Goal: Task Accomplishment & Management: Complete application form

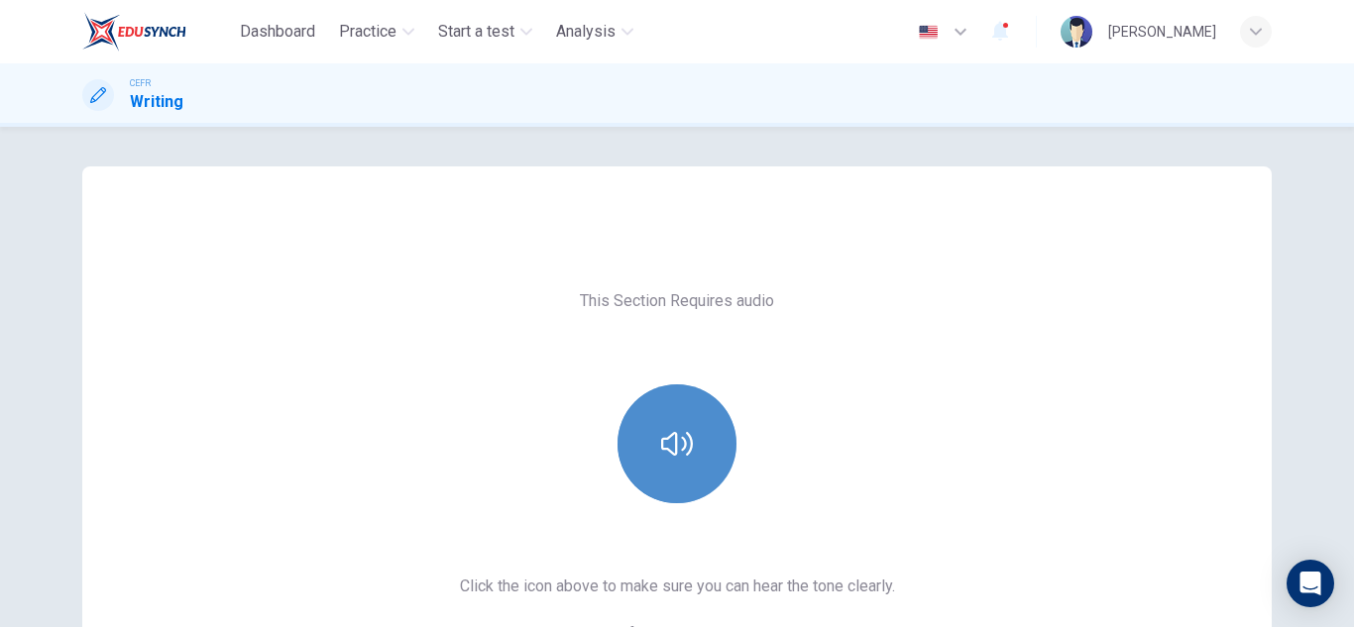
click at [679, 438] on icon "button" at bounding box center [677, 444] width 32 height 24
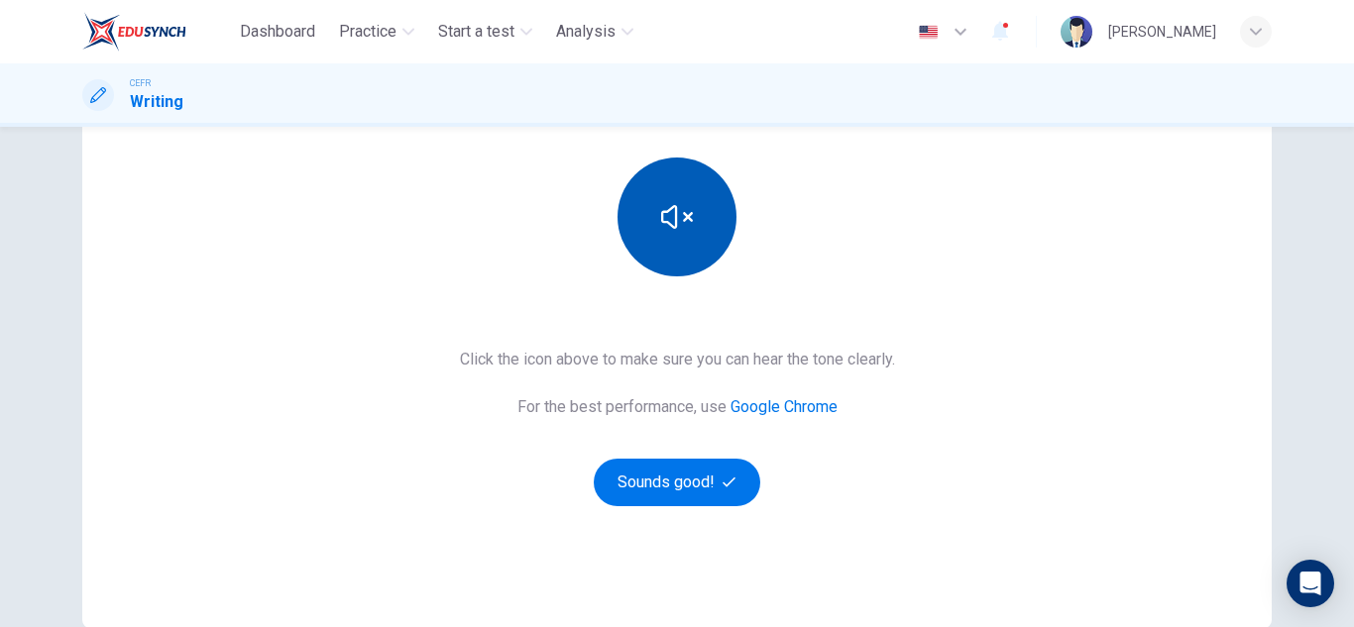
scroll to position [228, 0]
click at [678, 464] on button "Sounds good!" at bounding box center [677, 482] width 166 height 48
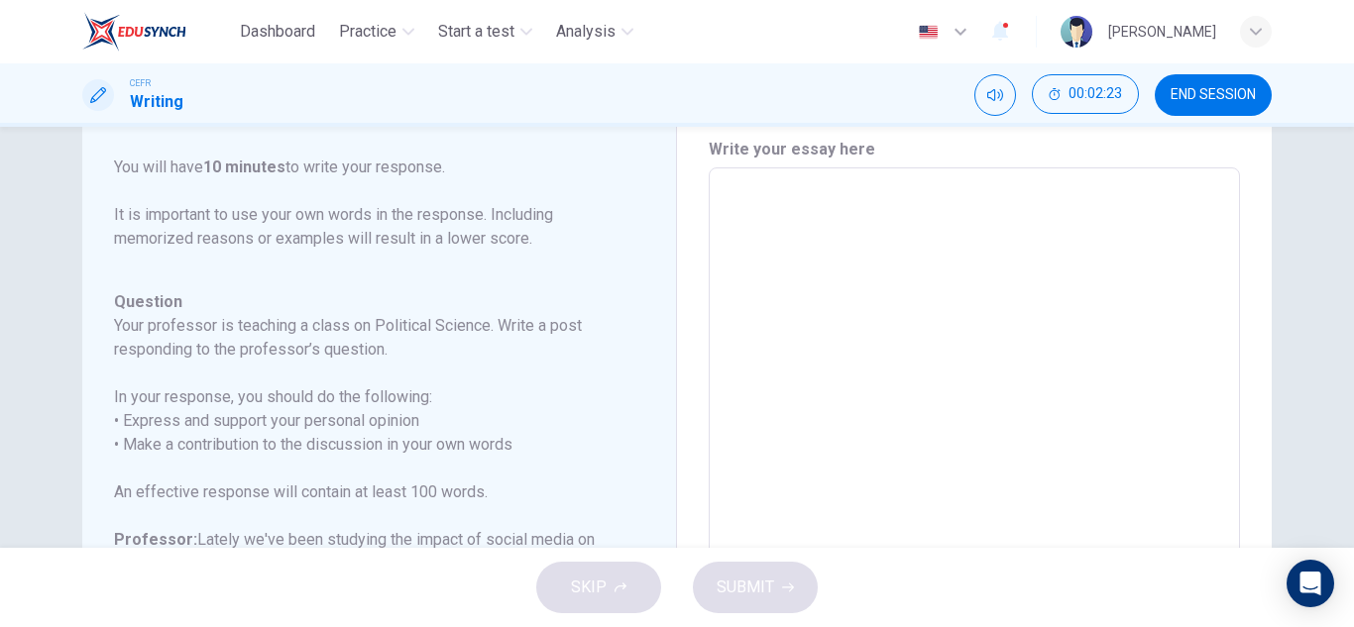
scroll to position [63, 0]
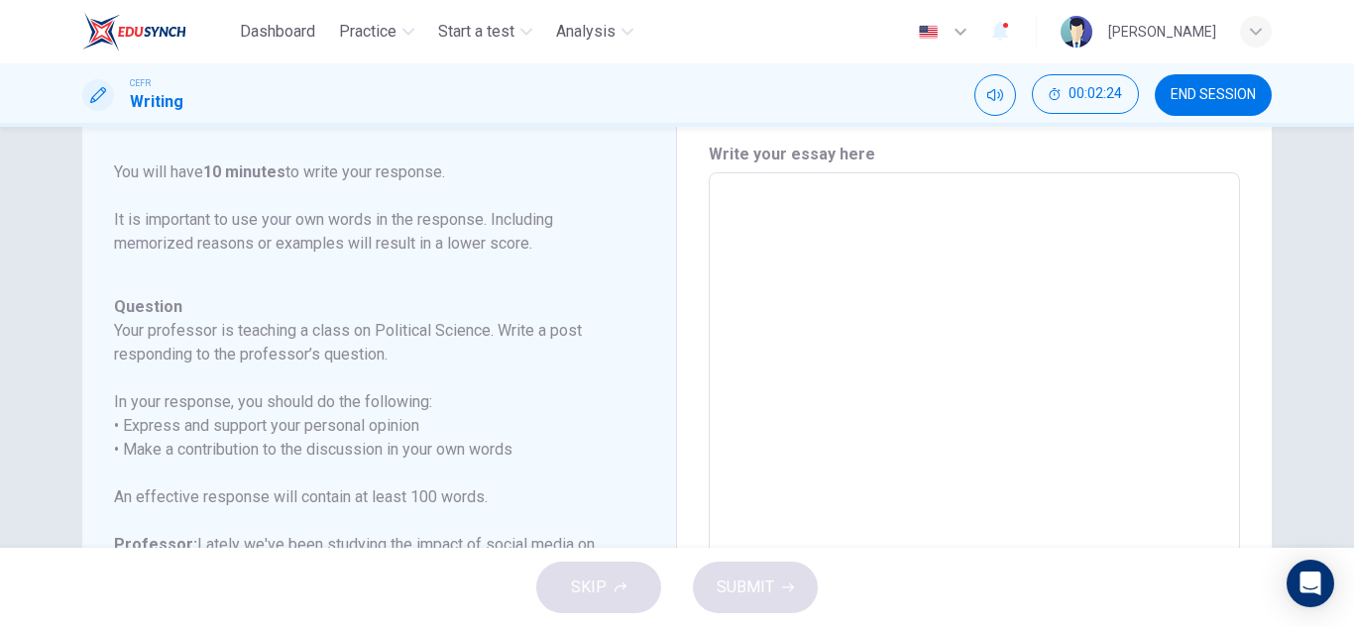
click at [894, 206] on textarea at bounding box center [973, 503] width 503 height 629
type textarea "P"
type textarea "x"
type textarea "Pe"
type textarea "x"
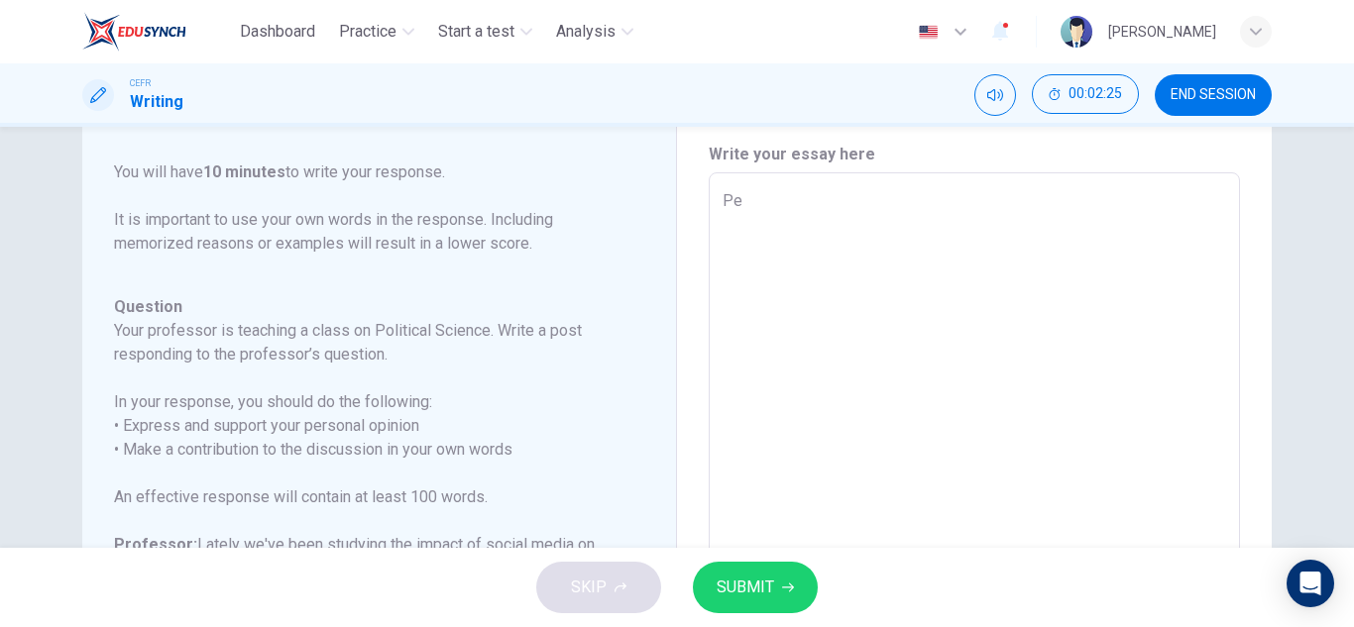
type textarea "Per"
type textarea "x"
type textarea "Pers"
type textarea "x"
type textarea "Perso"
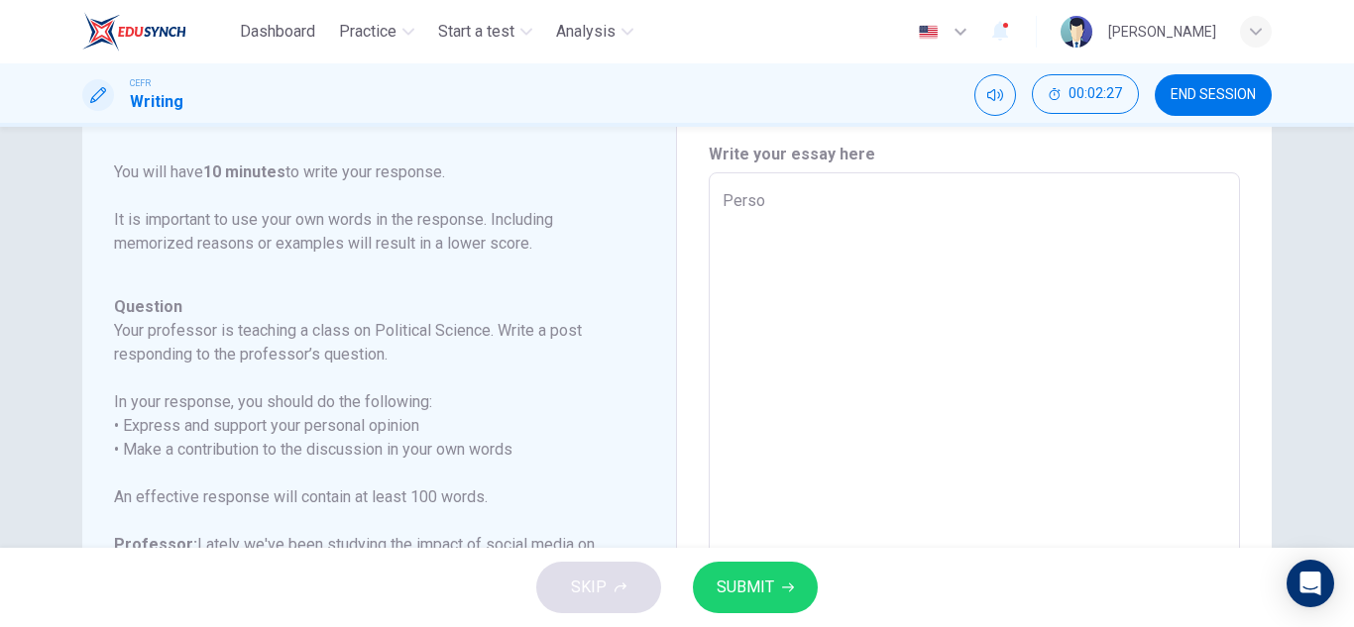
type textarea "x"
type textarea "Person"
type textarea "x"
type textarea "Persona"
type textarea "x"
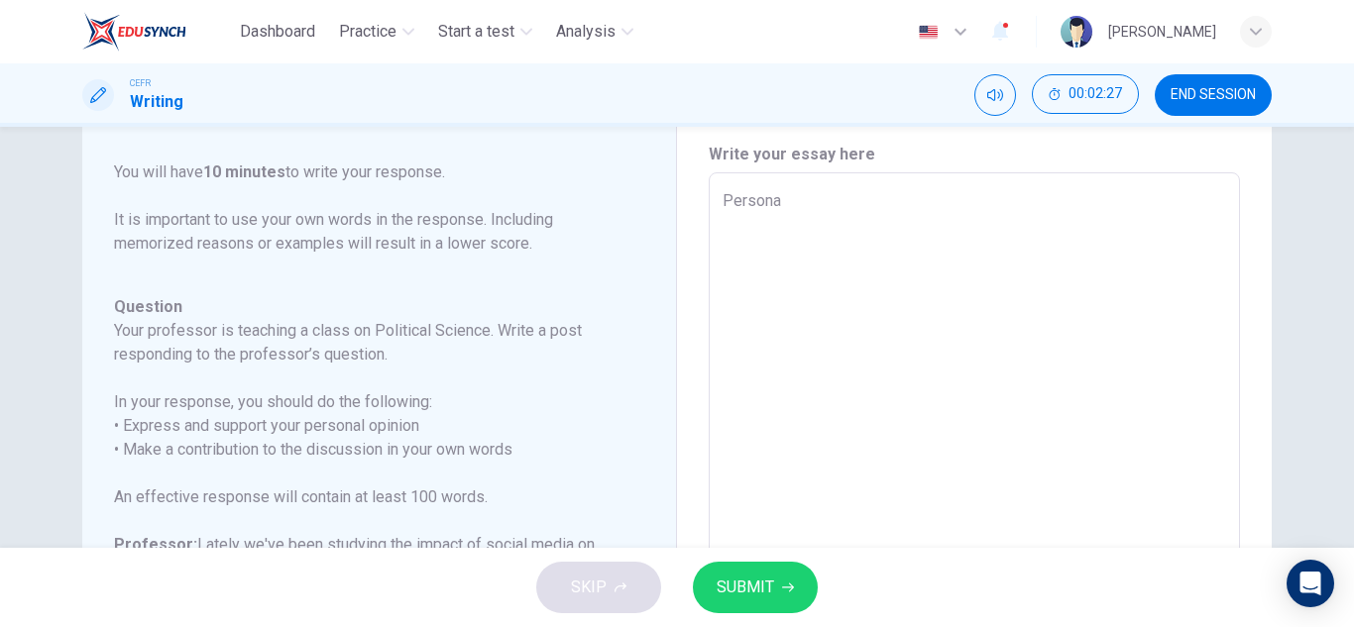
type textarea "Personal"
type textarea "x"
type textarea "Personall"
type textarea "x"
type textarea "Personally"
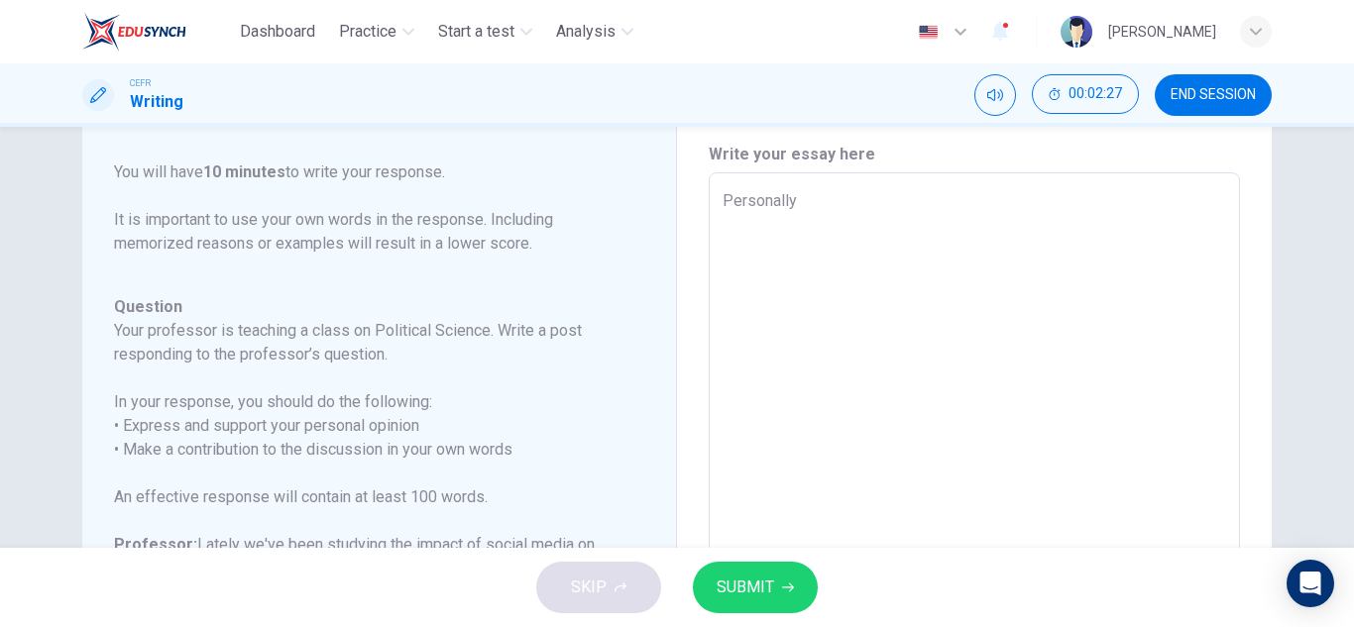
type textarea "x"
type textarea "Personally,"
type textarea "x"
type textarea "Personally,"
type textarea "x"
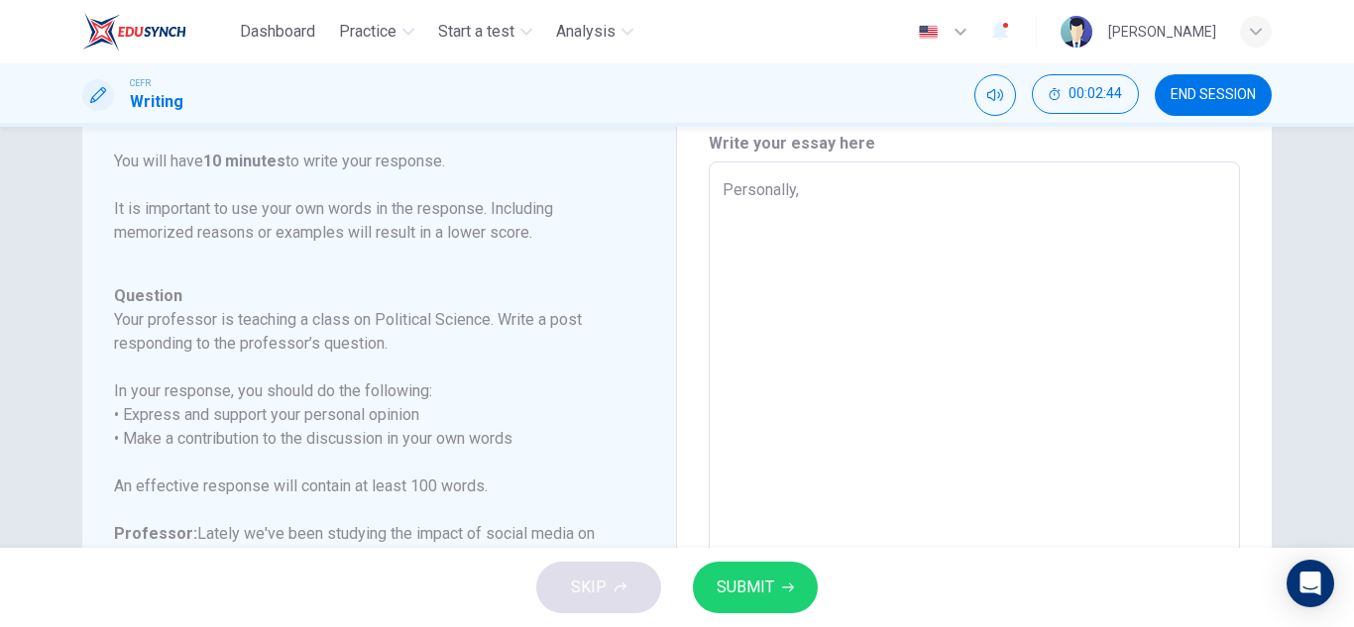
scroll to position [73, 0]
type textarea "Personally, I"
type textarea "x"
type textarea "Personally, I"
type textarea "x"
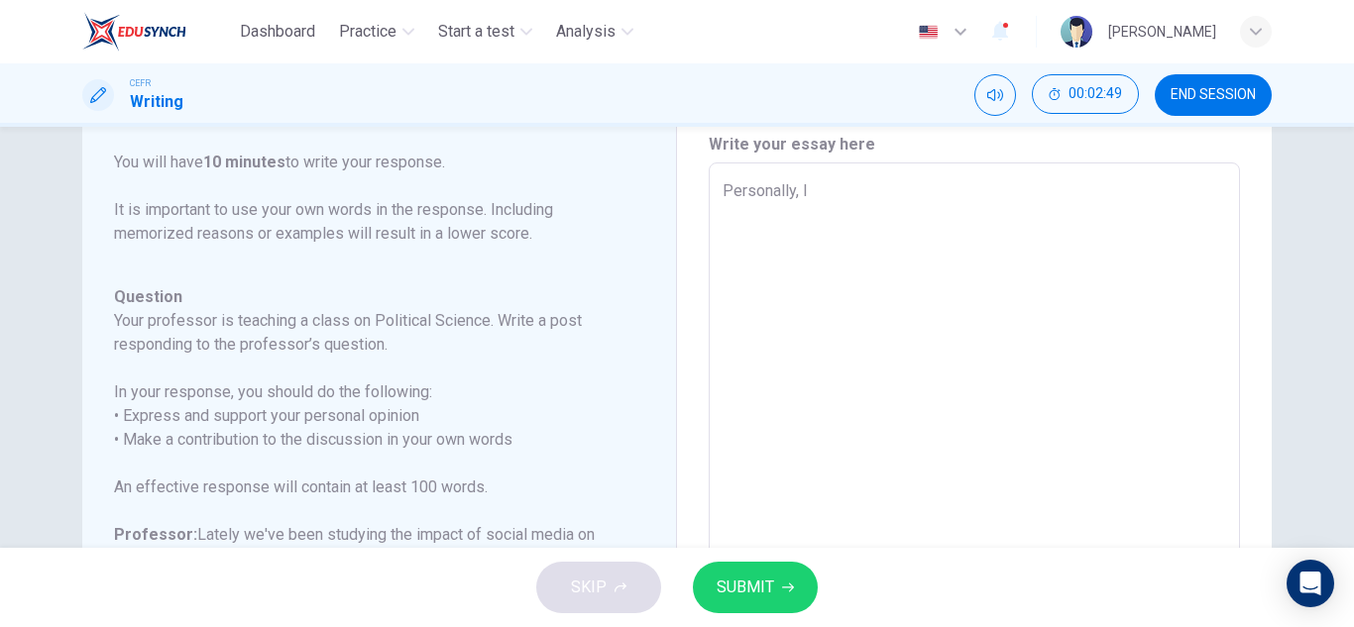
type textarea "Personally, I"
type textarea "x"
type textarea "Personally, I"
type textarea "x"
type textarea "Personally, I a"
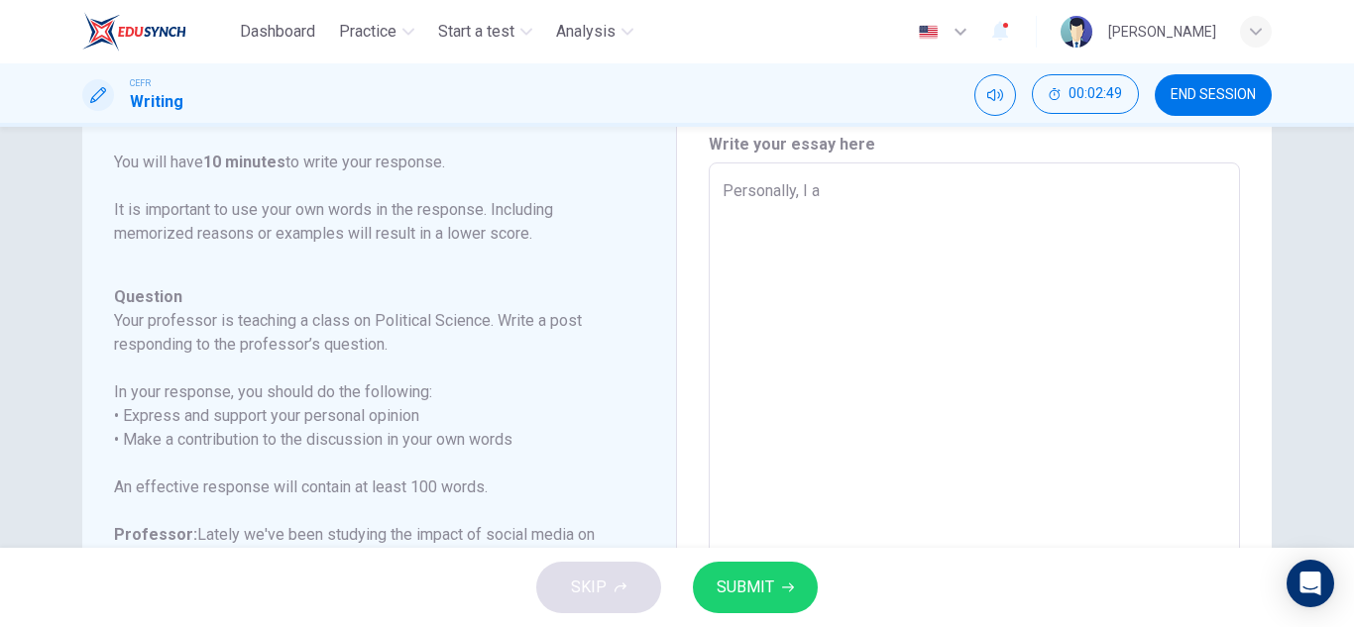
type textarea "x"
type textarea "Personally, I am"
type textarea "x"
type textarea "Personally, I am"
type textarea "x"
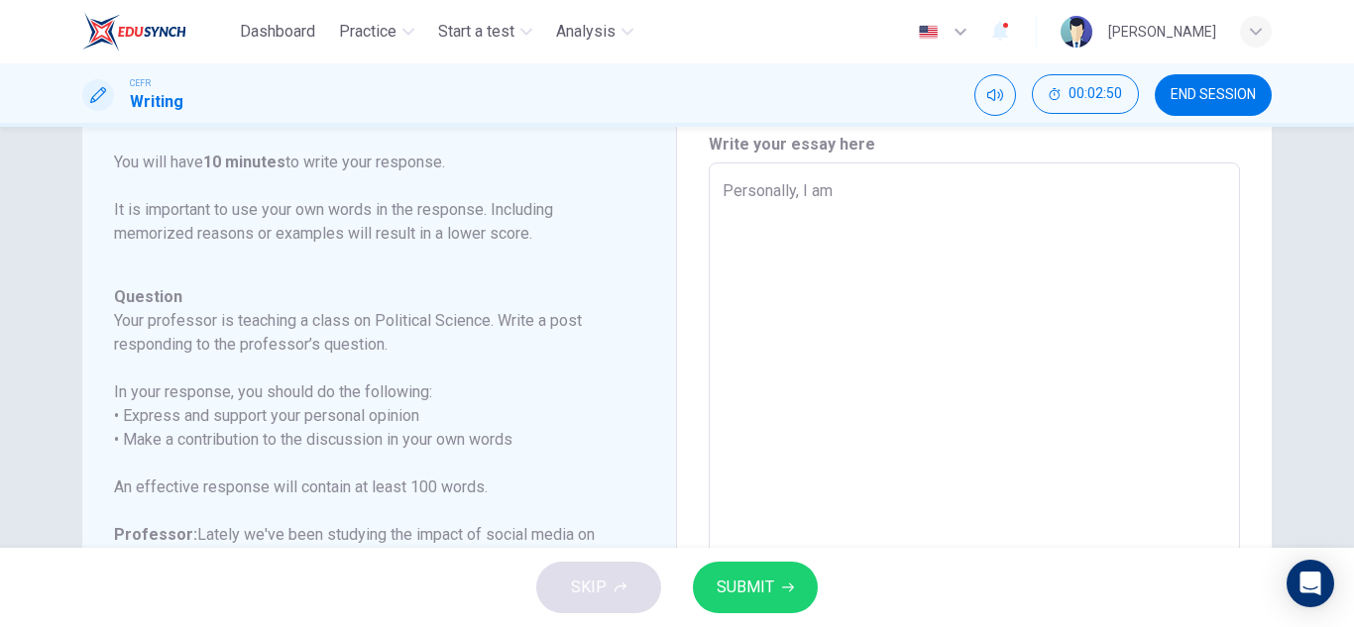
type textarea "Personally, I am o"
type textarea "x"
type textarea "Personally, I am op"
type textarea "x"
type textarea "Personally, I am opi"
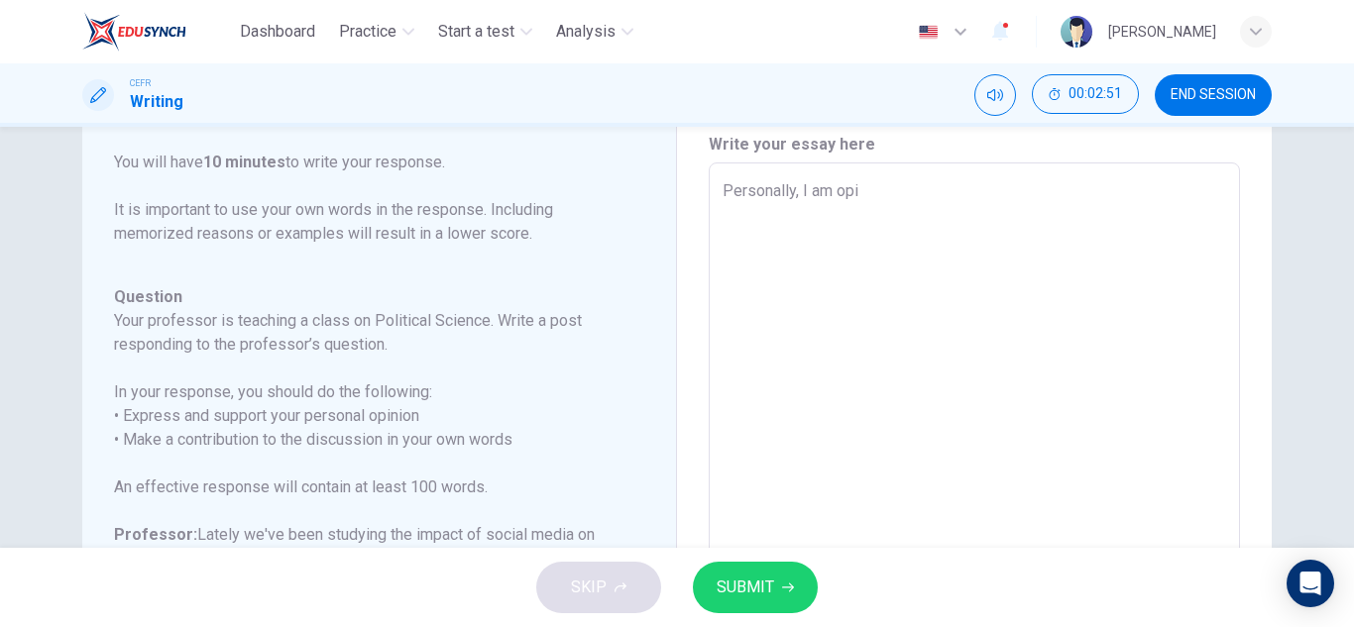
type textarea "x"
type textarea "Personally, I am opim"
type textarea "x"
type textarea "Personally, I am opimi"
type textarea "x"
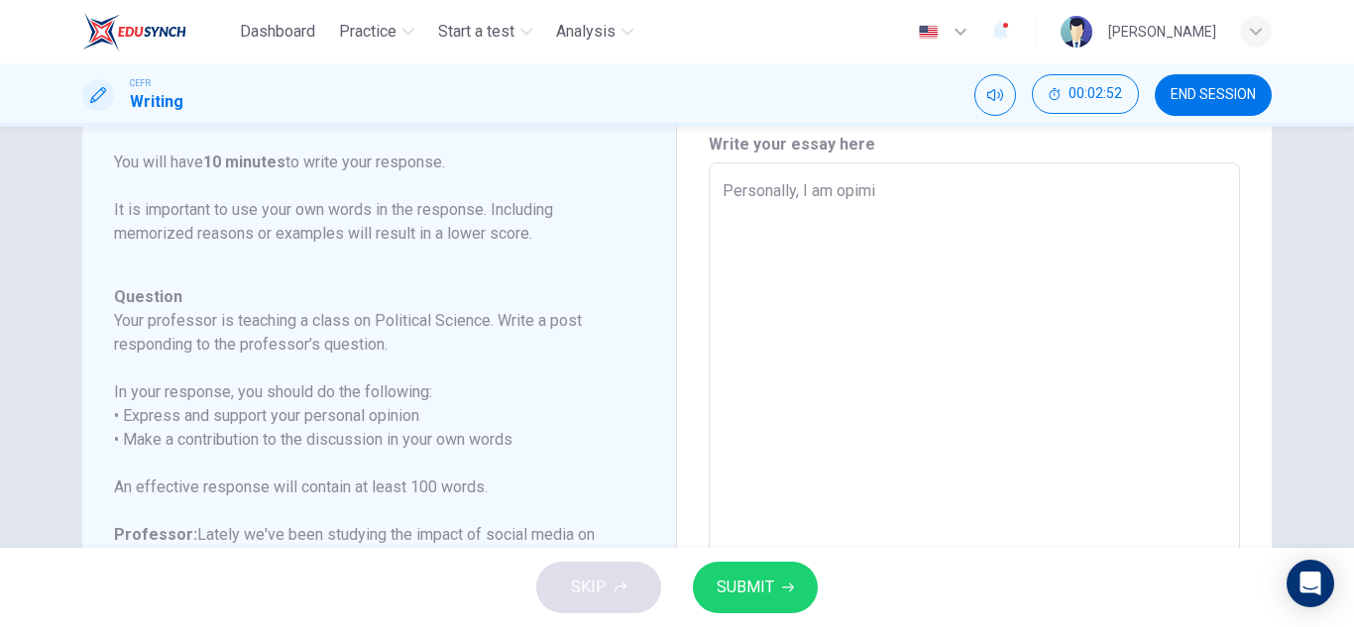
type textarea "Personally, I am opimis"
type textarea "x"
type textarea "Personally, I am opimist"
type textarea "x"
type textarea "Personally, I am opimist"
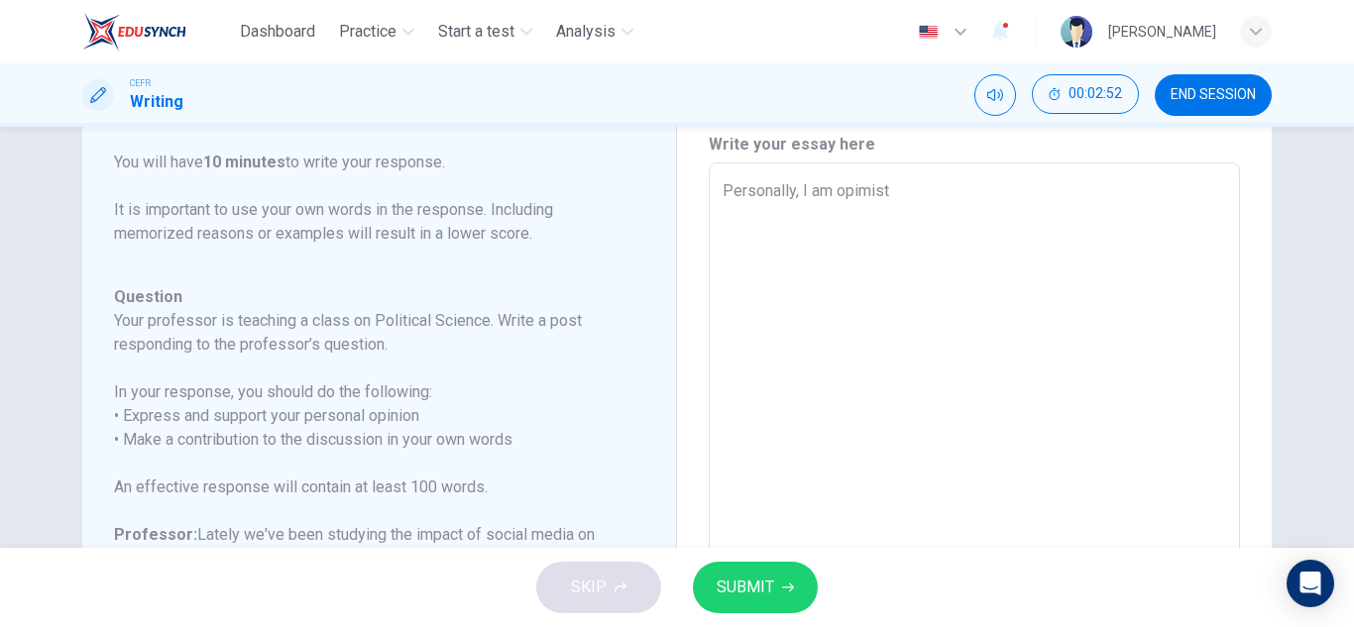
type textarea "x"
type textarea "Personally, I am opimist w"
type textarea "x"
type textarea "Personally, I am opimist wi"
type textarea "x"
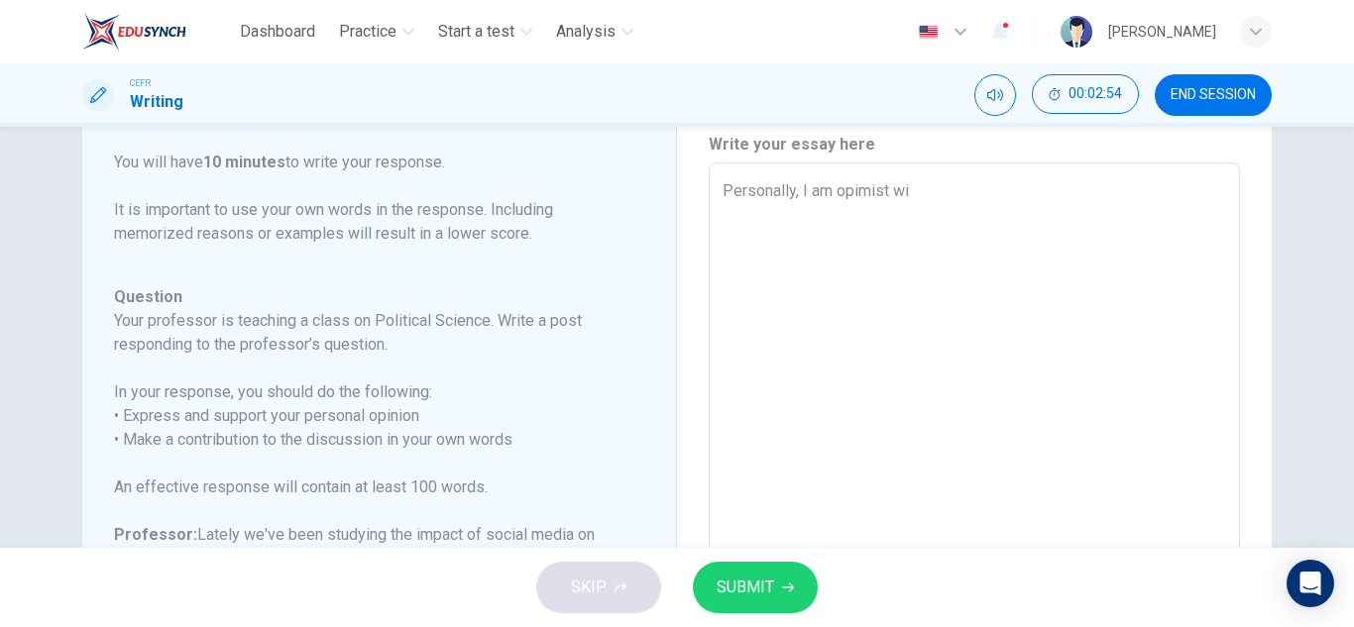
type textarea "Personally, I am opimist wit"
type textarea "x"
type textarea "Personally, I am opimist with"
type textarea "x"
type textarea "Personally, I am opimist with"
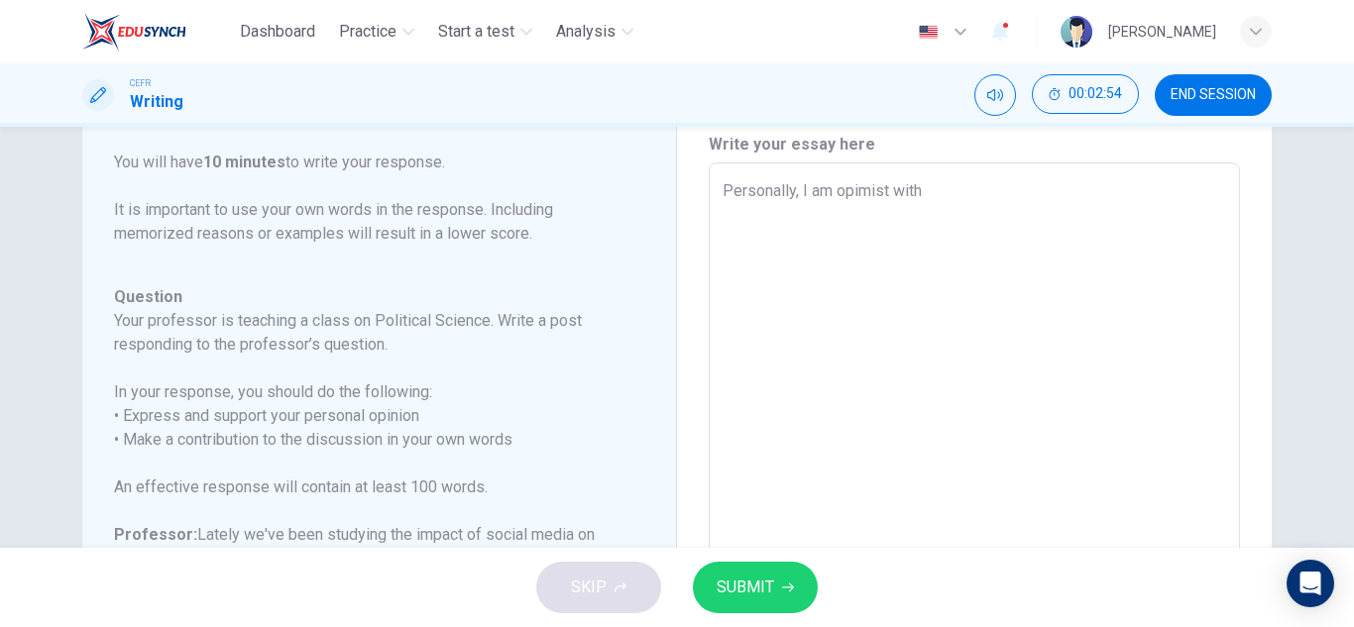
type textarea "x"
type textarea "Personally, I am opimist with A"
type textarea "x"
type textarea "Personally, I am opimist with Ai"
type textarea "x"
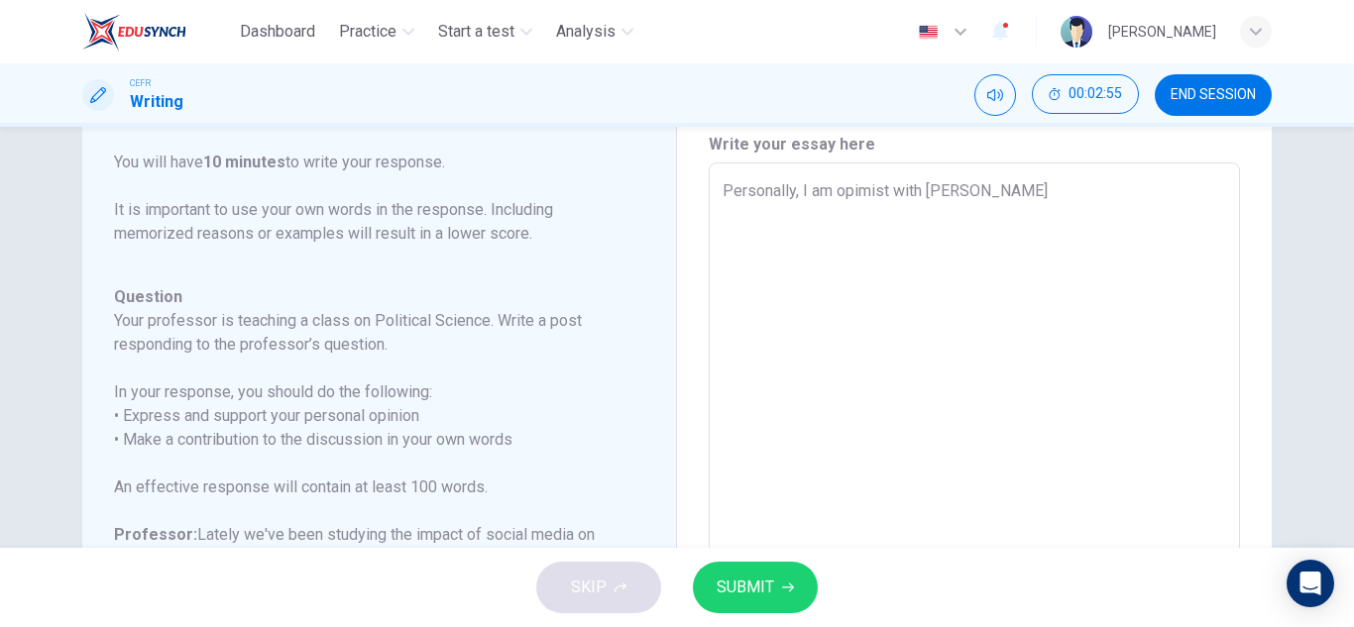
type textarea "Personally, I am opimist with Aid"
type textarea "x"
type textarea "Personally, I am opimist with Aide"
type textarea "x"
type textarea "Personally, I am opimist with Aiden"
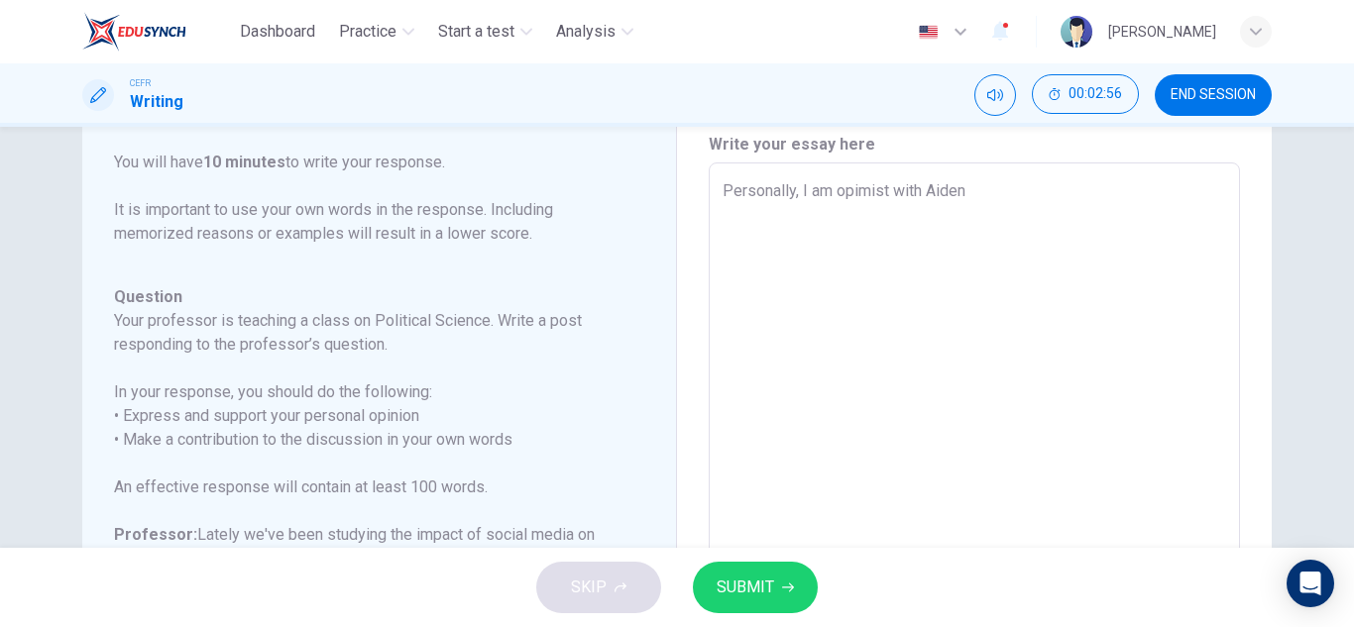
type textarea "x"
type textarea "Personally, I am opimist with Aiden"
type textarea "x"
type textarea "Personally, I am opimist with Aiden a"
type textarea "x"
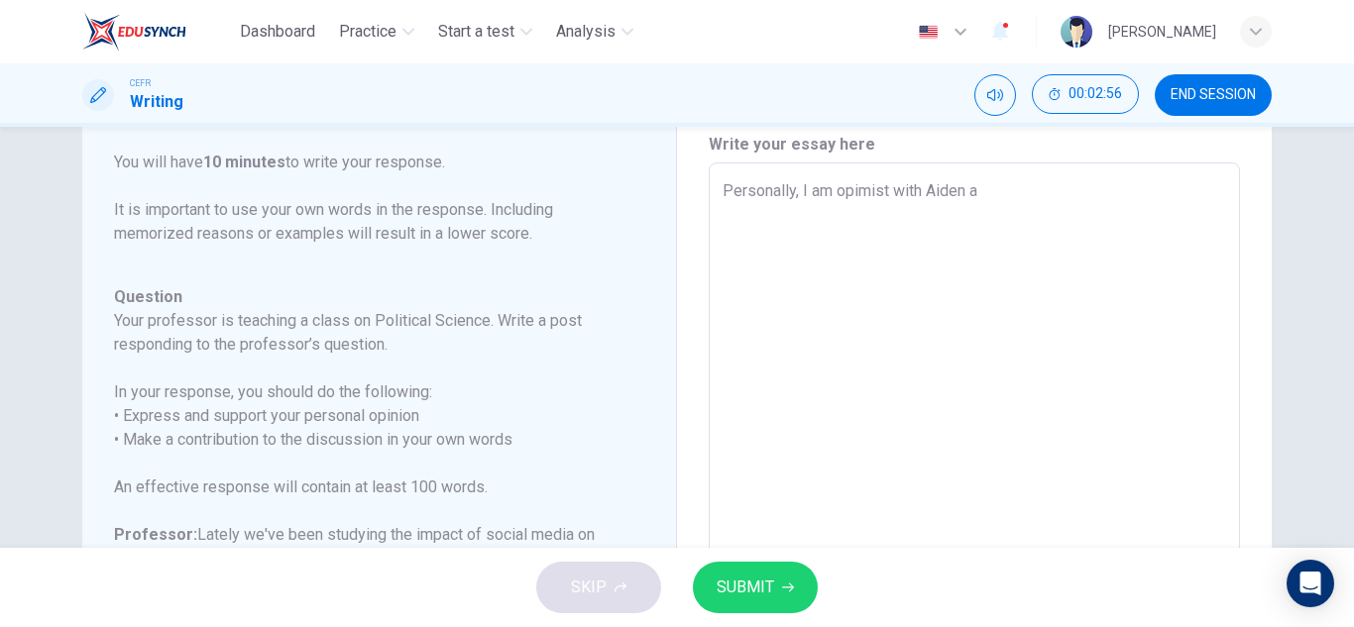
type textarea "Personally, I am opimist with Aiden an"
type textarea "x"
type textarea "Personally, I am opimist with Aiden and"
type textarea "x"
type textarea "Personally, I am opimist with Aiden and"
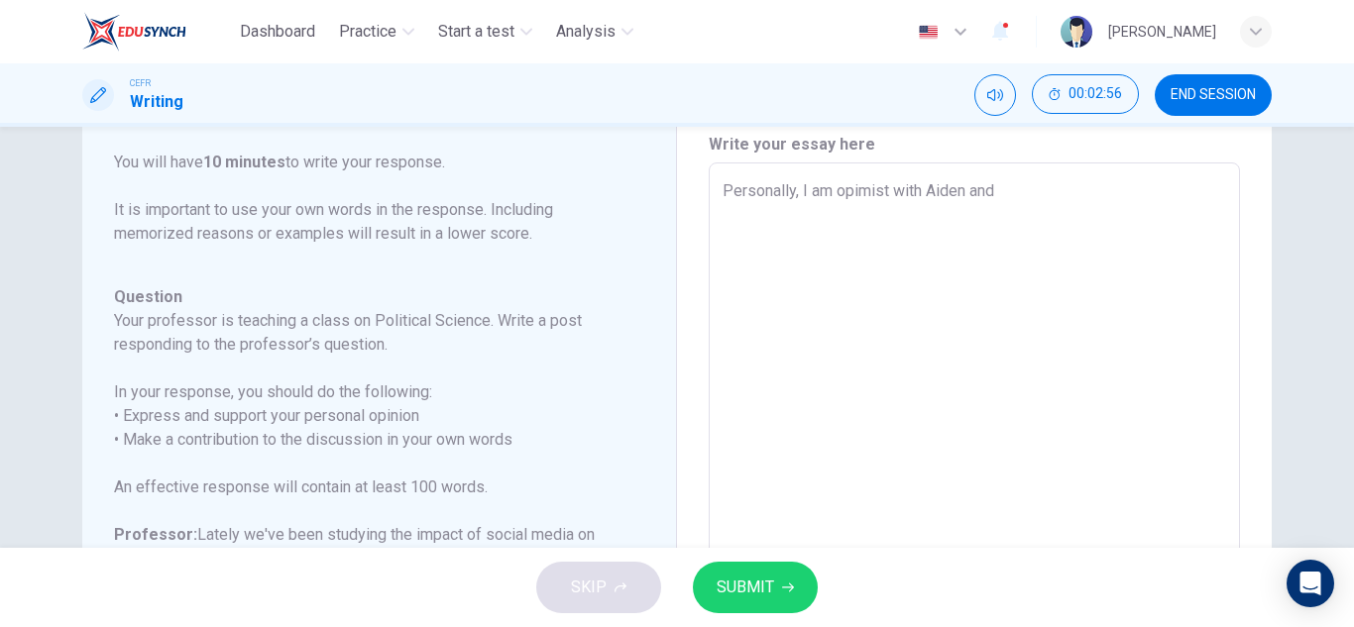
type textarea "x"
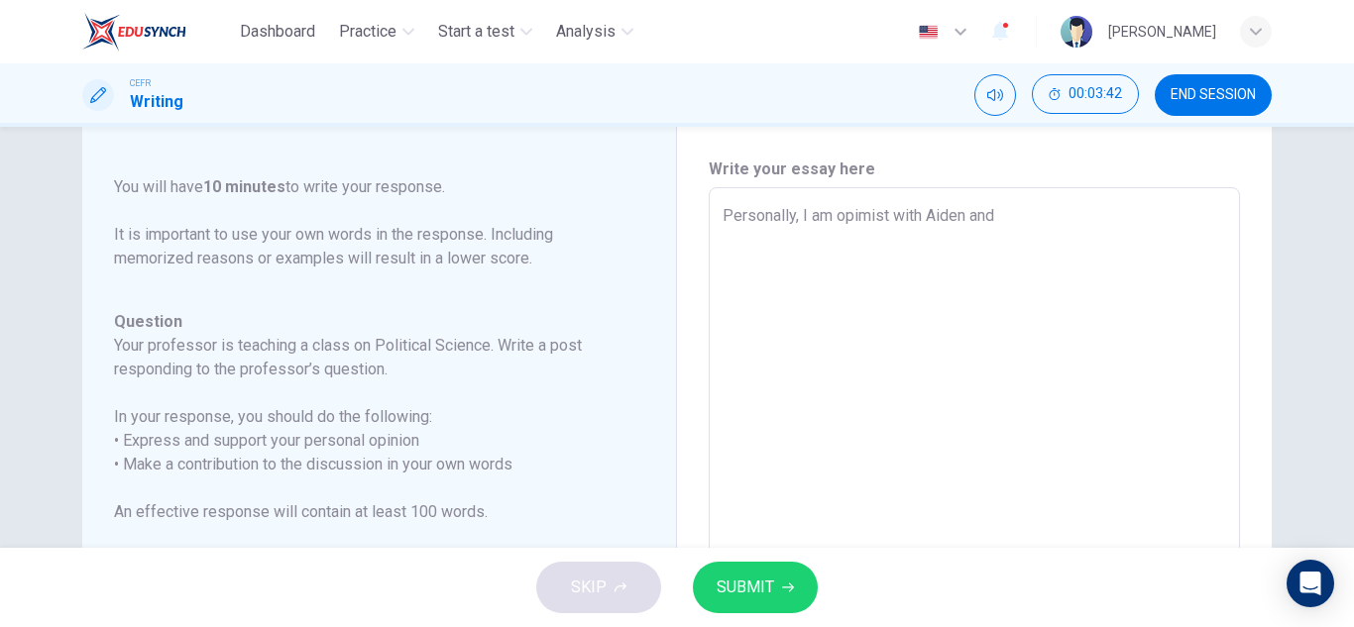
scroll to position [47, 0]
type textarea "Personally, I am opimist with Aiden and"
type textarea "x"
type textarea "Personally, I am opimist with Aiden an"
type textarea "x"
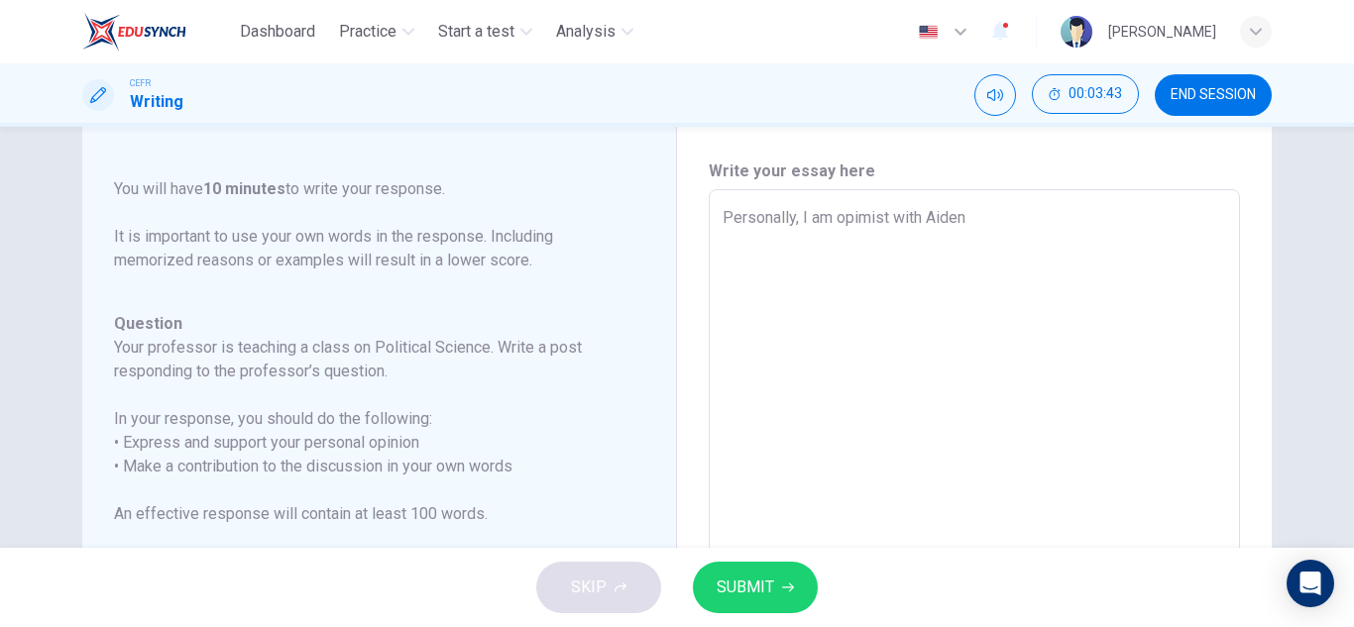
type textarea "Personally, I am opimist with Aiden"
type textarea "x"
type textarea "Personally, I am opimist with A"
type textarea "x"
type textarea "Personally, I am opimist wit"
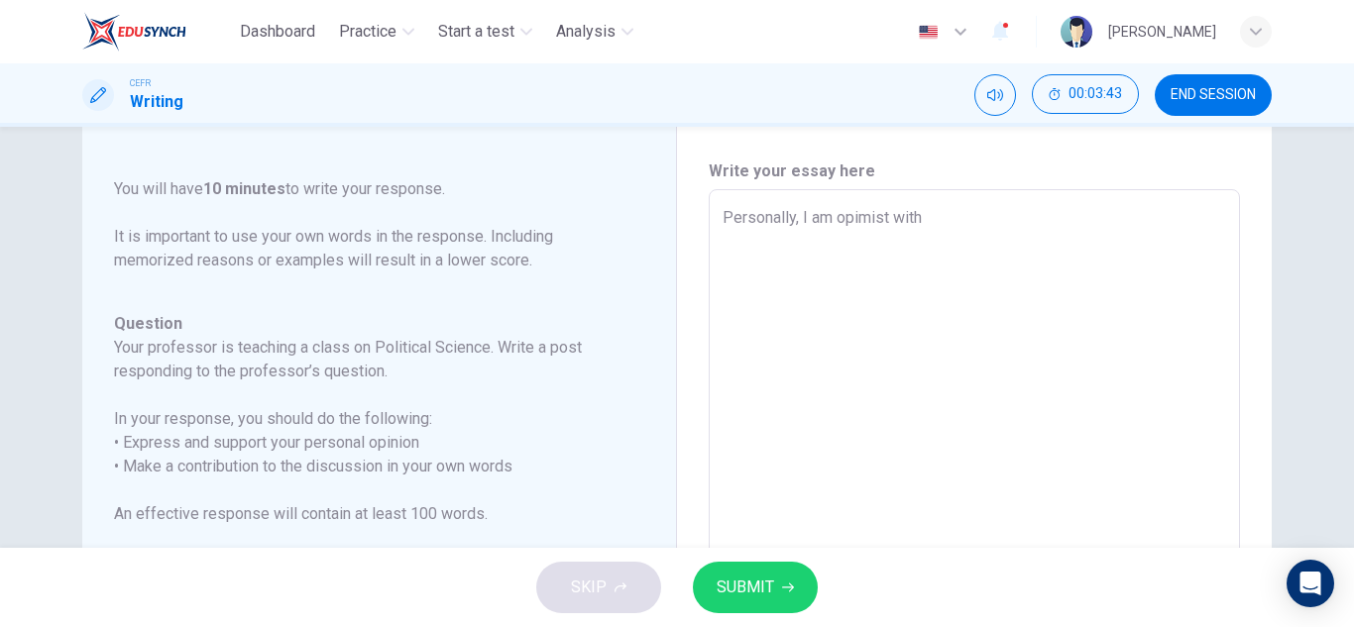
type textarea "x"
type textarea "Personally, I am opimist"
type textarea "x"
type textarea "Personally, I am opi"
type textarea "x"
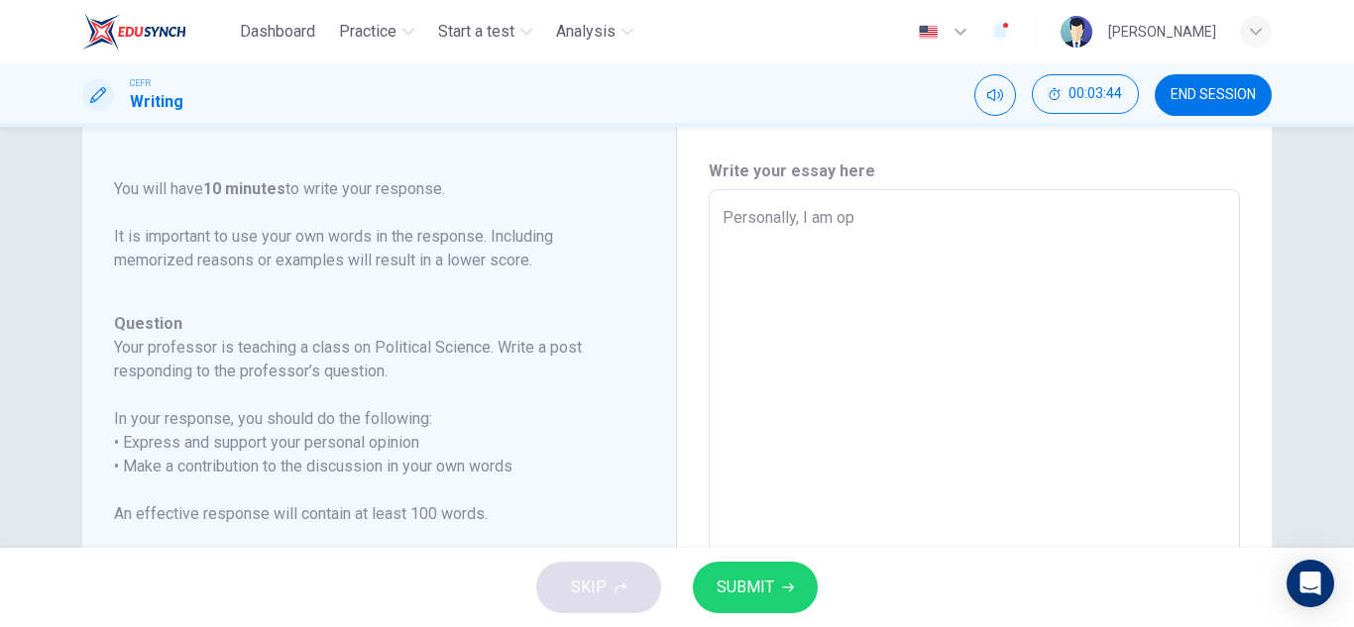
type textarea "Personally, I am o"
type textarea "x"
type textarea "Personally, I am"
type textarea "x"
type textarea "Personally, I am"
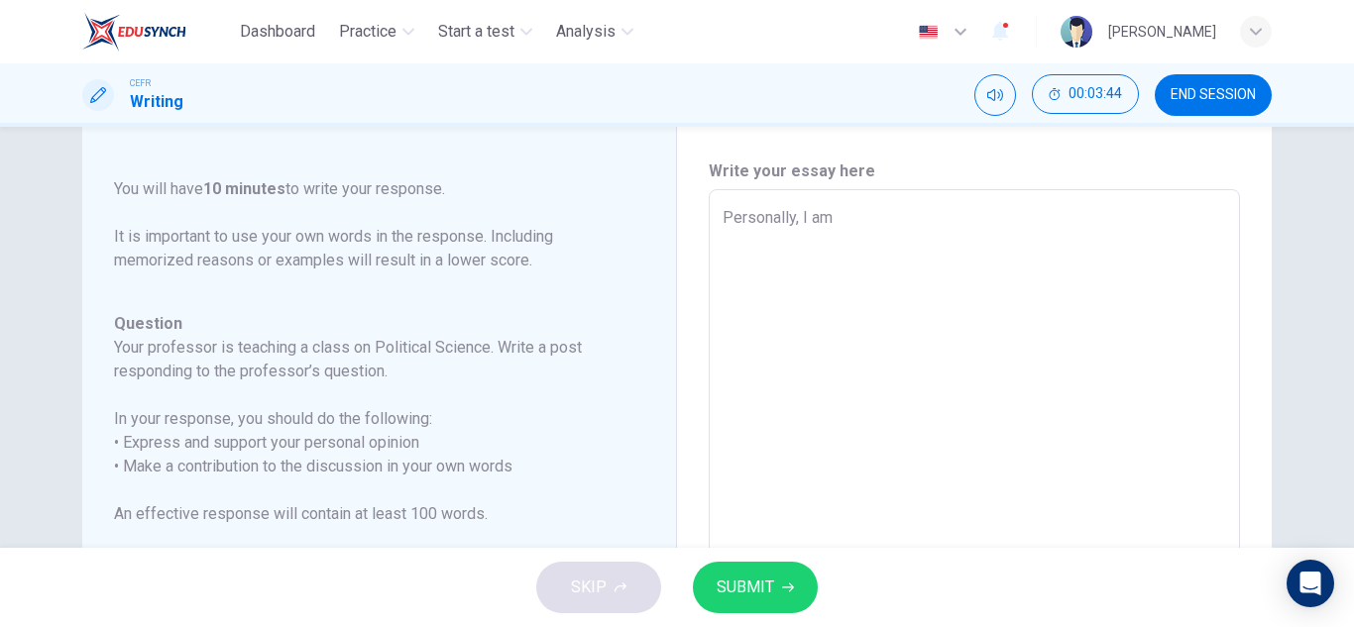
type textarea "x"
type textarea "Personally, I a"
type textarea "x"
type textarea "Personally, I"
type textarea "x"
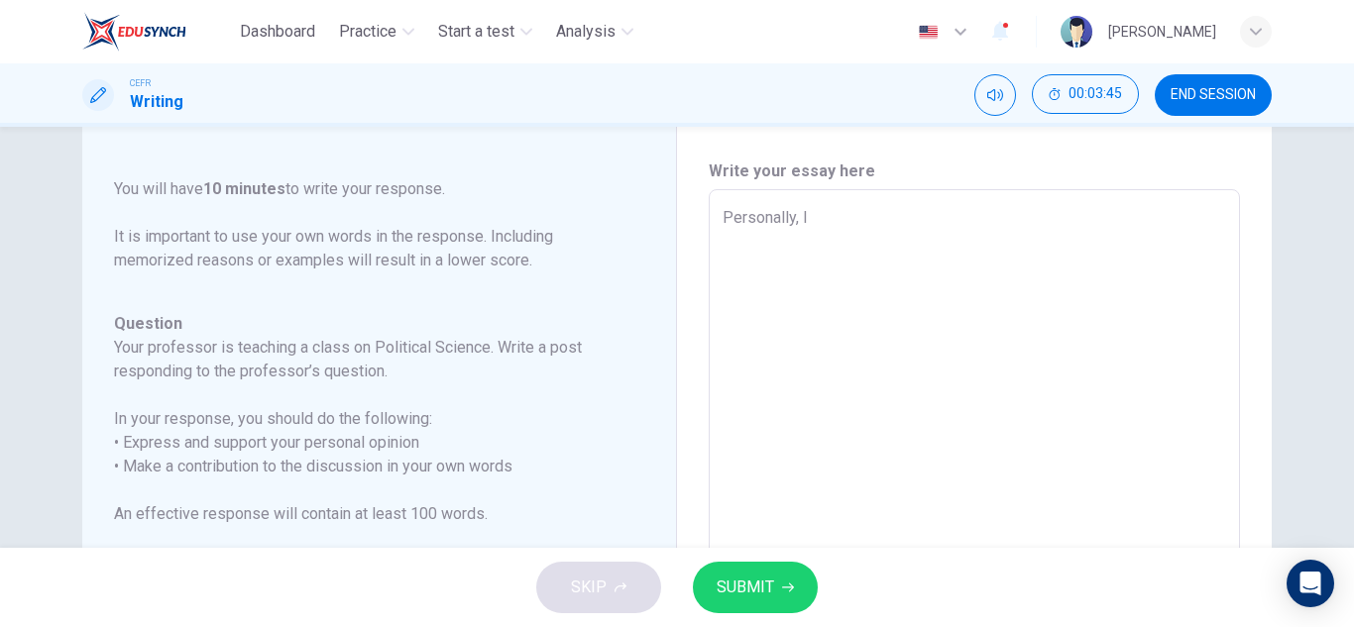
type textarea "Personally, I"
type textarea "x"
type textarea "Personally,"
type textarea "x"
type textarea "Personally, w"
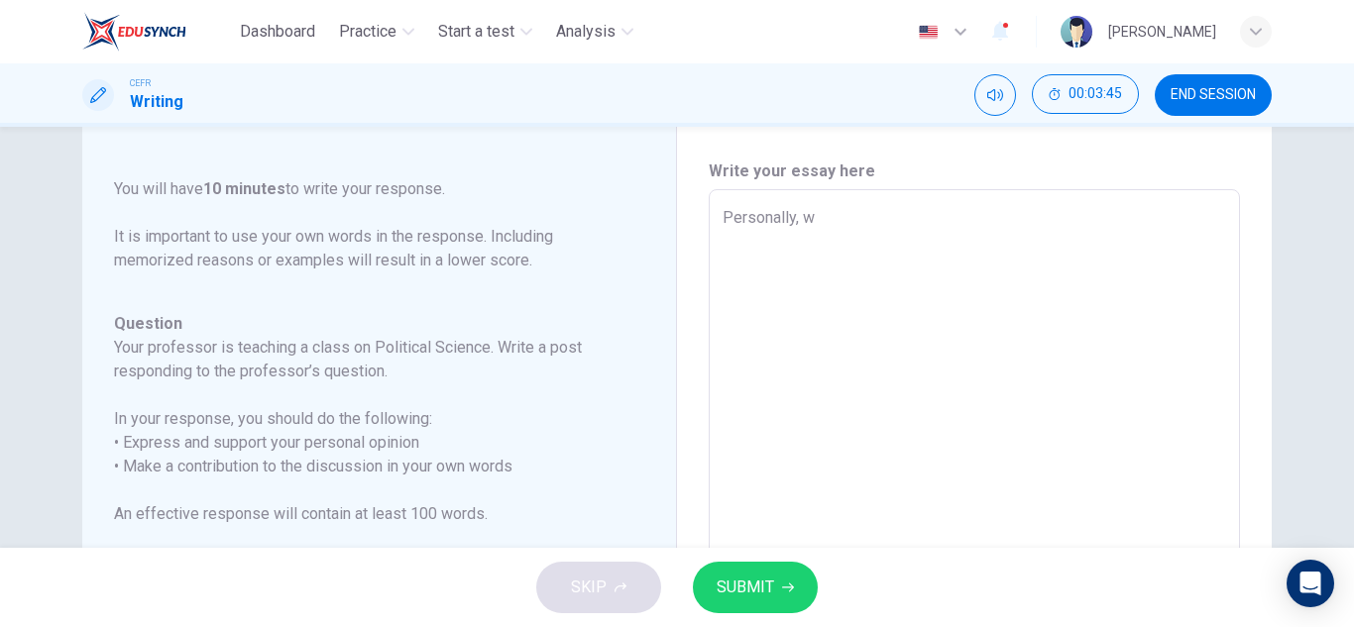
type textarea "x"
type textarea "Personally, wh"
type textarea "x"
type textarea "Personally, whi"
type textarea "x"
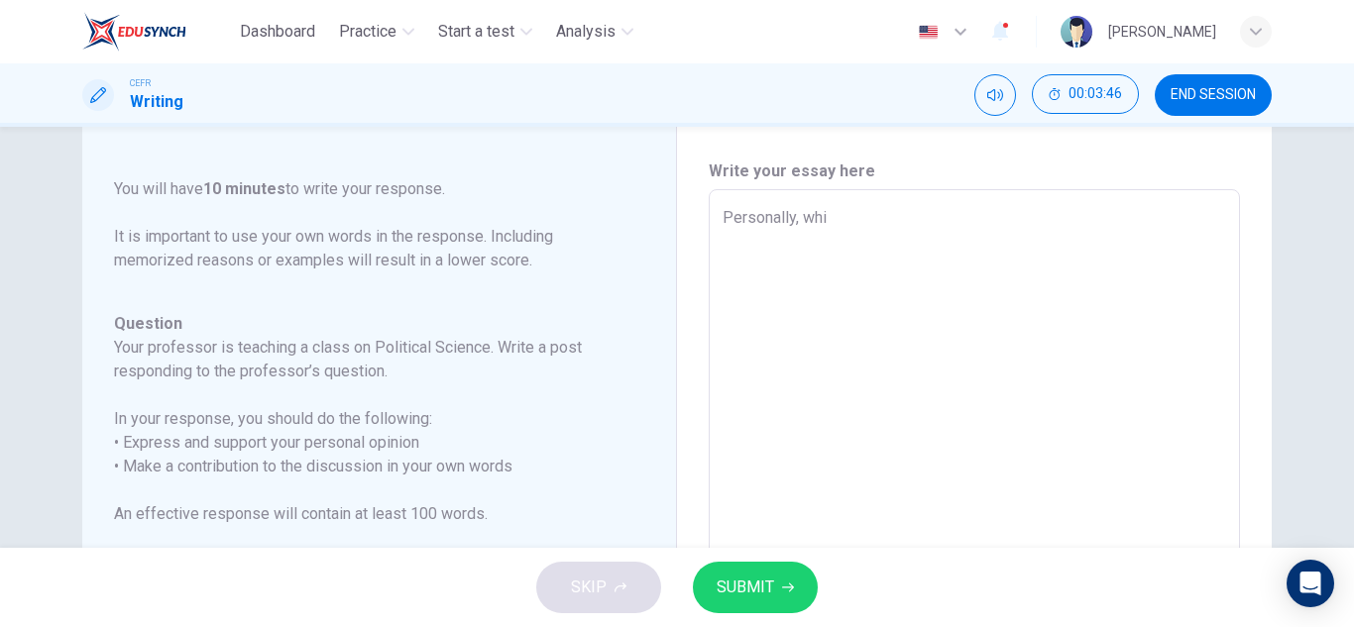
type textarea "Personally, whil"
type textarea "x"
type textarea "Personally, while"
type textarea "x"
type textarea "Personally, while"
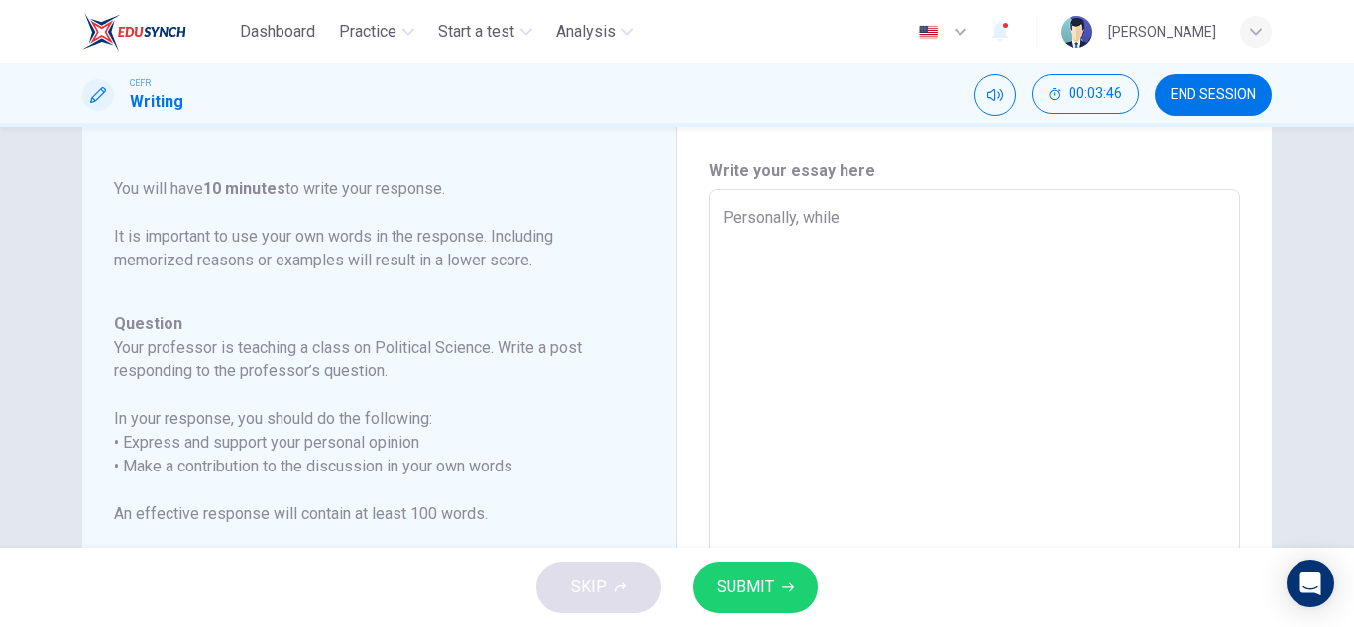
type textarea "x"
type textarea "Personally, while I"
type textarea "x"
type textarea "Personally, while I"
type textarea "x"
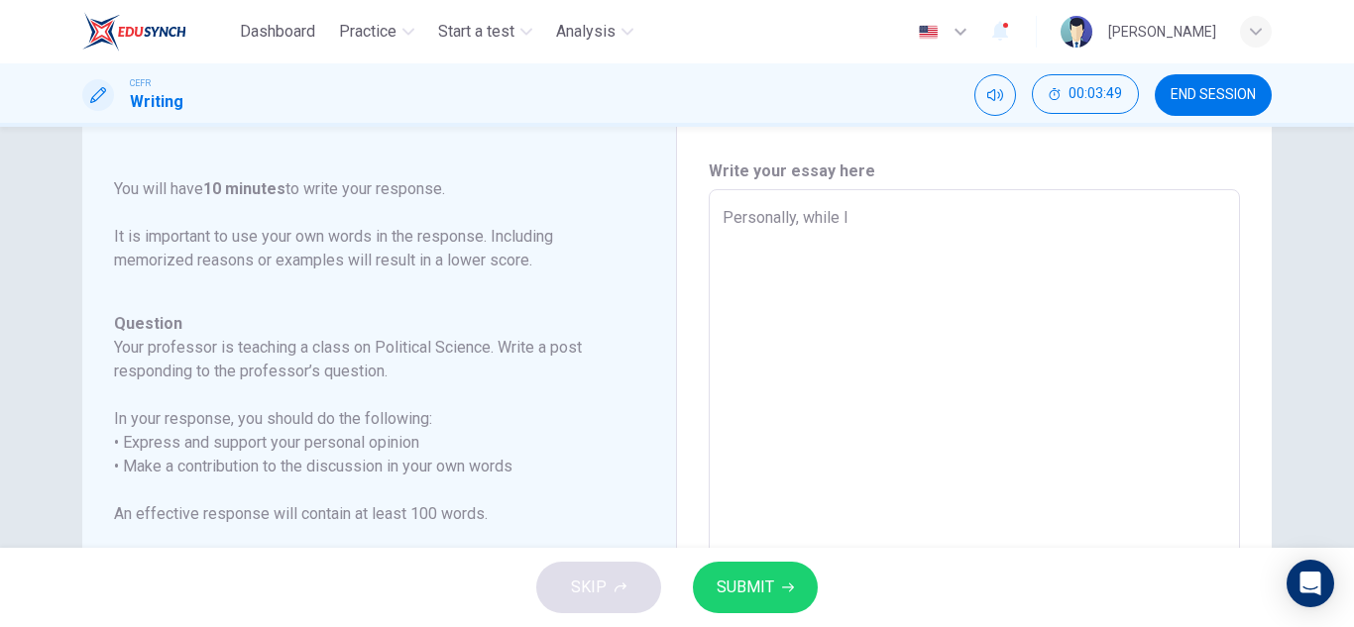
type textarea "Personally, while I a"
type textarea "x"
type textarea "Personally, while I am"
type textarea "x"
type textarea "Personally, while I am"
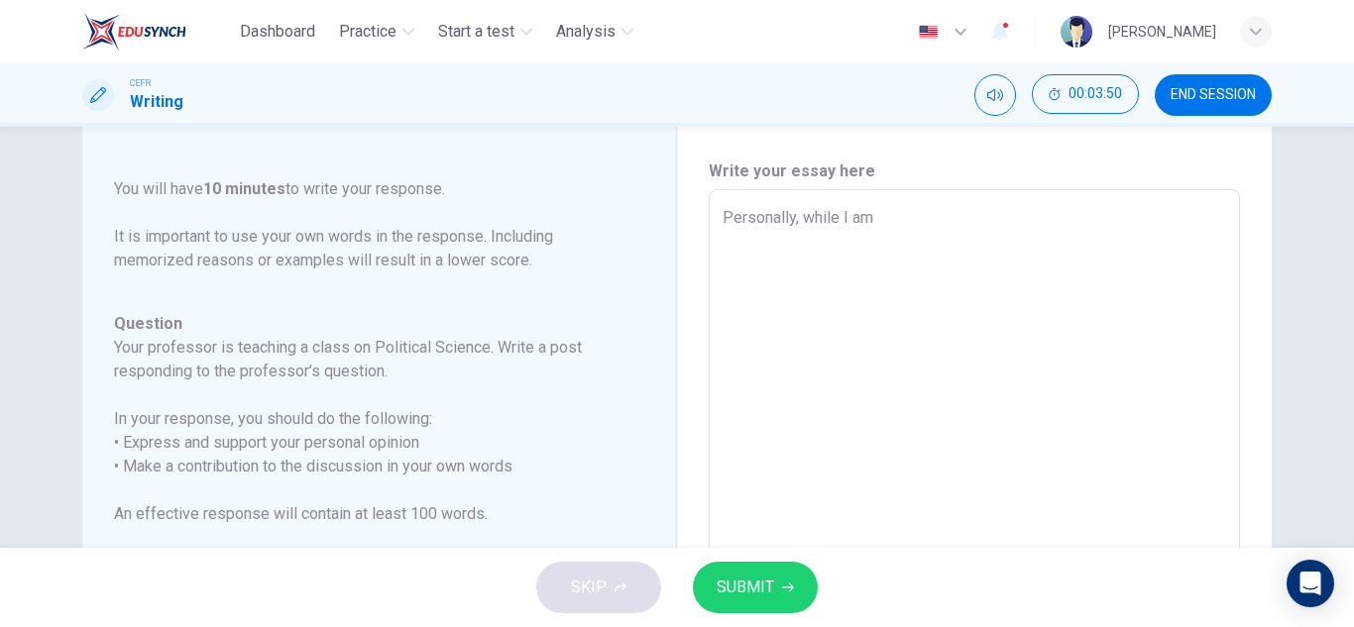
type textarea "x"
type textarea "Personally, while I am o"
type textarea "x"
type textarea "Personally, while I am op"
type textarea "x"
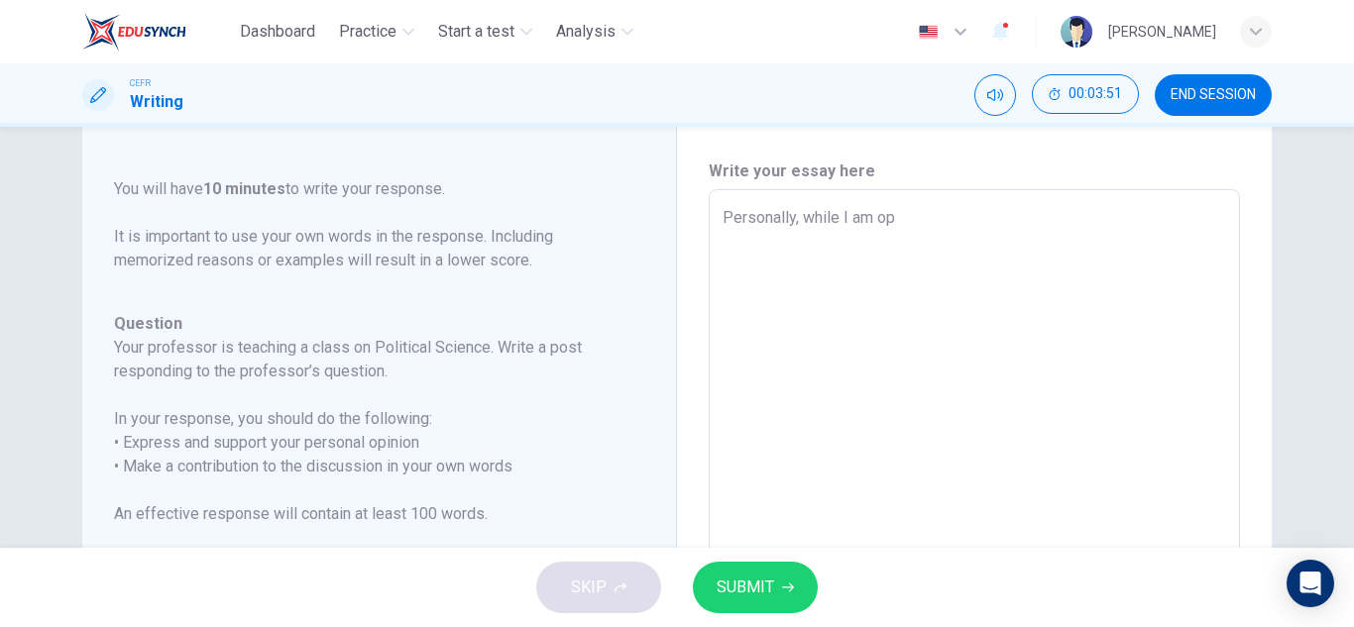
type textarea "Personally, while I am opt"
type textarea "x"
type textarea "Personally, while I am opti"
type textarea "x"
type textarea "Personally, while I am optim"
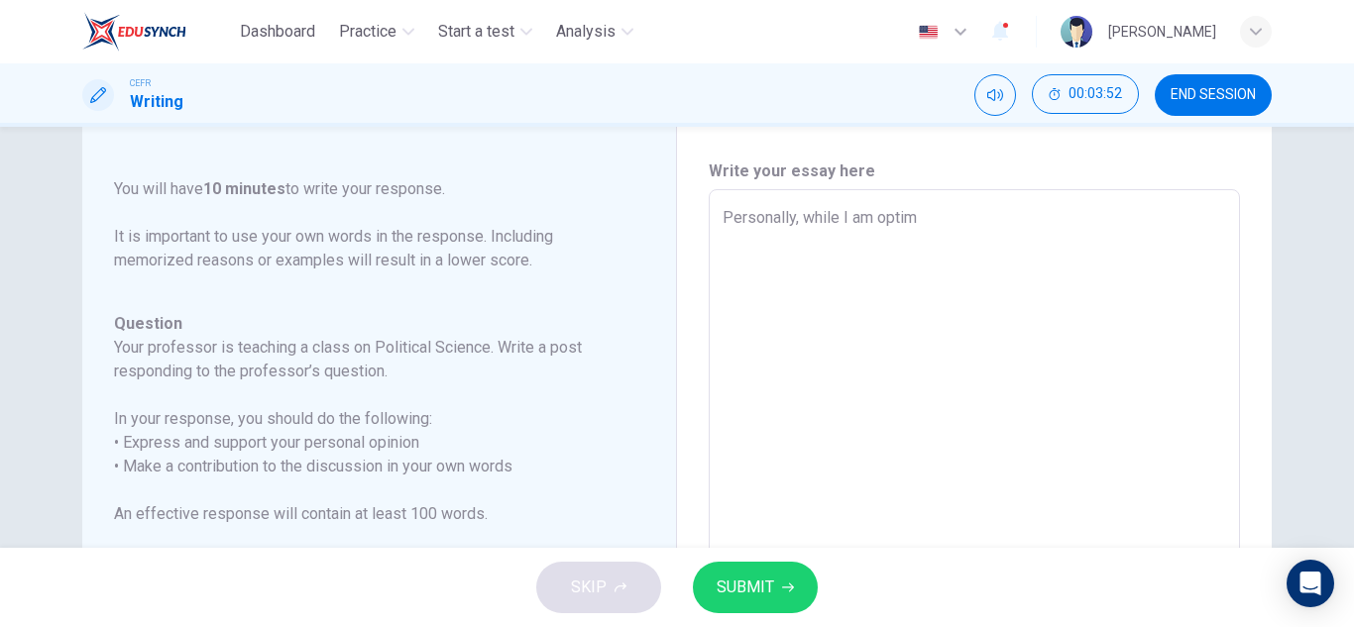
type textarea "x"
type textarea "Personally, while I am optimi"
type textarea "x"
type textarea "Personally, while I am optimis"
type textarea "x"
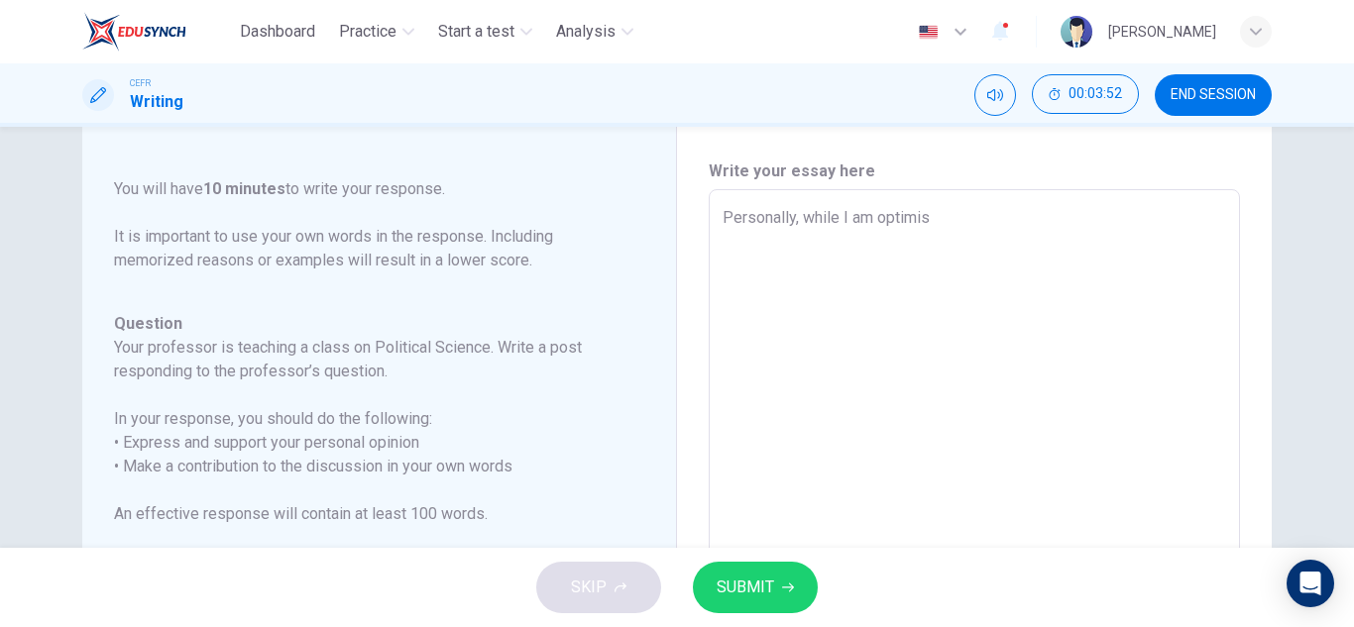
type textarea "Personally, while I am optimist"
type textarea "x"
type textarea "Personally, while I am optimist"
type textarea "x"
type textarea "Personally, while I am optimist w"
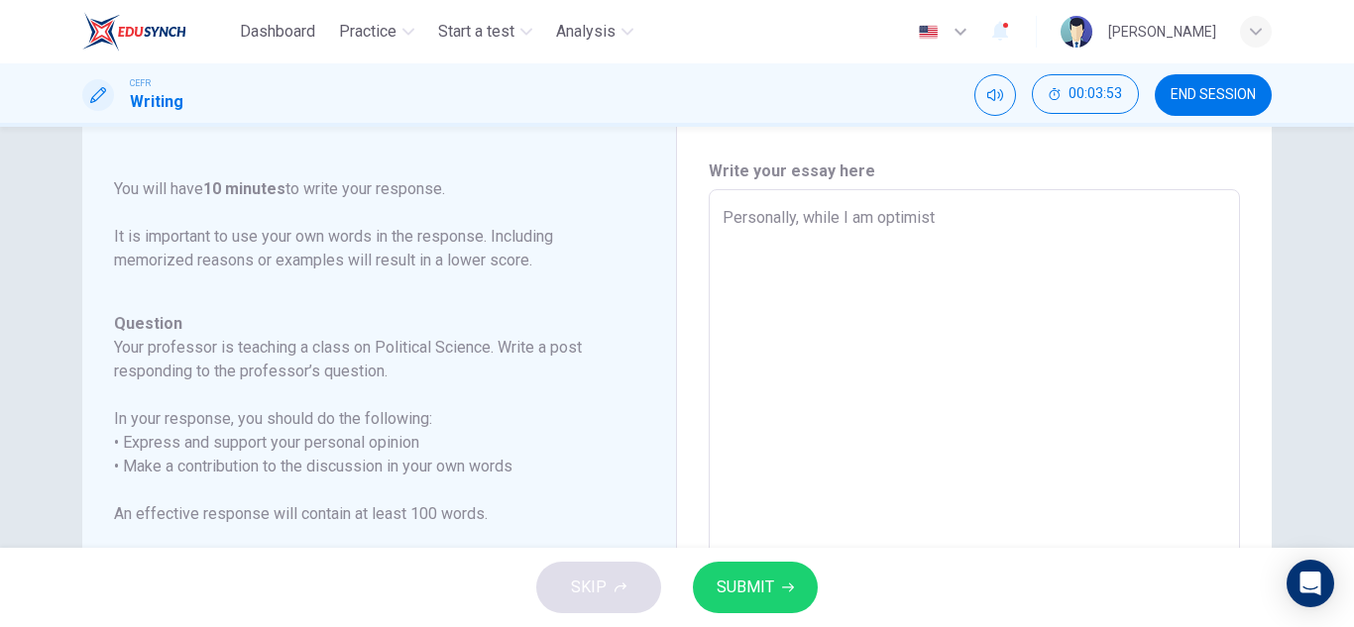
type textarea "x"
type textarea "Personally, while I am optimist wi"
type textarea "x"
type textarea "Personally, while I am optimist wit"
type textarea "x"
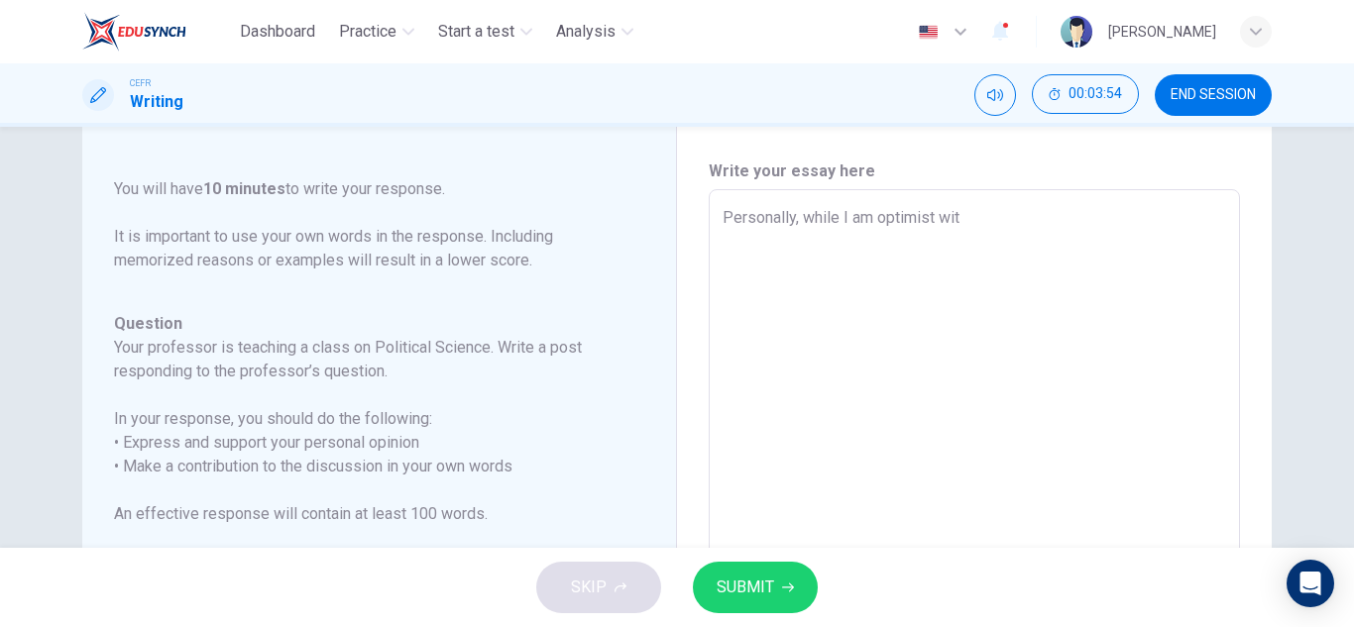
type textarea "Personally, while I am optimist with"
type textarea "x"
type textarea "Personally, while I am optimist with"
type textarea "x"
type textarea "Personally, while I am optimist with M"
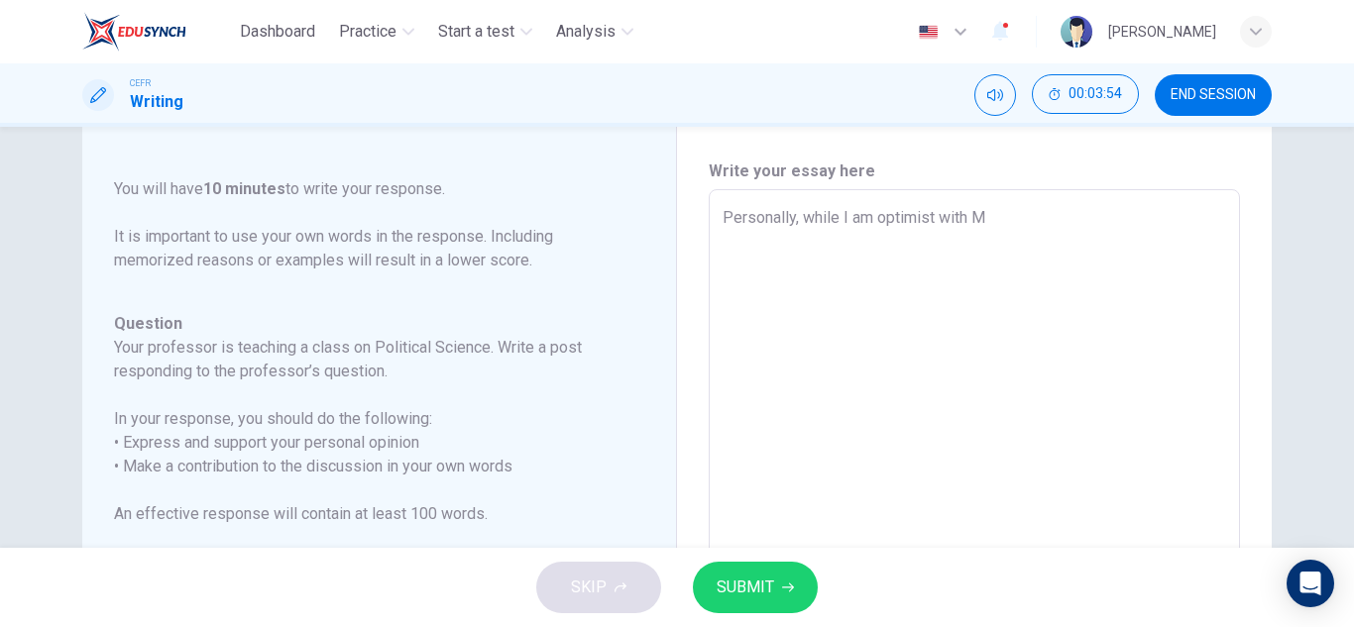
type textarea "x"
type textarea "Personally, while I am optimist with MI"
type textarea "x"
type textarea "Personally, while I am optimist with M"
type textarea "x"
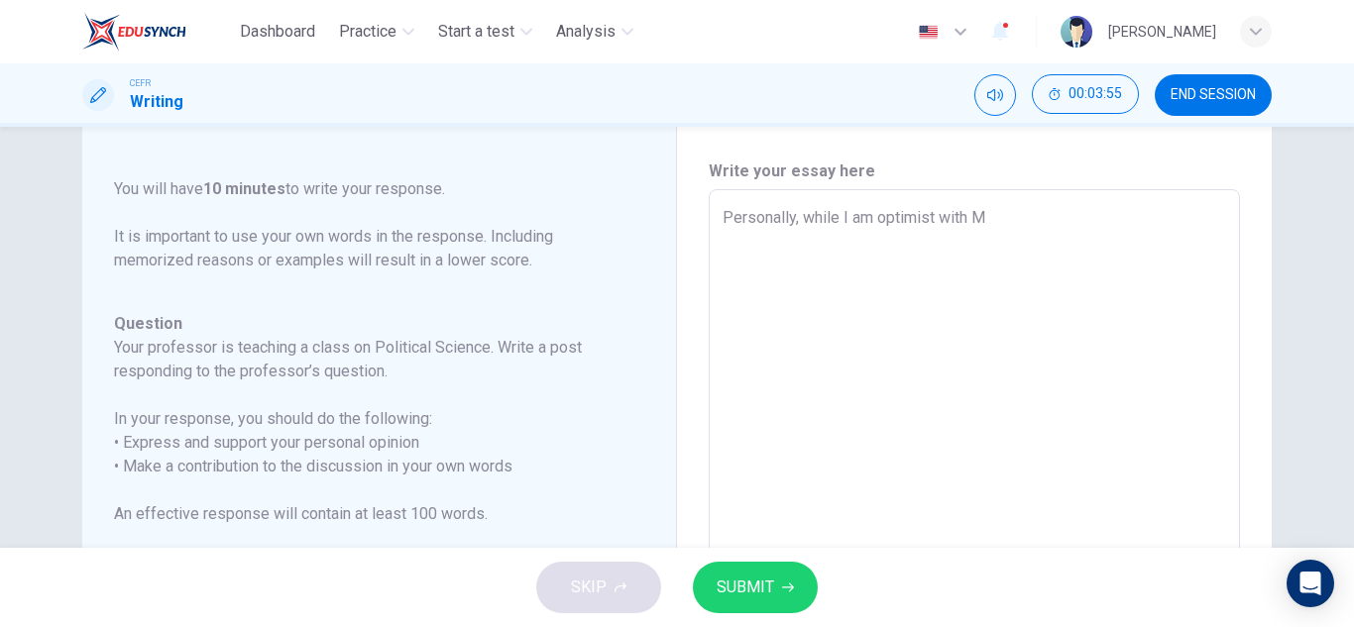
type textarea "Personally, while I am optimist with Mi"
type textarea "x"
type textarea "Personally, while I am optimist with Mia"
type textarea "x"
type textarea "Personally, while I am optimist with Mia"
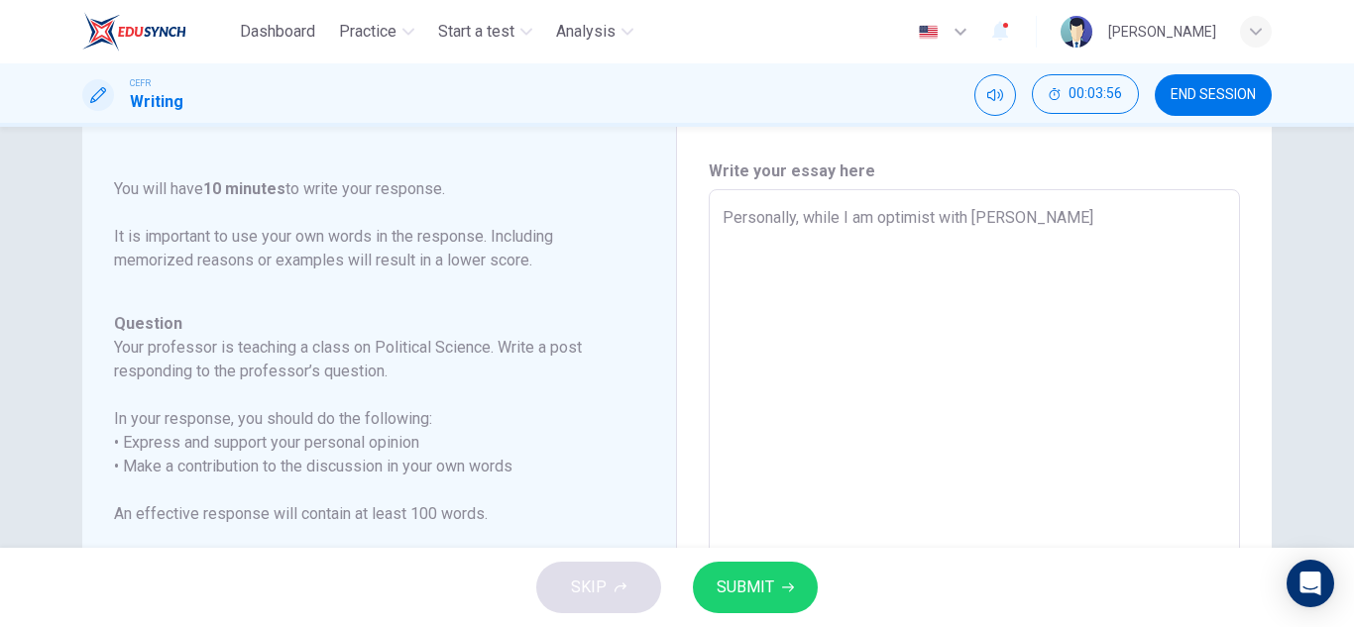
type textarea "x"
type textarea "Personally, while I am optimist with Mia"
type textarea "x"
type textarea "Personally, while I am optimist with Mia'"
type textarea "x"
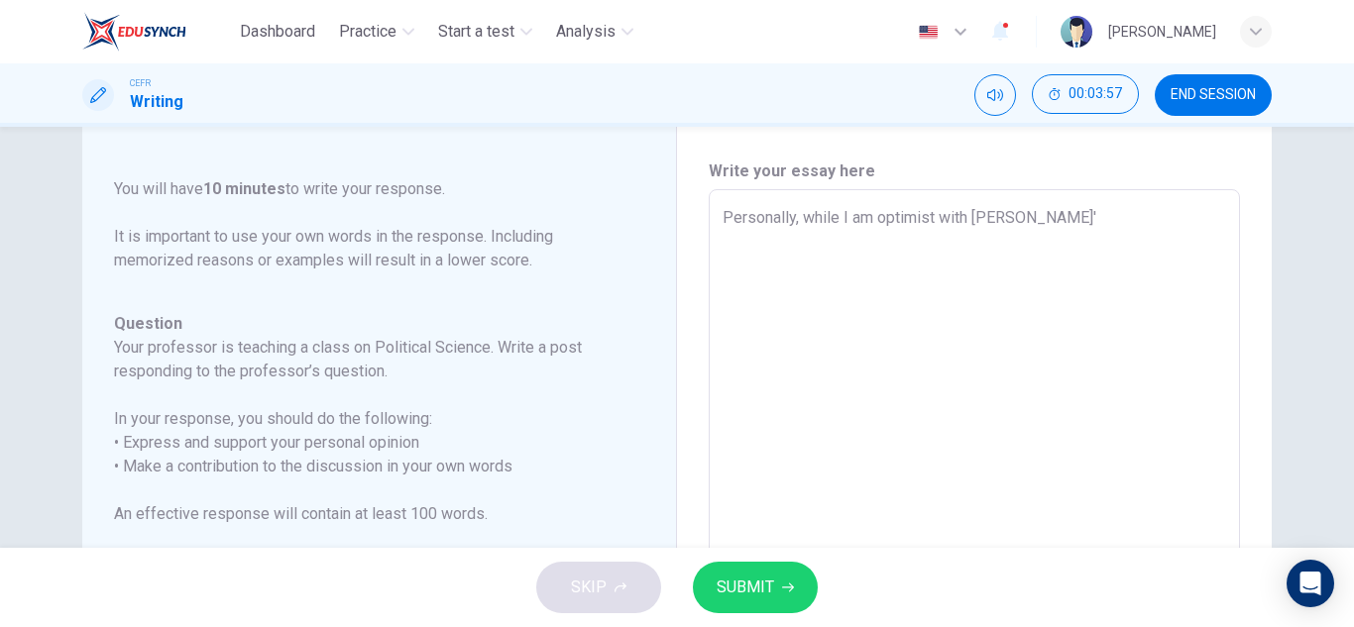
type textarea "Personally, while I am optimist with Mia's"
type textarea "x"
type textarea "Personally, while I am optimist with Mia's"
type textarea "x"
type textarea "Personally, while I am optimist with Mia's p"
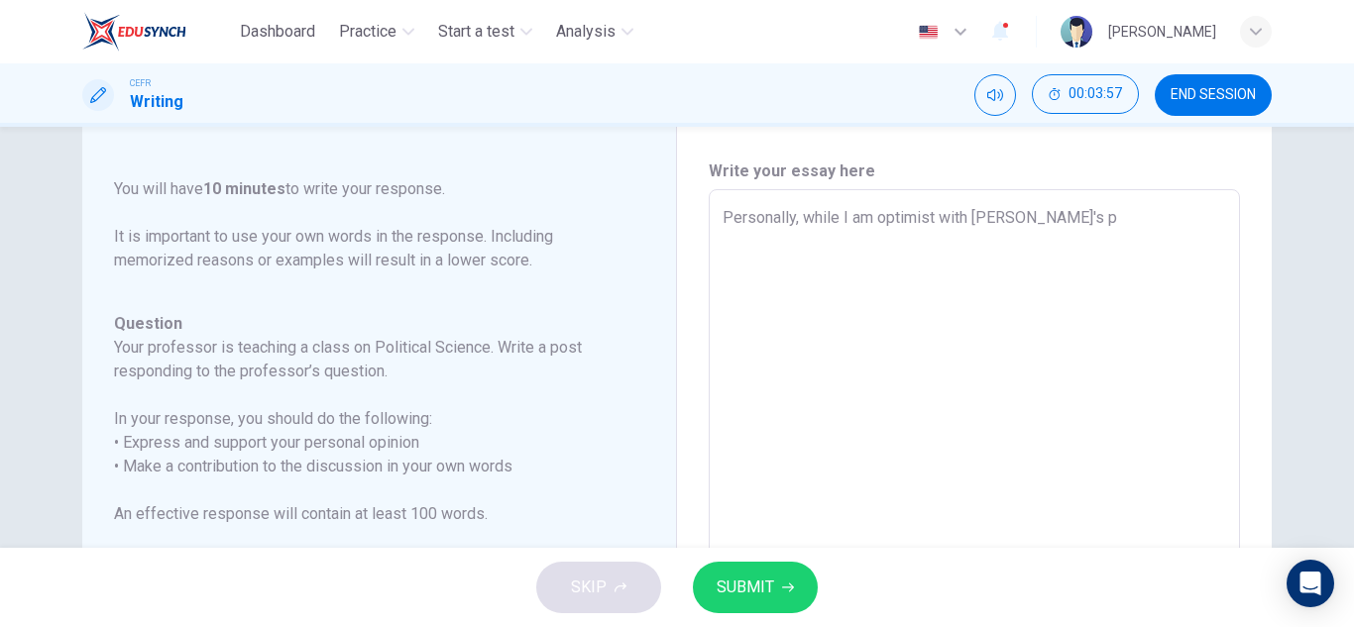
type textarea "x"
type textarea "Personally, while I am optimist with Mia's po"
type textarea "x"
type textarea "Personally, while I am optimist with Mia's poi"
type textarea "x"
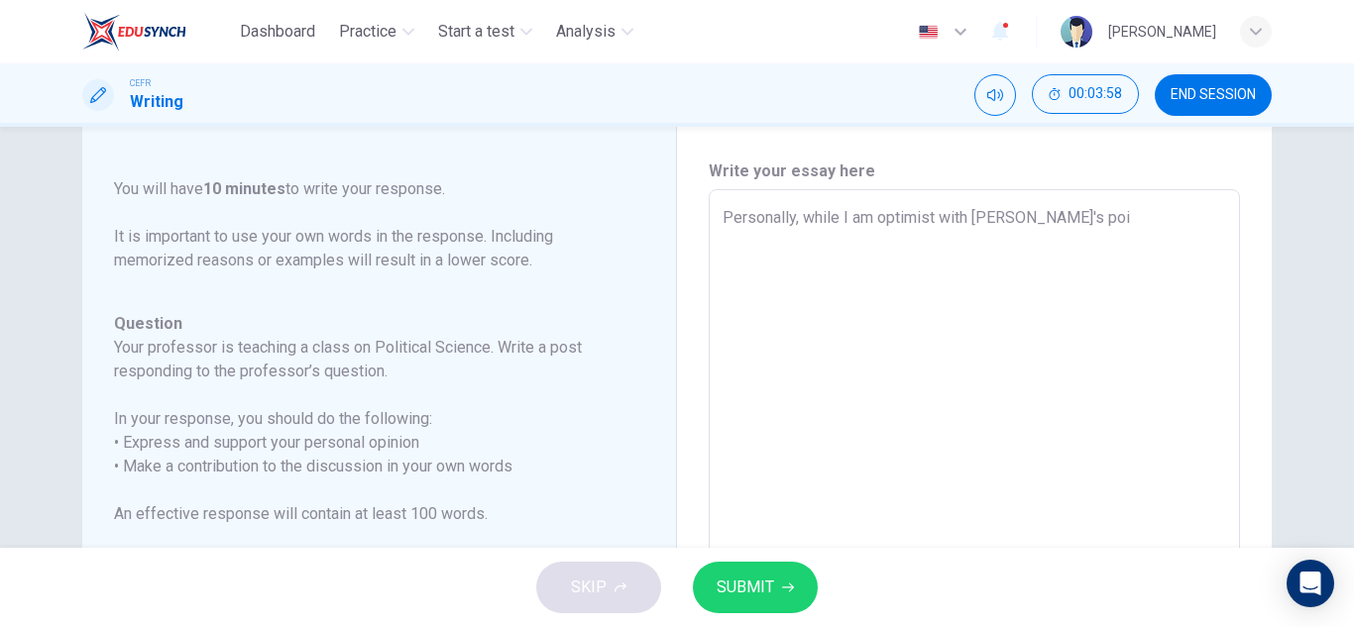
type textarea "Personally, while I am optimist with Mia's poin"
type textarea "x"
type textarea "Personally, while I am optimist with Mia's point"
type textarea "x"
type textarea "Personally, while I am optimist with Mia's point"
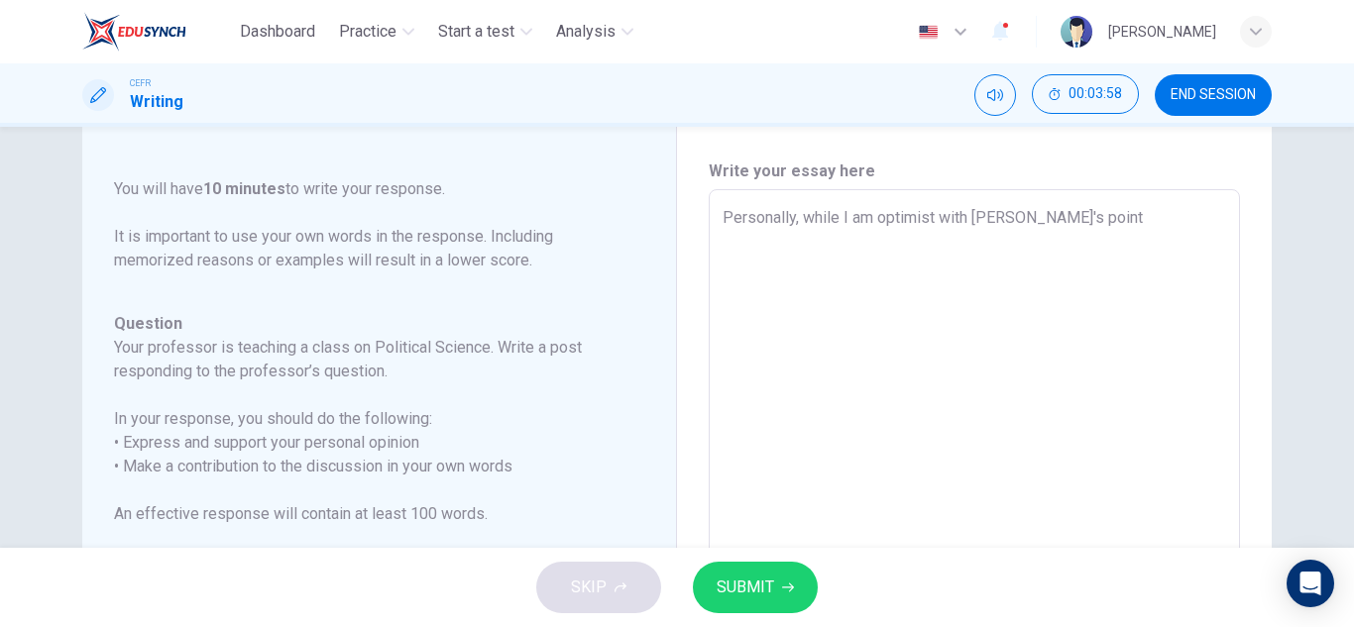
type textarea "x"
type textarea "Personally, while I am optimist with Mia's point o"
type textarea "x"
type textarea "Personally, while I am optimist with Mia's point of"
type textarea "x"
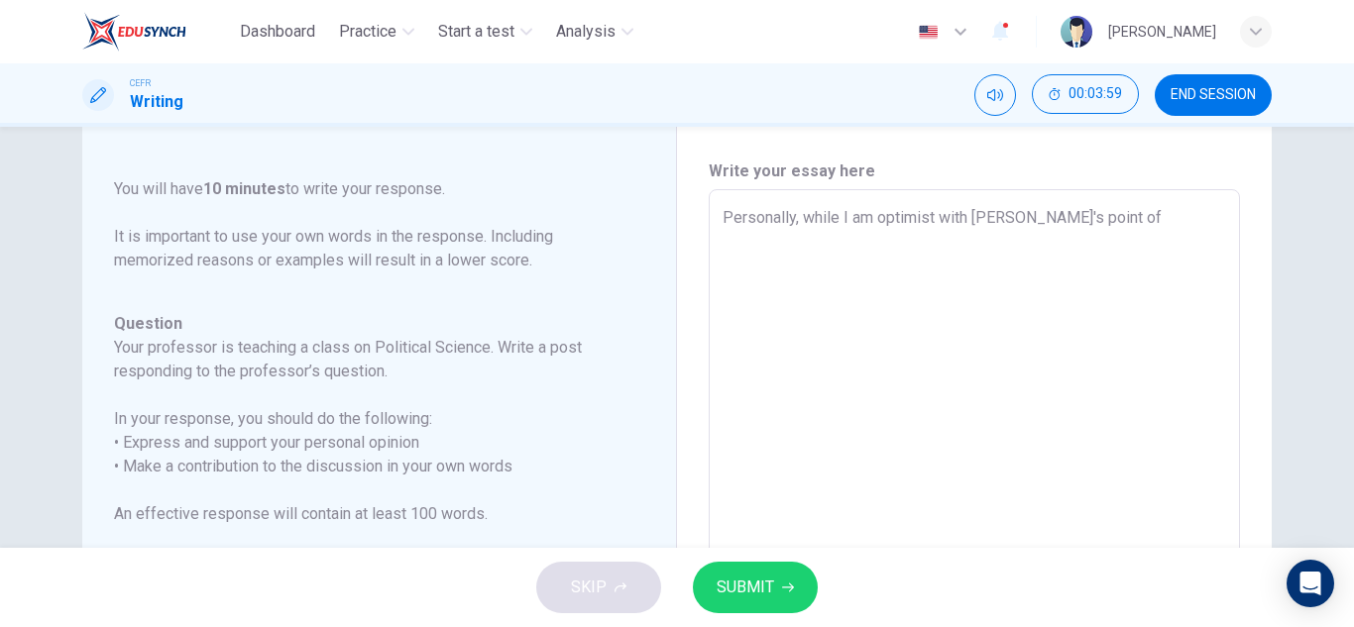
type textarea "Personally, while I am optimist with Mia's point of"
type textarea "x"
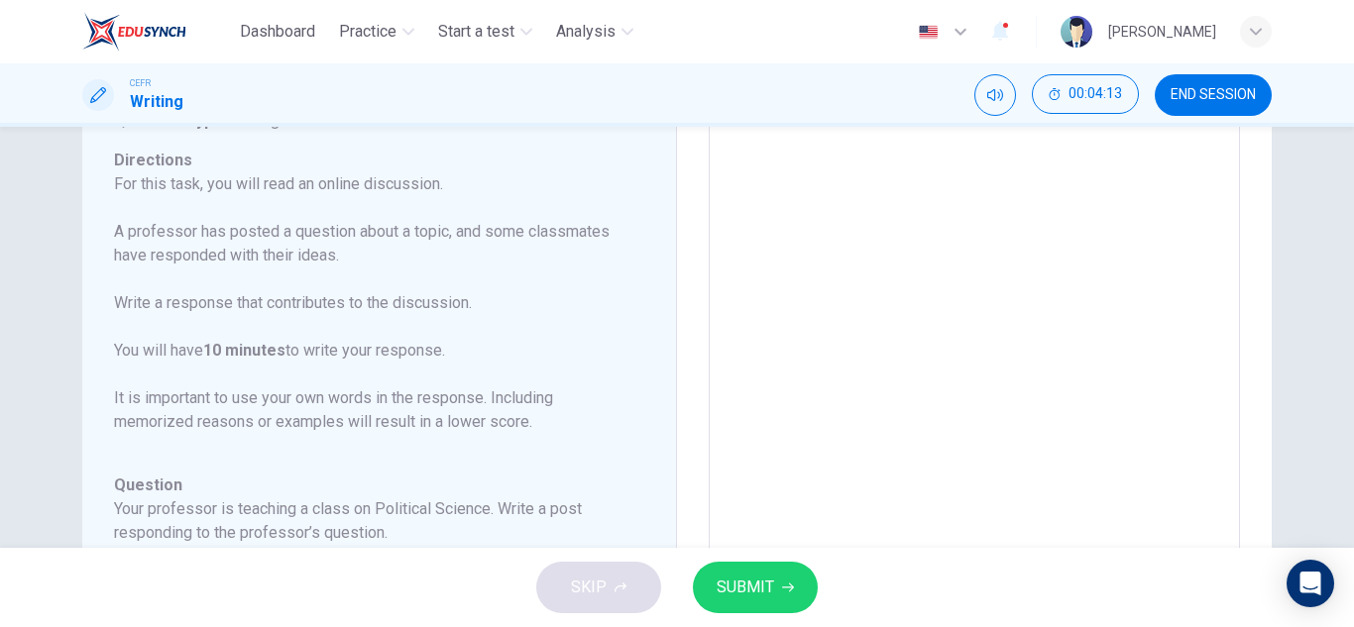
scroll to position [0, 0]
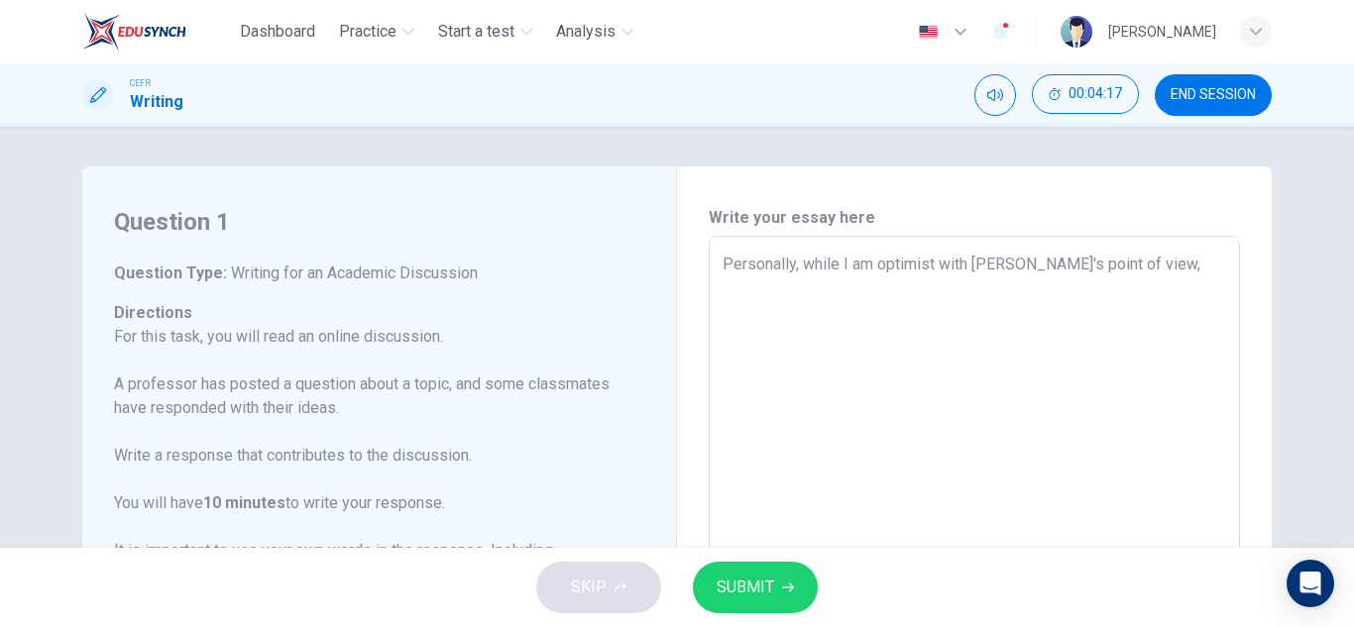
click at [839, 266] on textarea "Personally, while I am optimist with Mia's point of view," at bounding box center [973, 567] width 503 height 629
click at [951, 267] on textarea "Personally, I am optimist with Mia's point of view," at bounding box center [973, 567] width 503 height 629
click at [1081, 266] on textarea "Personally, I am optimist with Aiden's point of view," at bounding box center [973, 567] width 503 height 629
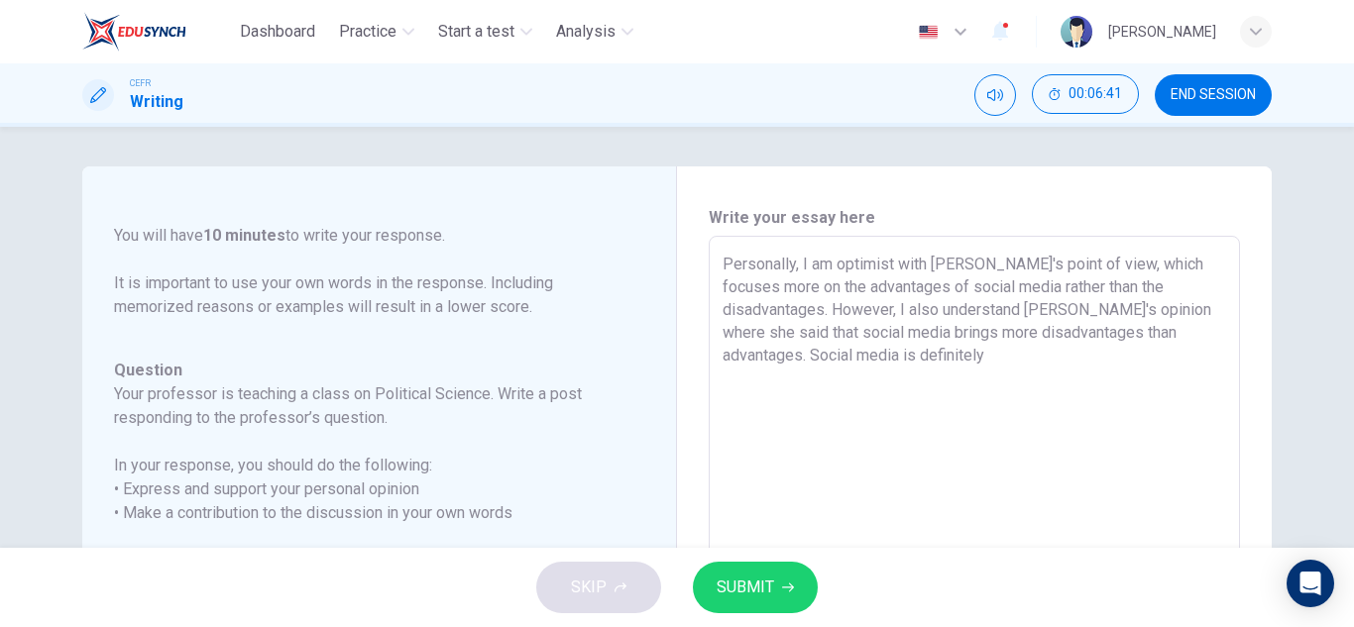
drag, startPoint x: 926, startPoint y: 260, endPoint x: 694, endPoint y: 241, distance: 232.7
click at [694, 241] on div "Write your essay here Personally, I am optimist with Aiden's point of view, whi…" at bounding box center [974, 567] width 595 height 803
click at [907, 363] on textarea "Personally, I am optimist with Aiden's point of view, which focuses more on the…" at bounding box center [973, 567] width 503 height 629
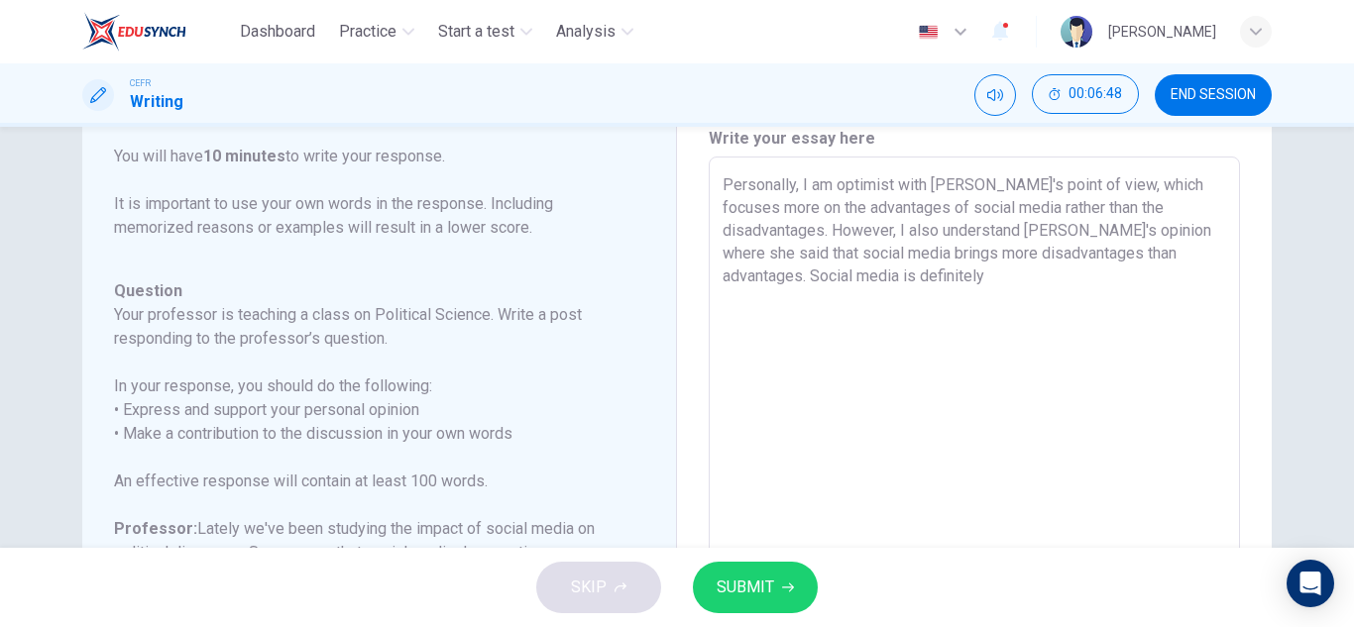
scroll to position [88, 0]
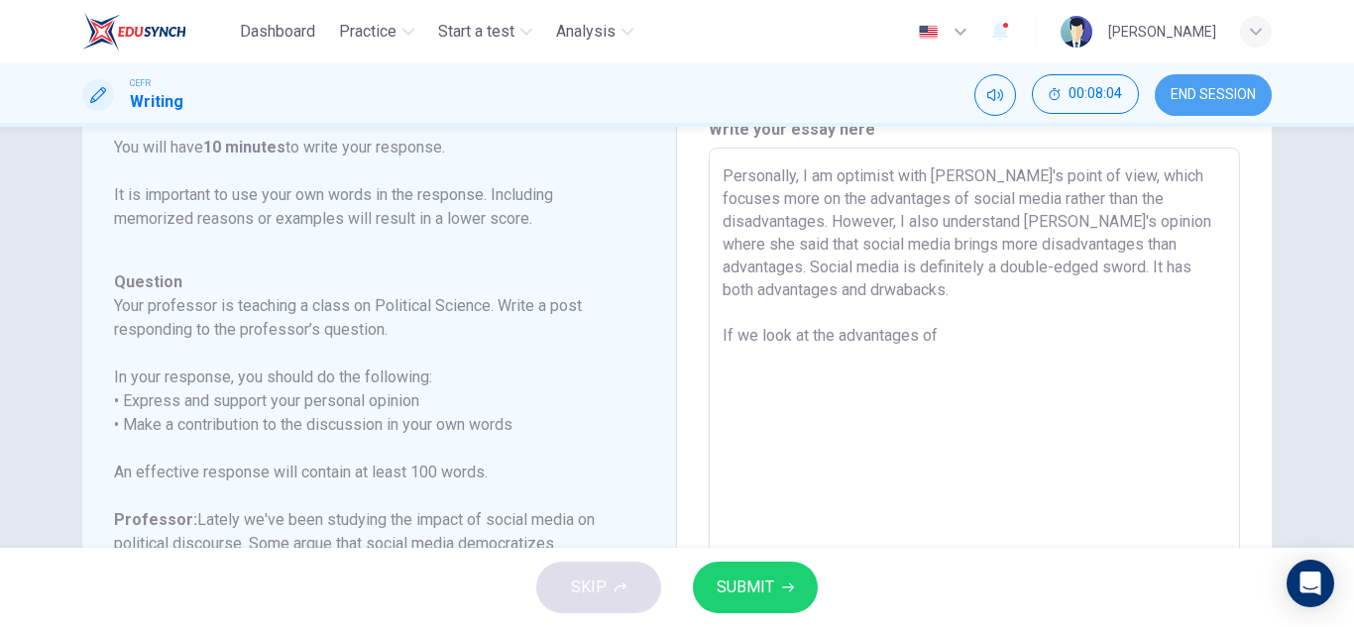
click at [1227, 85] on button "END SESSION" at bounding box center [1213, 95] width 117 height 42
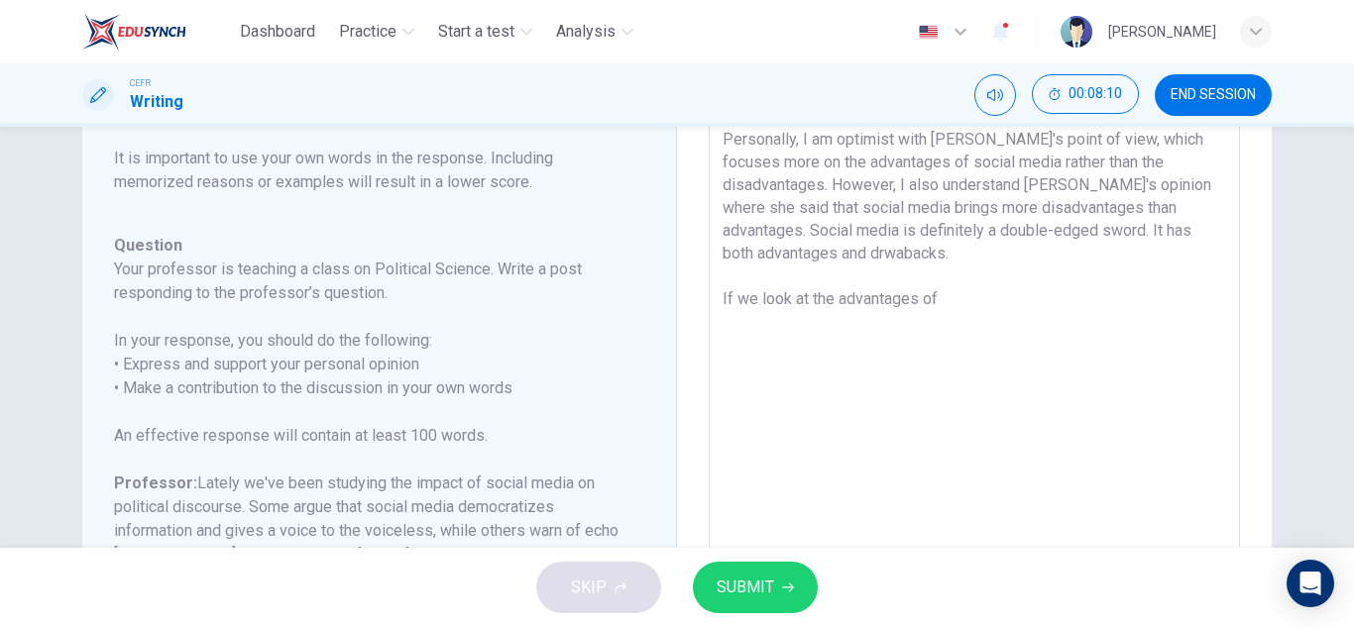
scroll to position [126, 0]
click at [962, 306] on textarea "Personally, I am optimist with Aiden's point of view, which focuses more on the…" at bounding box center [973, 441] width 503 height 629
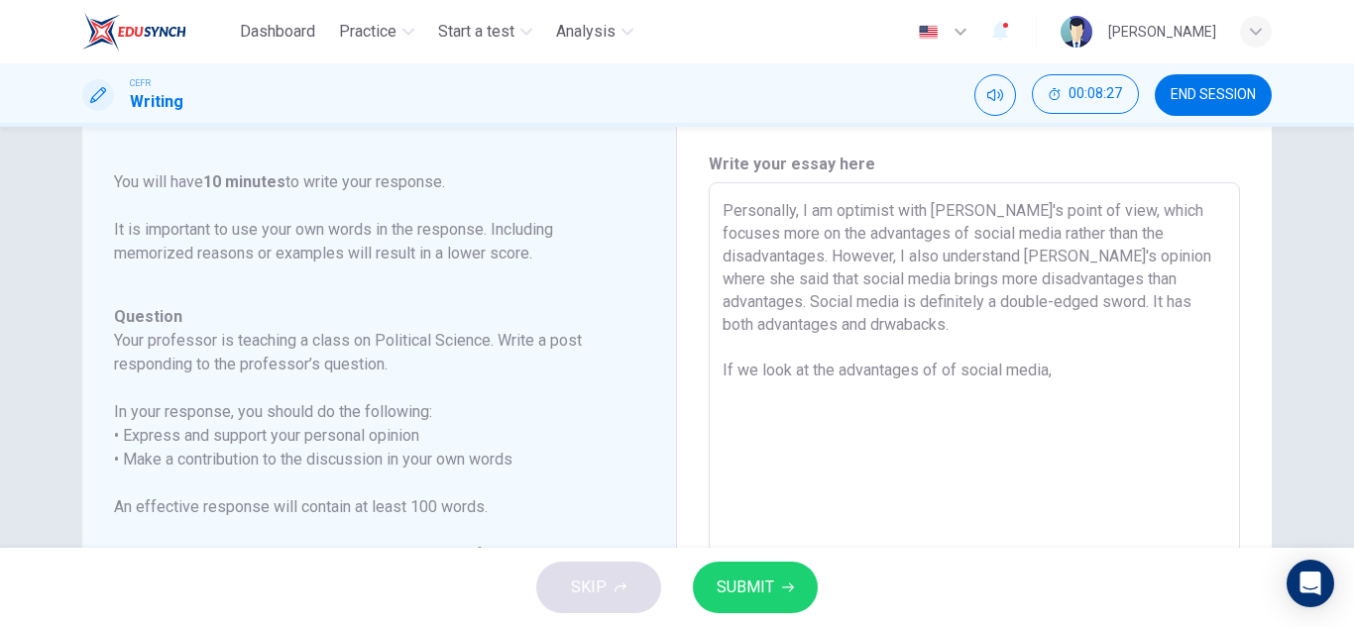
scroll to position [0, 0]
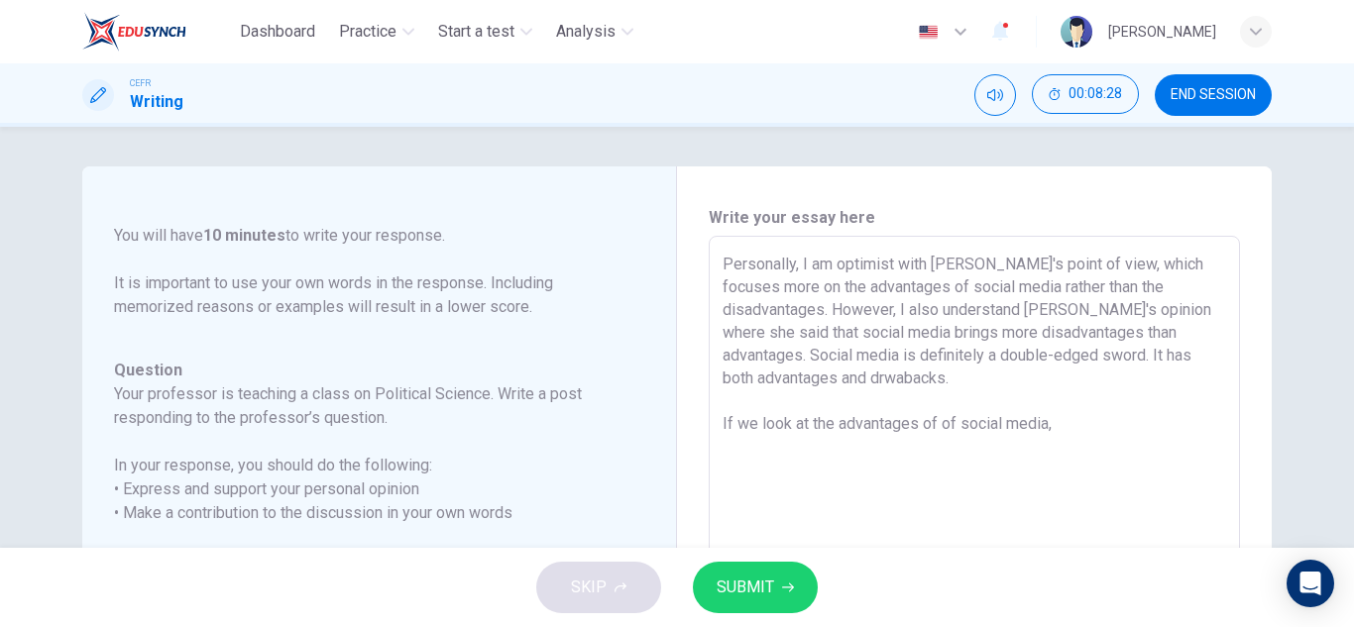
click at [1211, 79] on button "END SESSION" at bounding box center [1213, 95] width 117 height 42
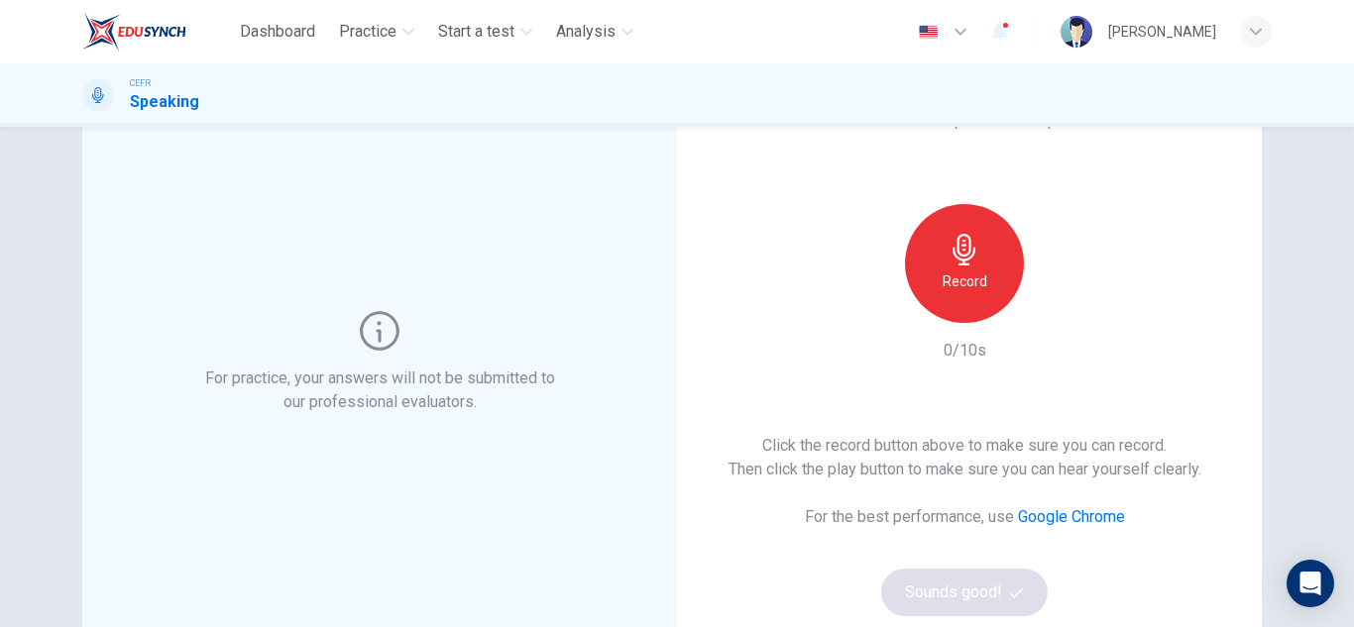
scroll to position [94, 0]
click at [980, 228] on div "Record" at bounding box center [964, 266] width 119 height 119
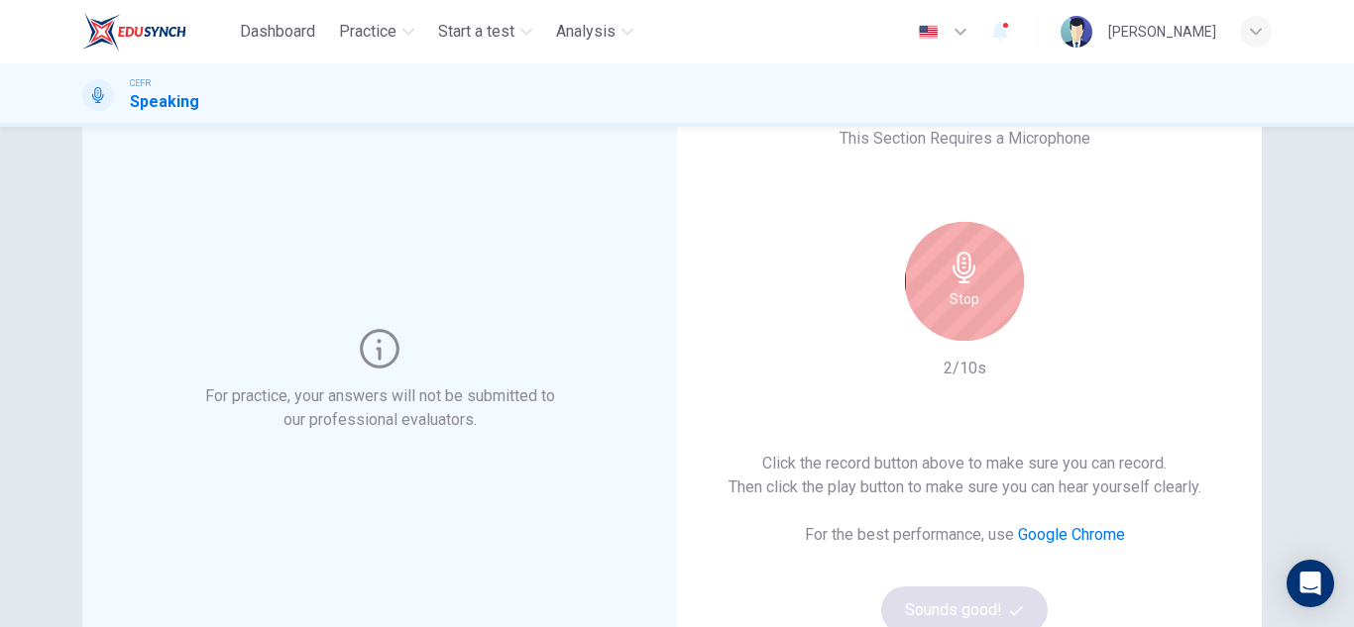
scroll to position [78, 0]
click at [954, 275] on icon "button" at bounding box center [964, 269] width 32 height 32
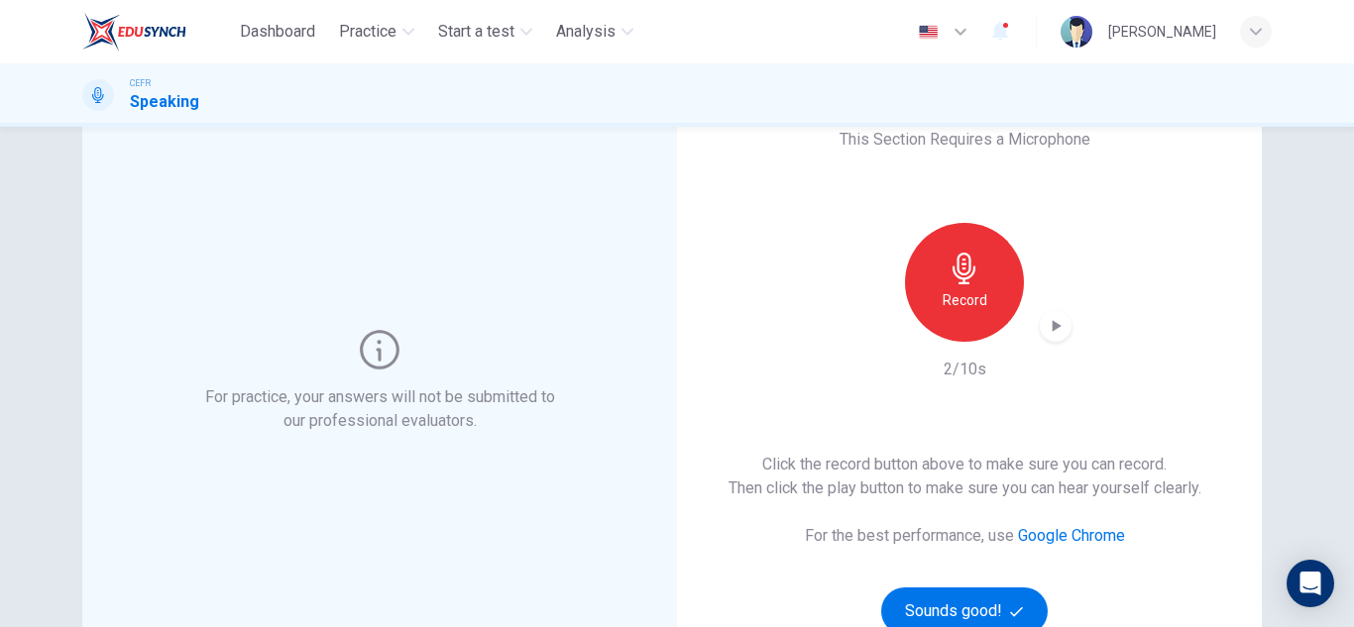
click at [959, 299] on h6 "Record" at bounding box center [964, 300] width 45 height 24
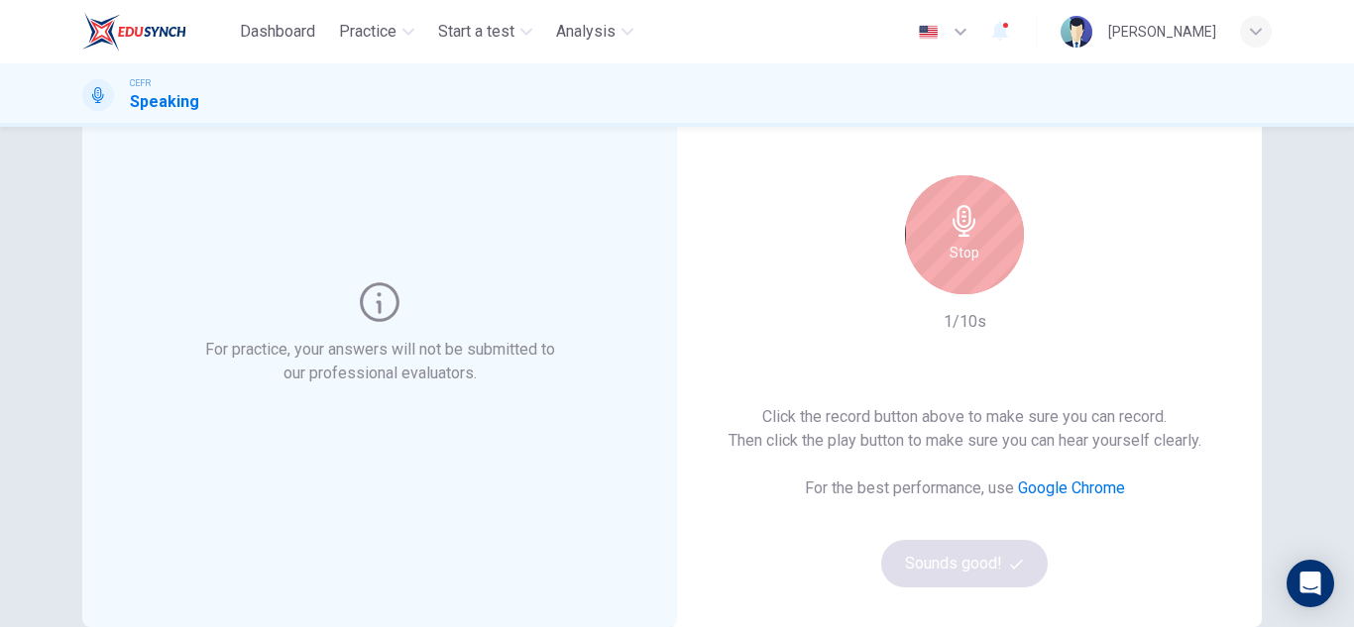
scroll to position [127, 0]
click at [967, 239] on div "Stop" at bounding box center [964, 233] width 119 height 119
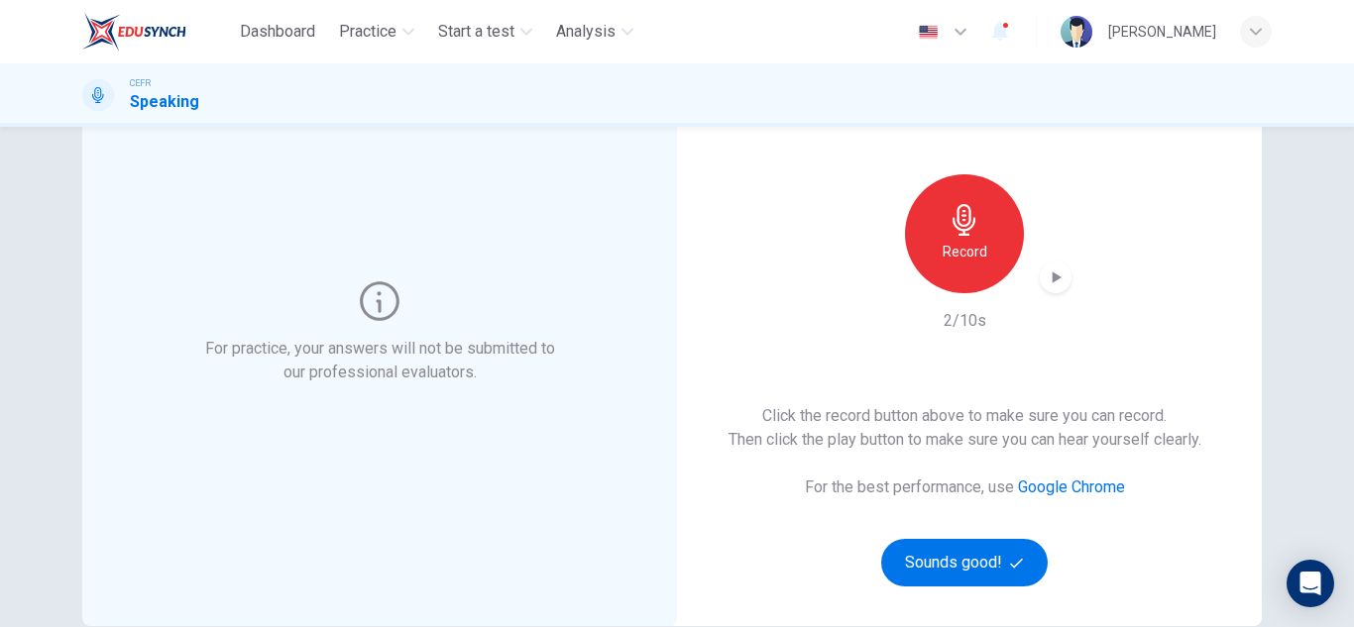
click at [1046, 284] on icon "button" at bounding box center [1056, 278] width 20 height 20
click at [951, 570] on button "Sounds good!" at bounding box center [964, 563] width 166 height 48
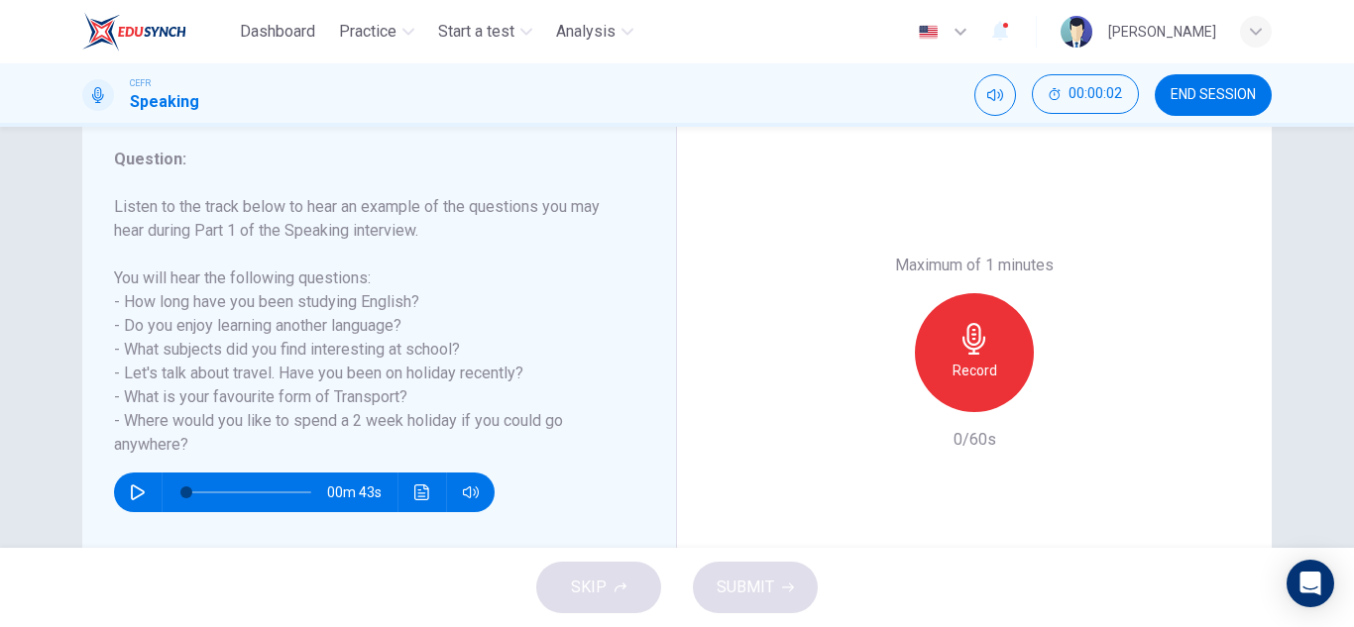
scroll to position [259, 0]
click at [136, 487] on icon "button" at bounding box center [138, 492] width 16 height 16
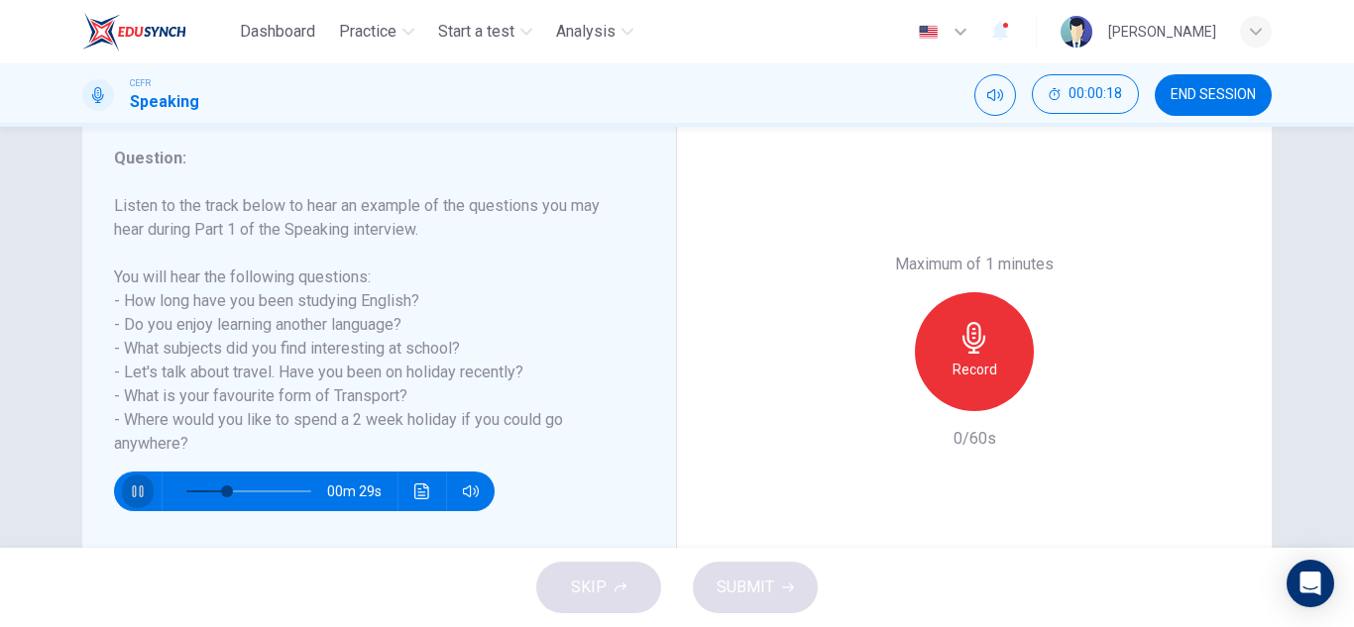
click at [133, 493] on icon "button" at bounding box center [138, 492] width 16 height 16
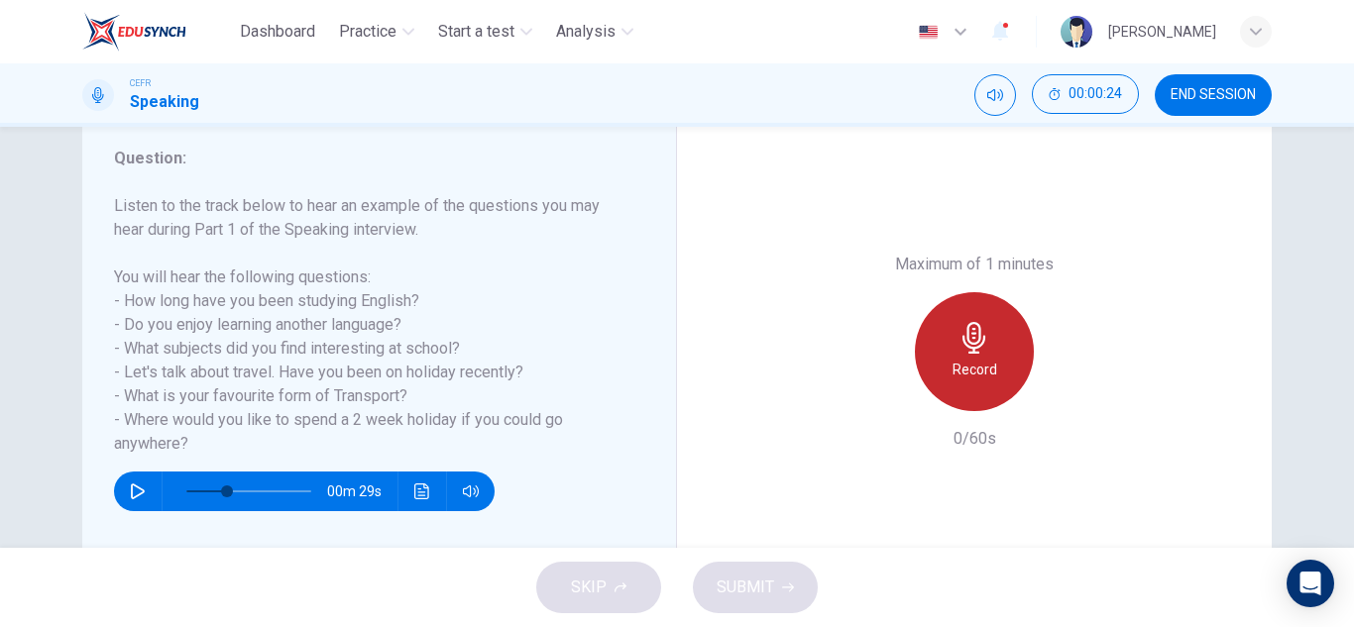
click at [945, 355] on div "Record" at bounding box center [974, 351] width 119 height 119
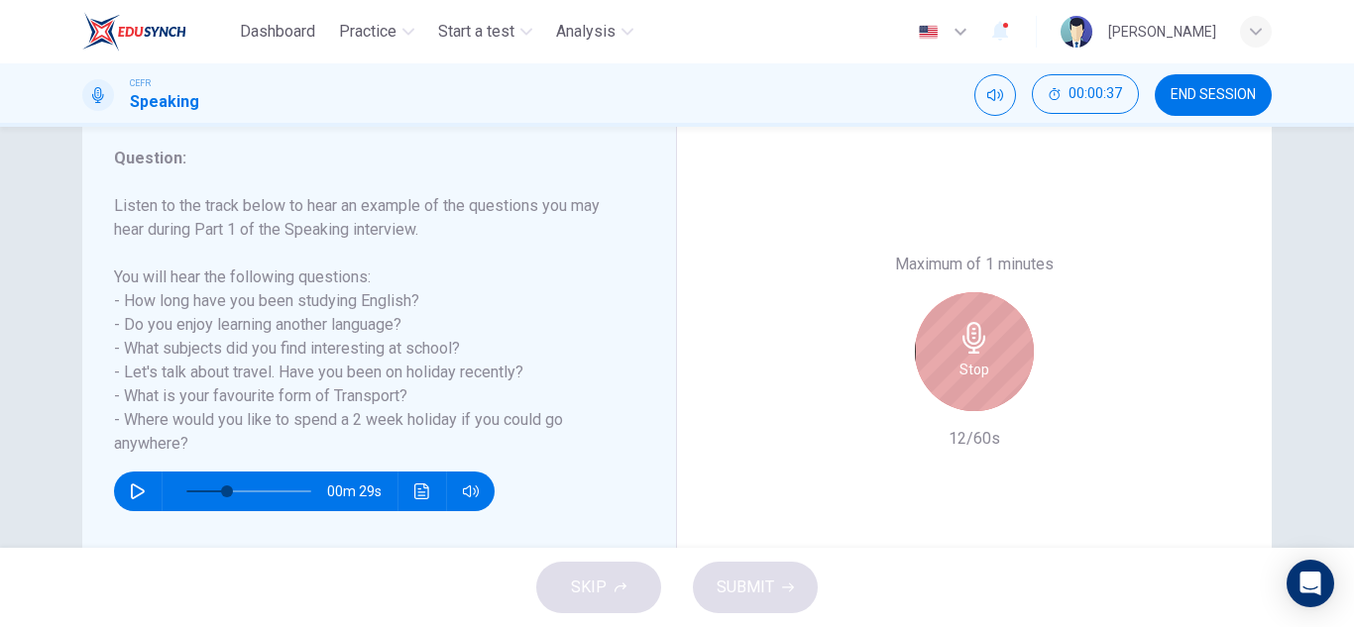
click at [995, 360] on div "Stop" at bounding box center [974, 351] width 119 height 119
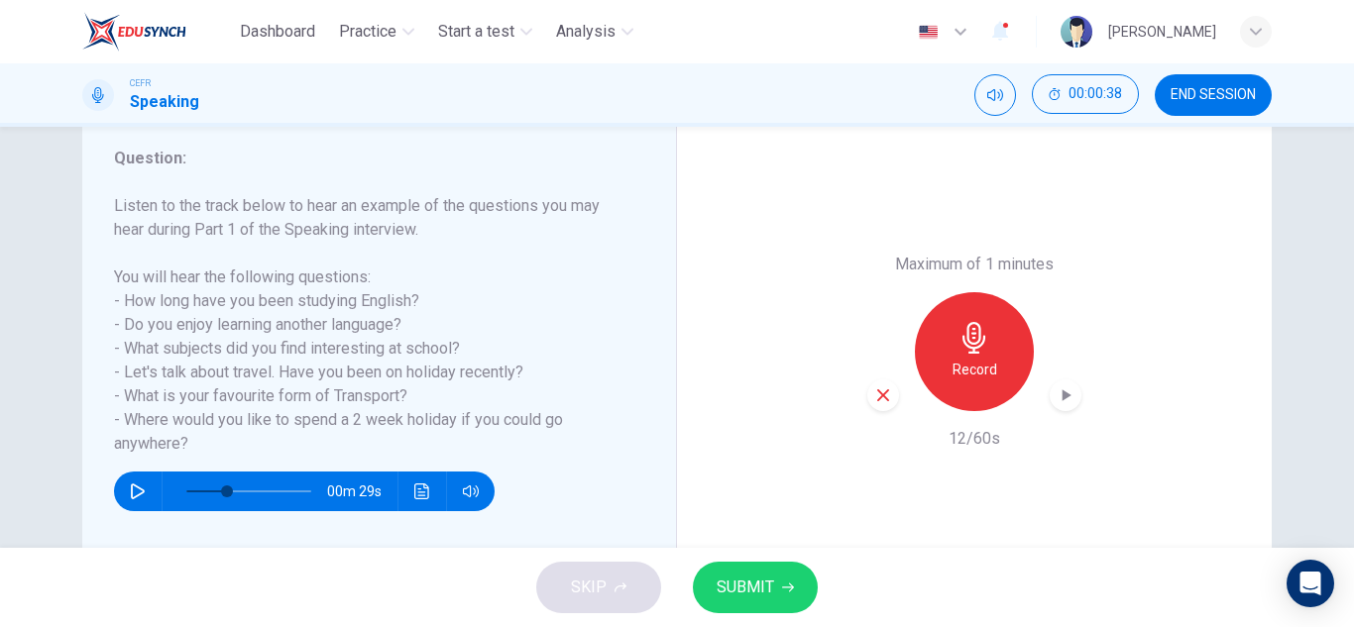
click at [882, 397] on icon "button" at bounding box center [883, 396] width 18 height 18
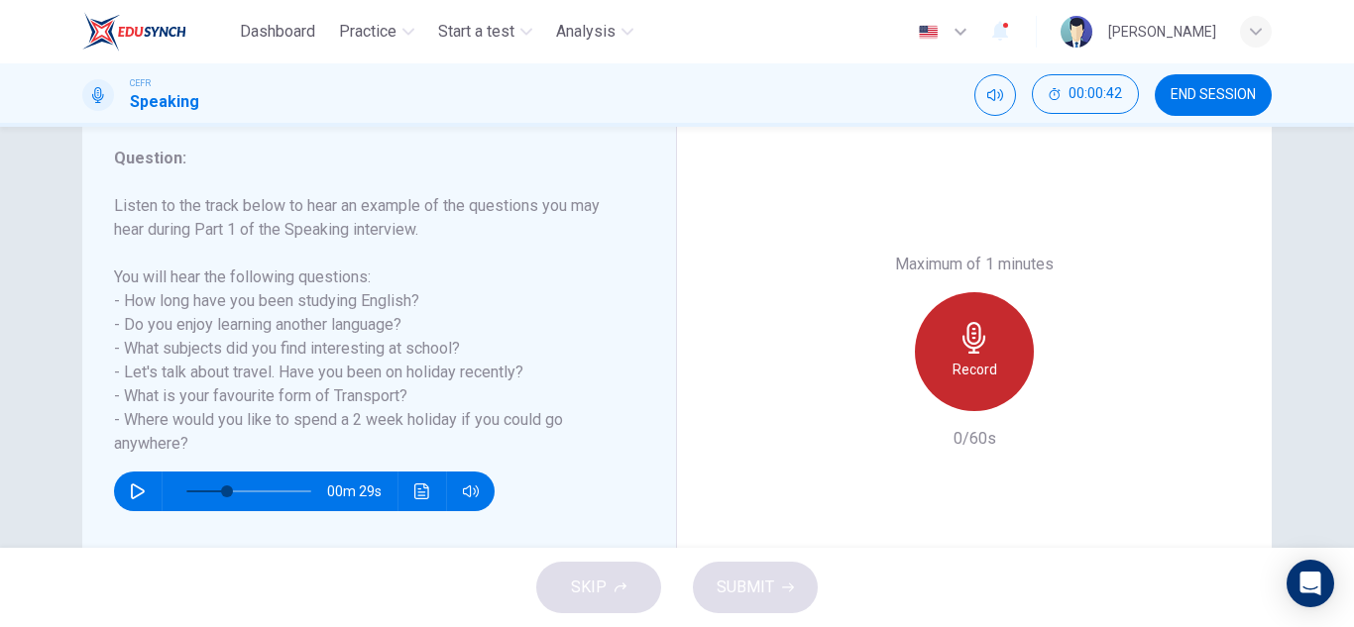
click at [960, 349] on icon "button" at bounding box center [974, 338] width 32 height 32
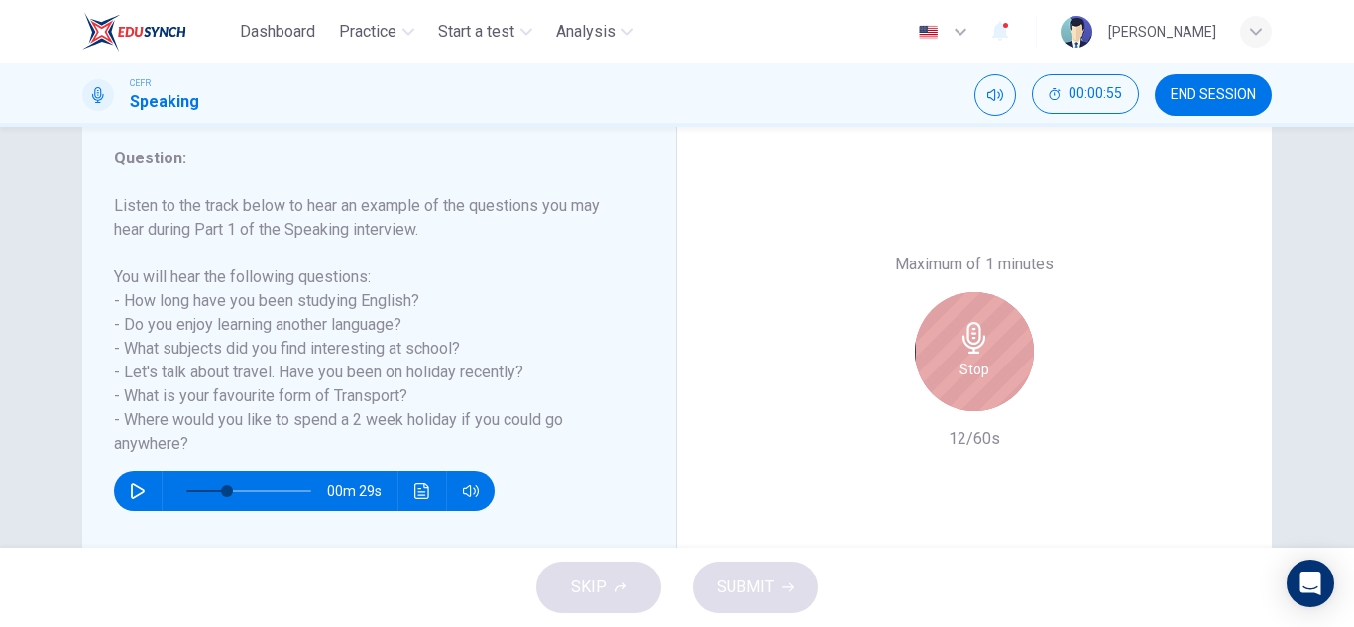
click at [960, 349] on icon "button" at bounding box center [974, 338] width 32 height 32
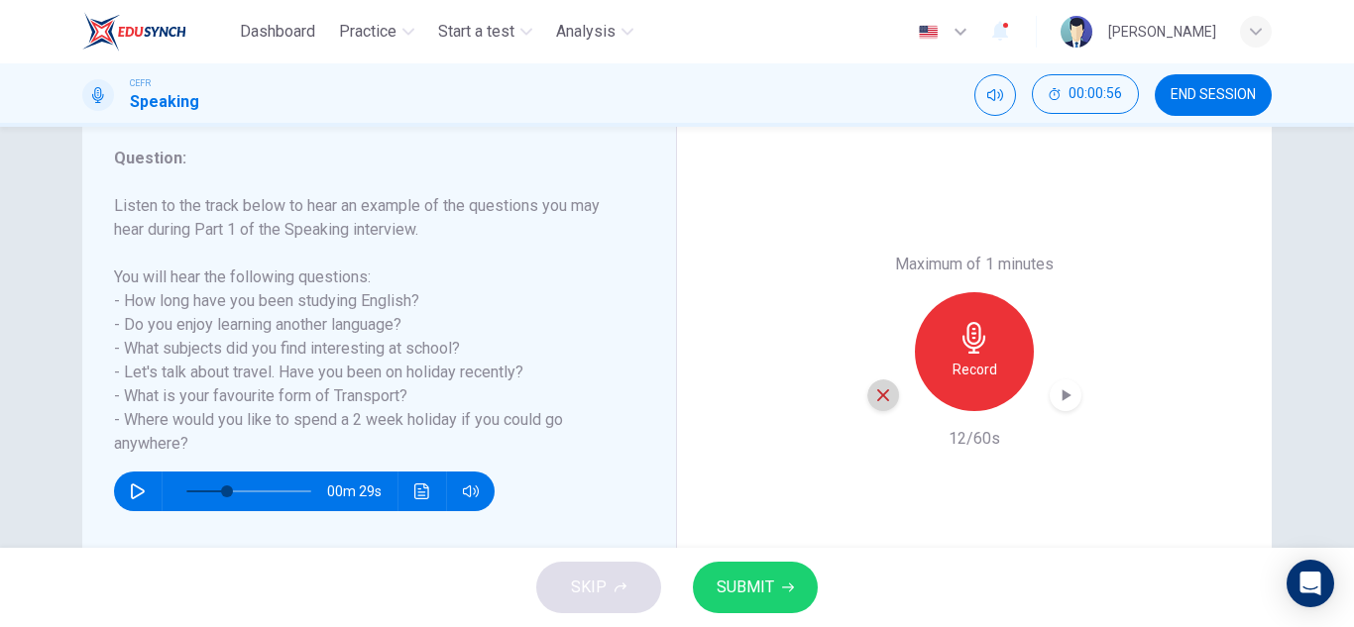
click at [874, 398] on icon "button" at bounding box center [883, 396] width 18 height 18
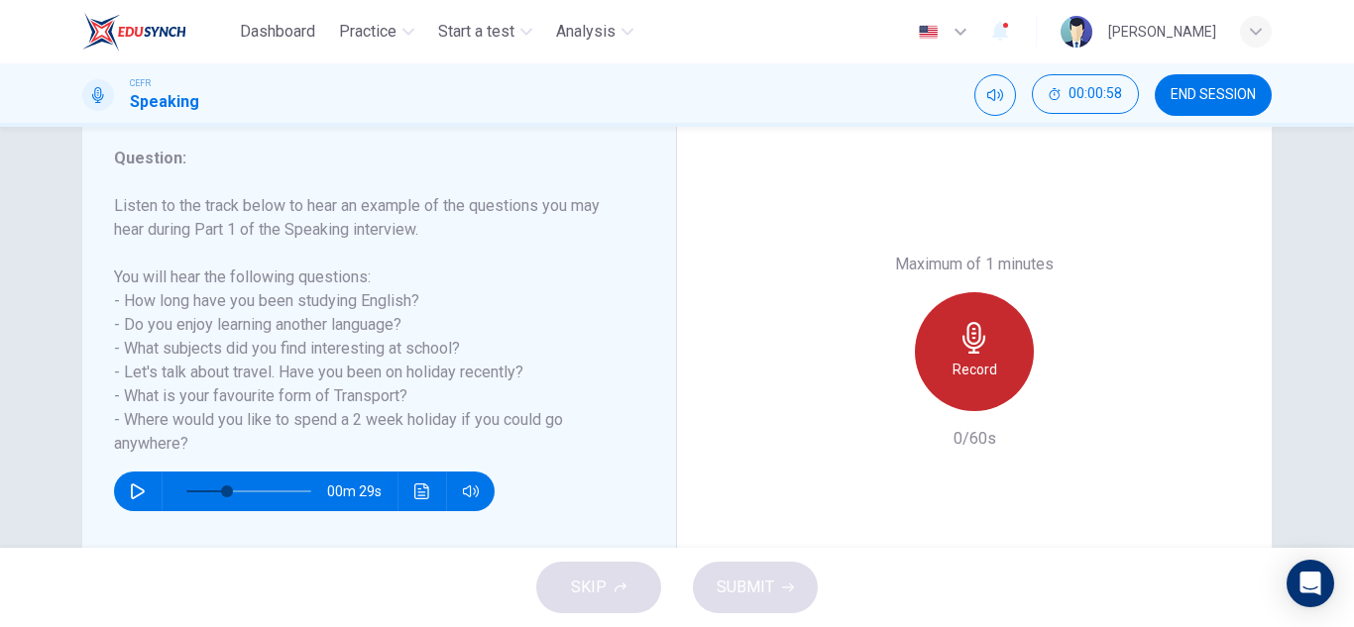
click at [997, 351] on div "Record" at bounding box center [974, 351] width 119 height 119
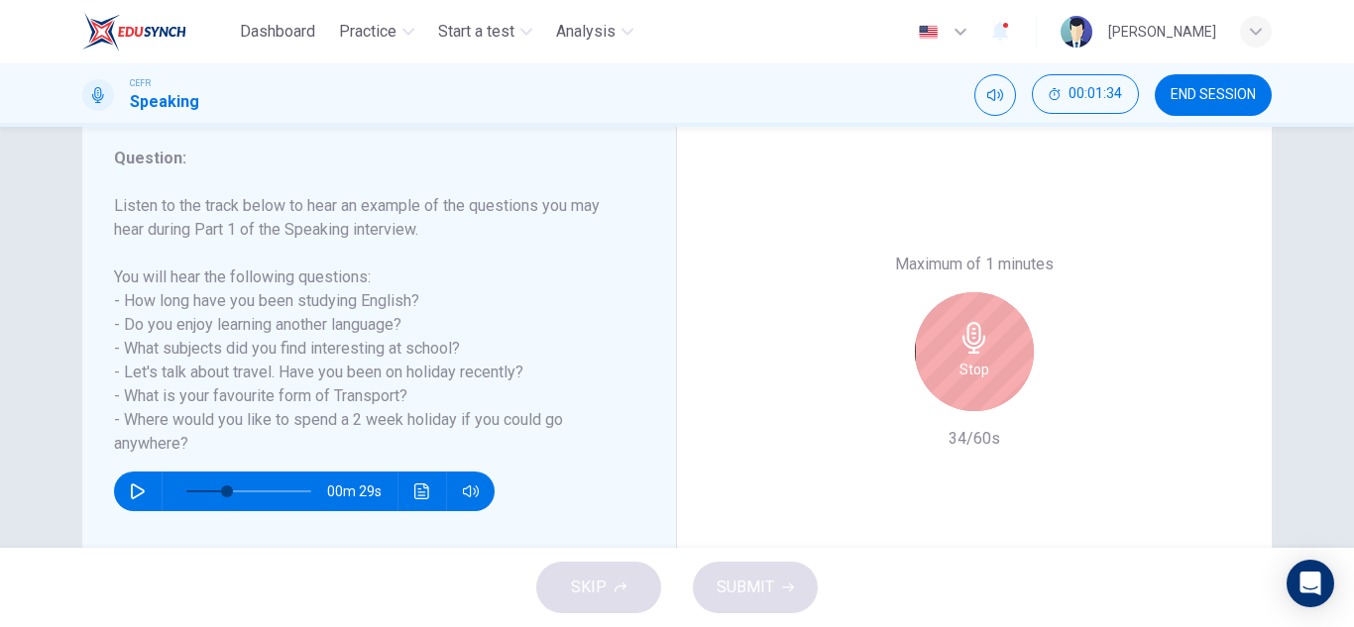
click at [986, 363] on div "Stop" at bounding box center [974, 351] width 119 height 119
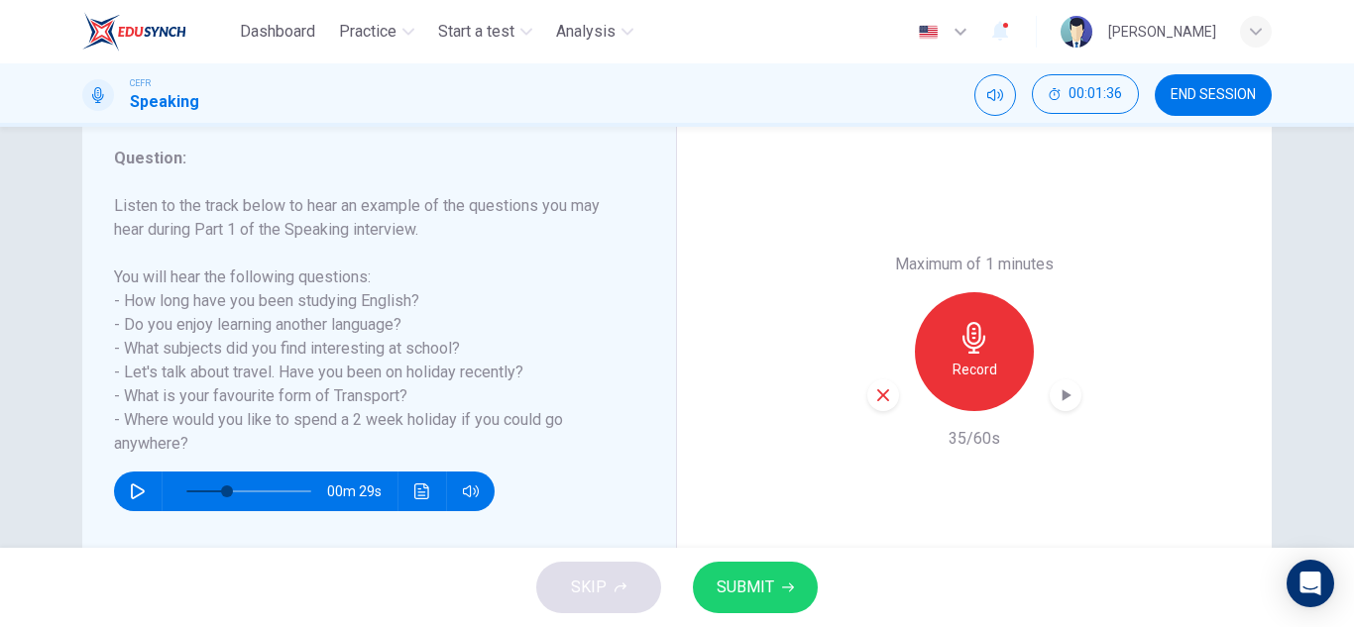
click at [749, 585] on span "SUBMIT" at bounding box center [745, 588] width 57 height 28
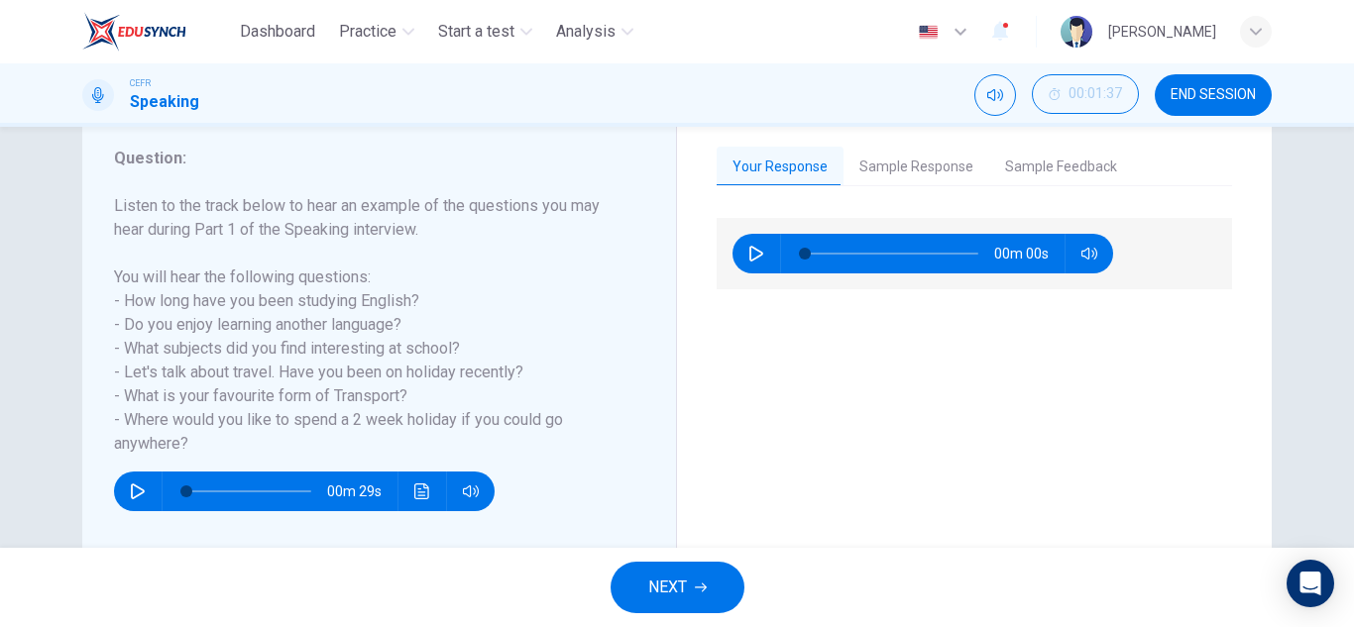
type input "0"
click at [750, 255] on icon "button" at bounding box center [756, 254] width 16 height 16
type input "5"
click at [1081, 248] on icon "button" at bounding box center [1089, 254] width 16 height 16
click at [898, 258] on span at bounding box center [891, 254] width 173 height 28
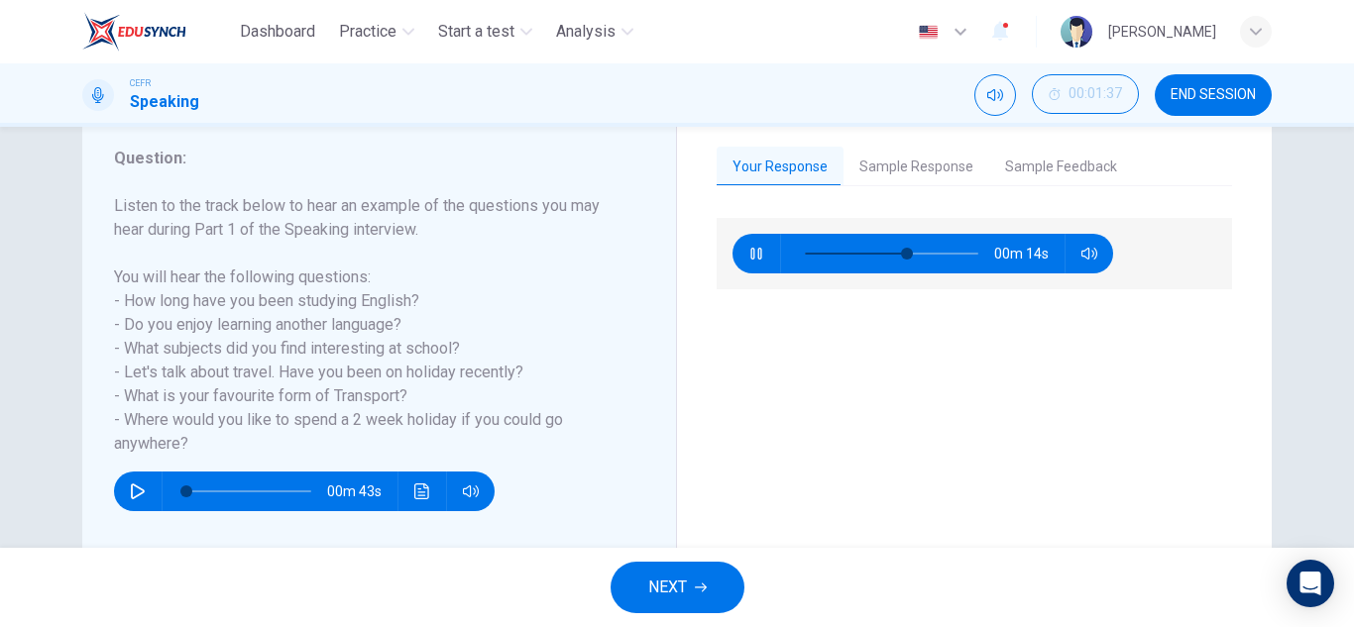
type input "61"
click at [917, 180] on button "Sample Response" at bounding box center [916, 168] width 146 height 42
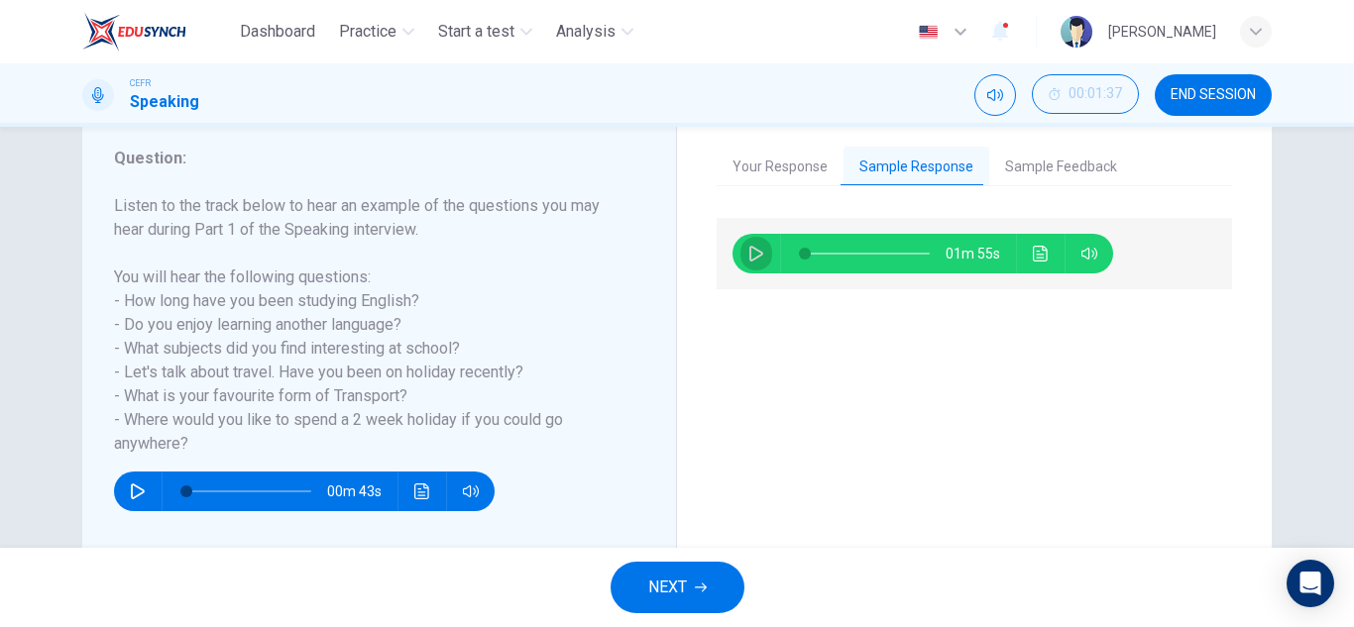
click at [759, 248] on button "button" at bounding box center [756, 254] width 32 height 40
click at [1051, 166] on button "Sample Feedback" at bounding box center [1061, 168] width 144 height 42
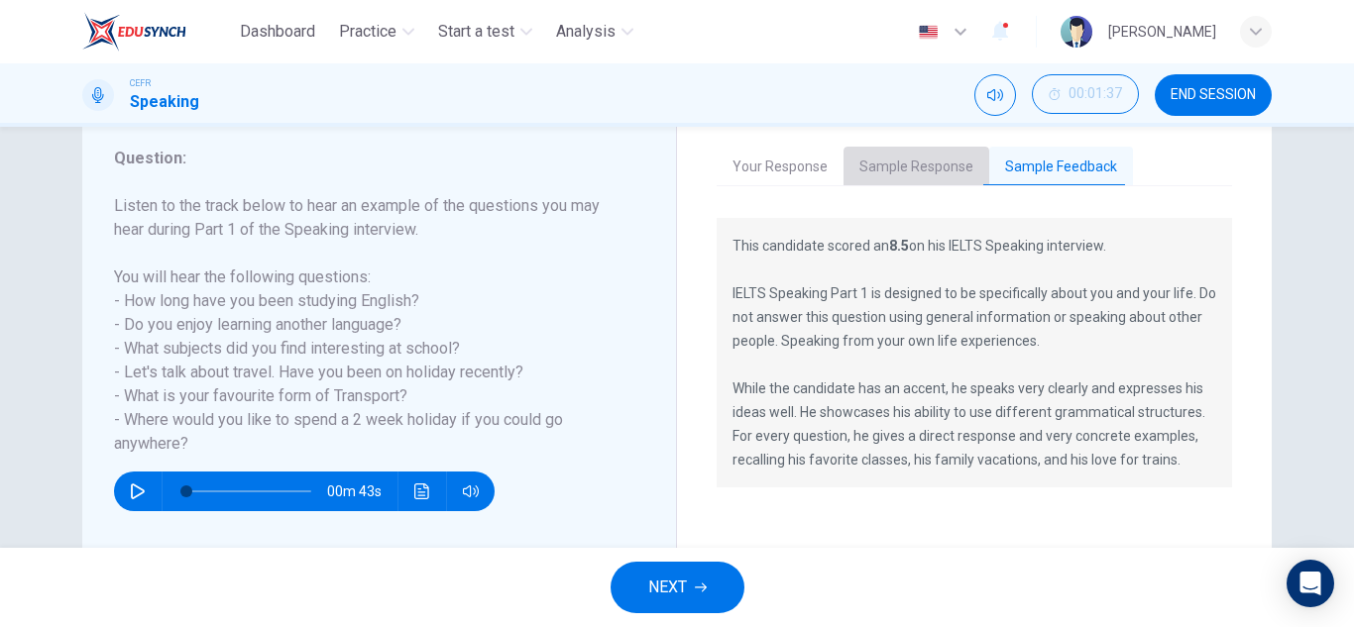
click at [922, 166] on button "Sample Response" at bounding box center [916, 168] width 146 height 42
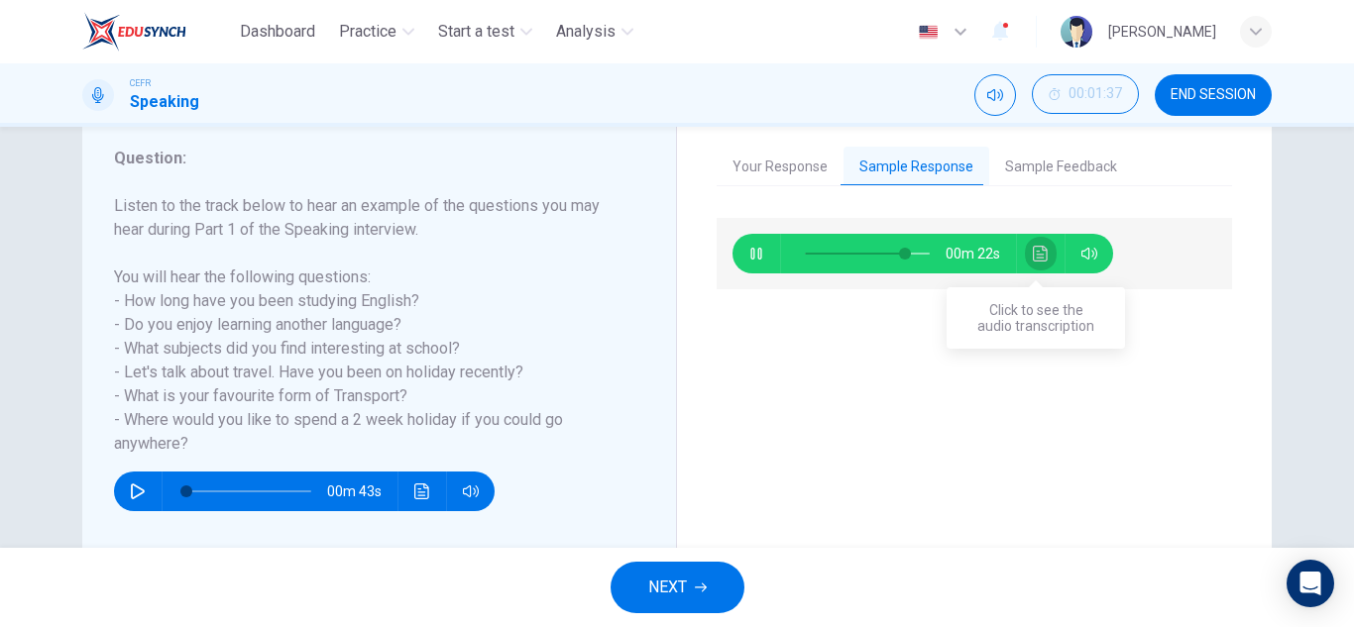
click at [1033, 261] on icon "Click to see the audio transcription" at bounding box center [1040, 254] width 15 height 16
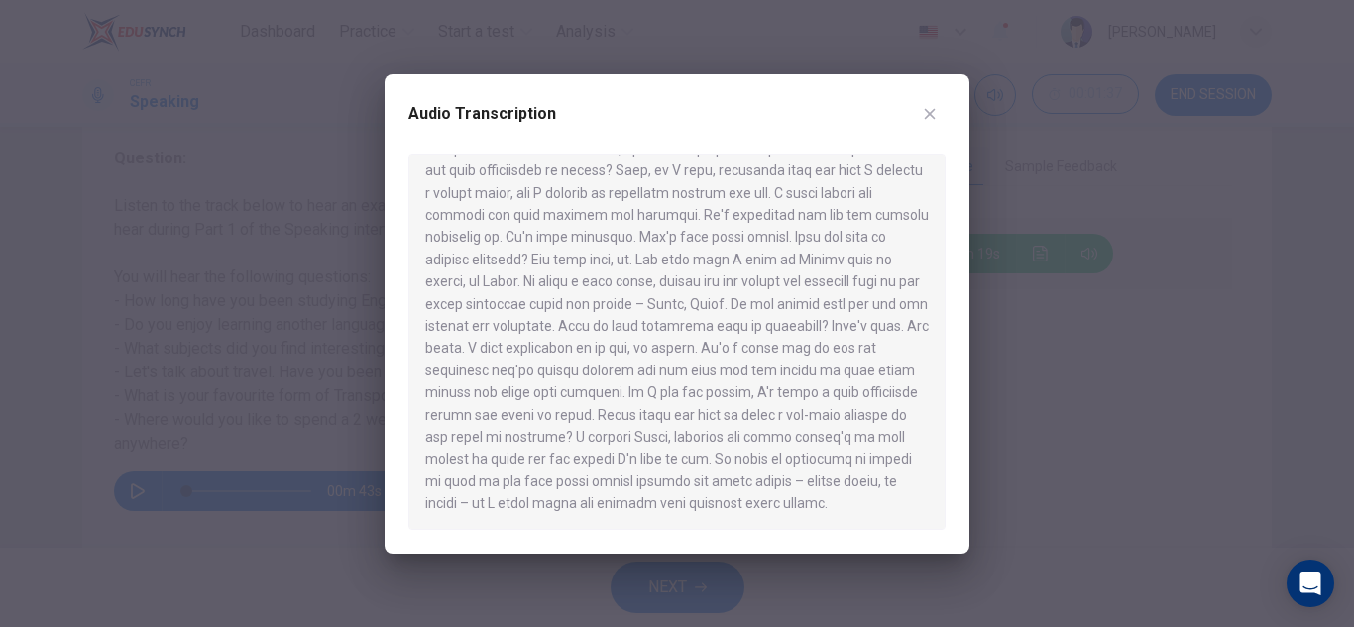
scroll to position [166, 0]
click at [930, 114] on icon "button" at bounding box center [930, 113] width 11 height 11
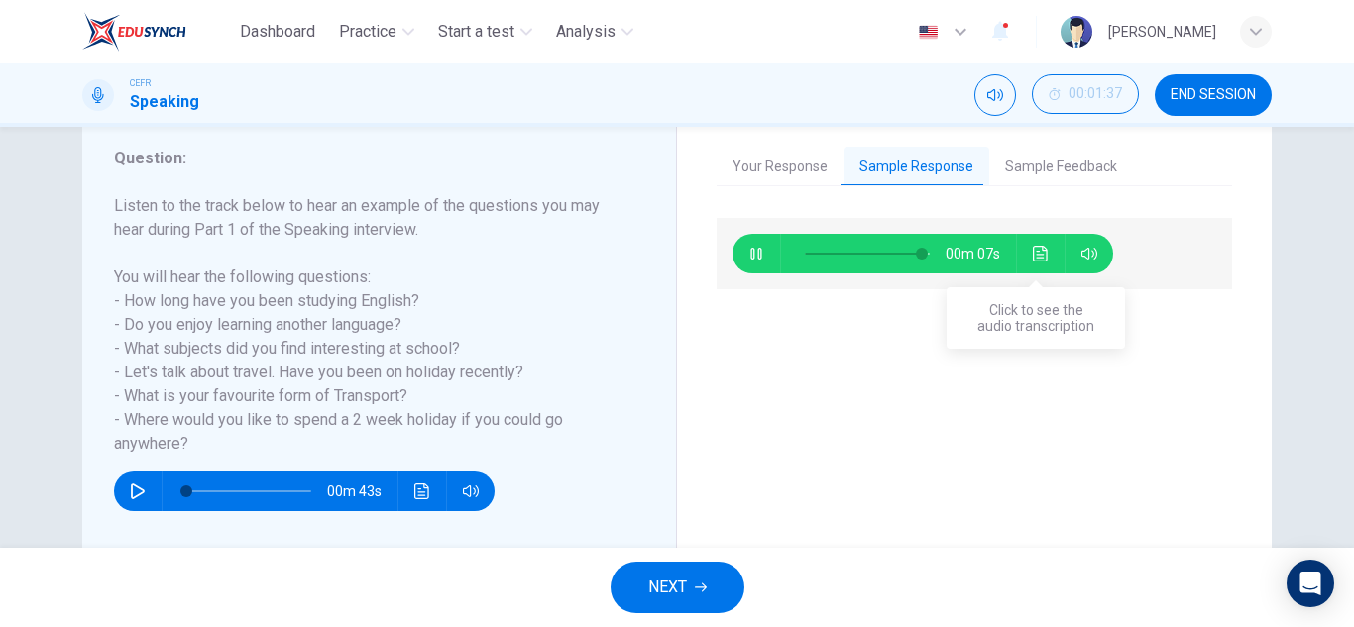
click at [1028, 262] on button "Click to see the audio transcription" at bounding box center [1041, 254] width 32 height 40
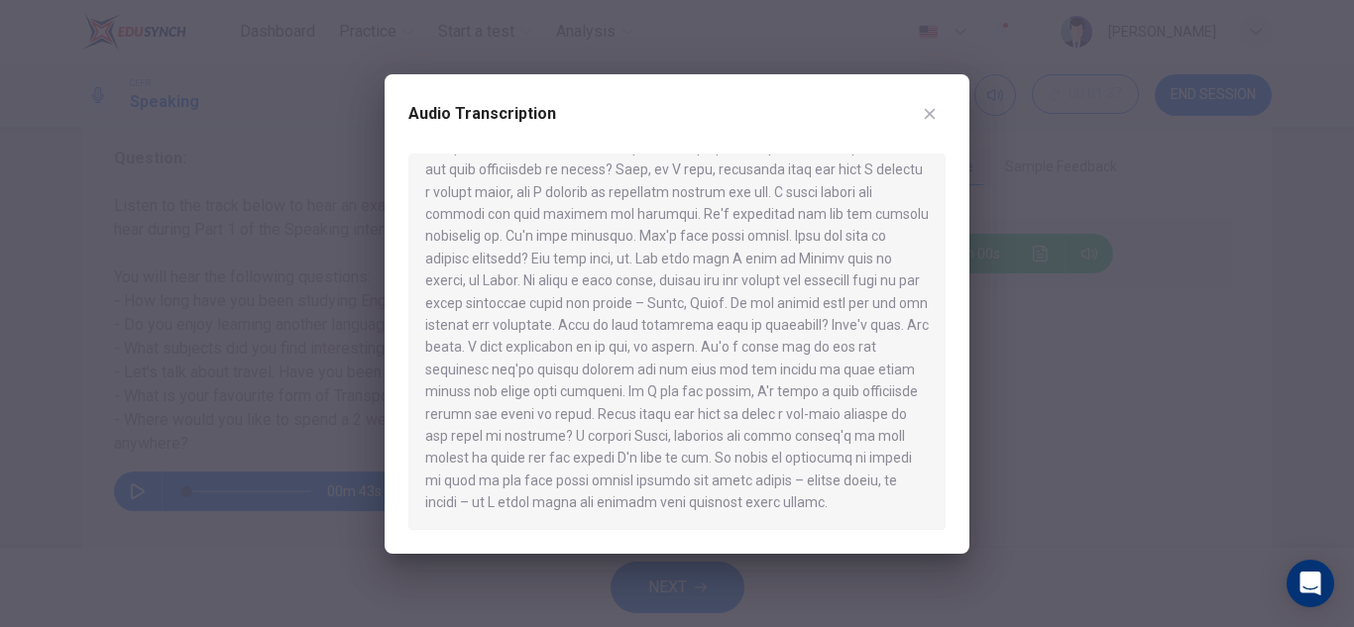
type input "0"
click at [937, 116] on icon "button" at bounding box center [930, 114] width 16 height 16
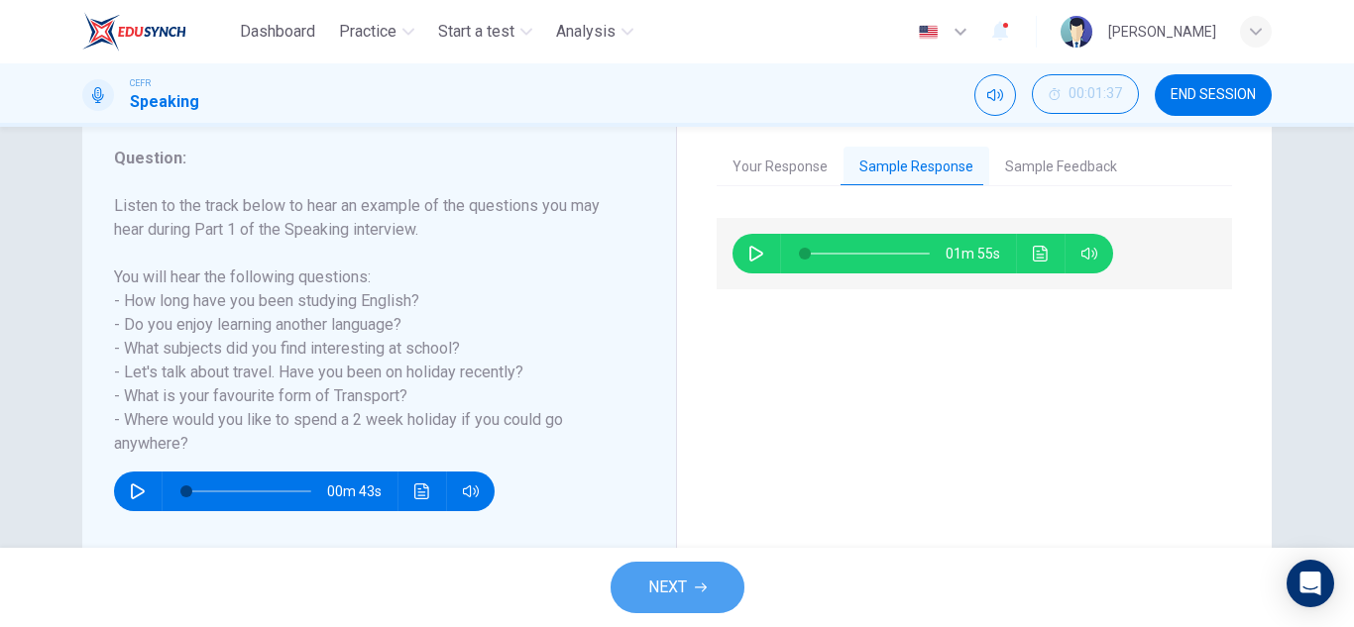
click at [664, 597] on span "NEXT" at bounding box center [667, 588] width 39 height 28
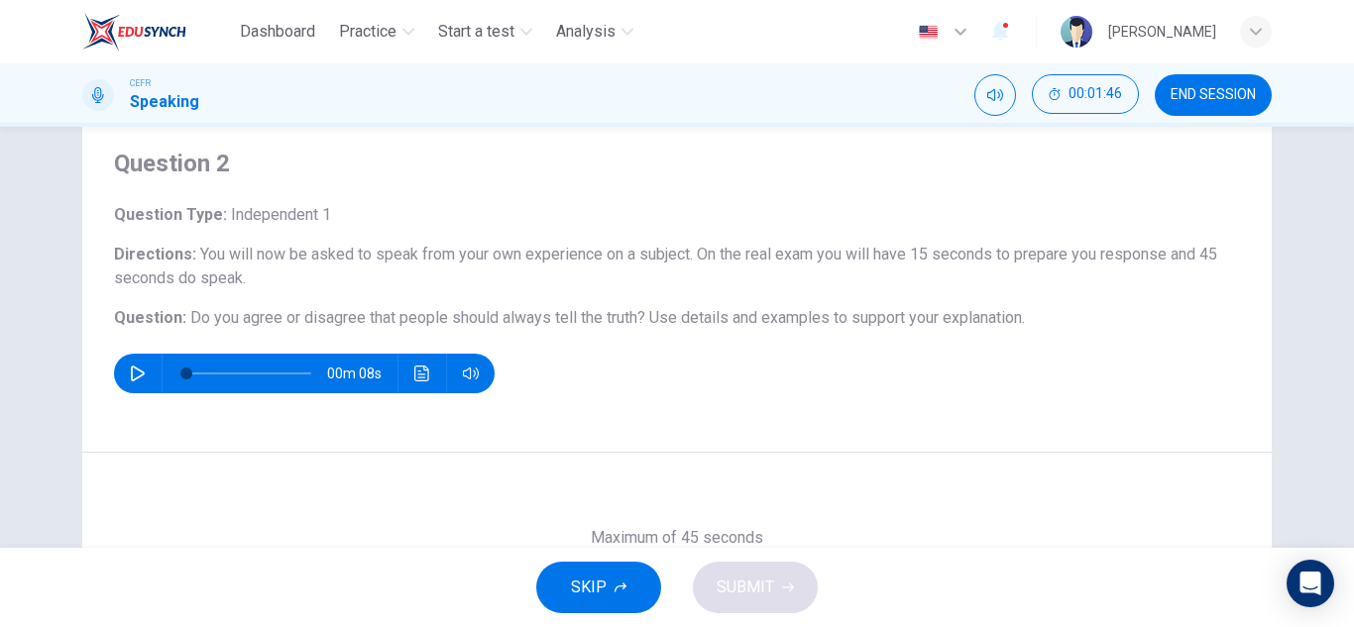
scroll to position [61, 0]
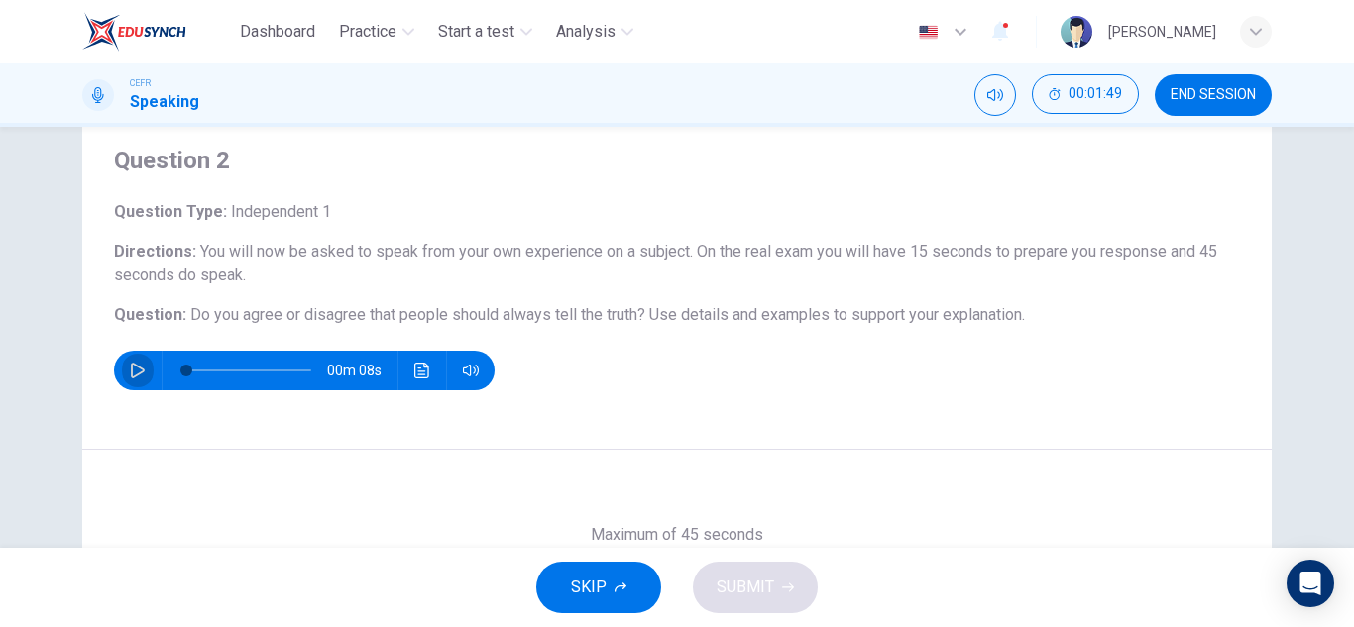
click at [137, 375] on icon "button" at bounding box center [138, 371] width 16 height 16
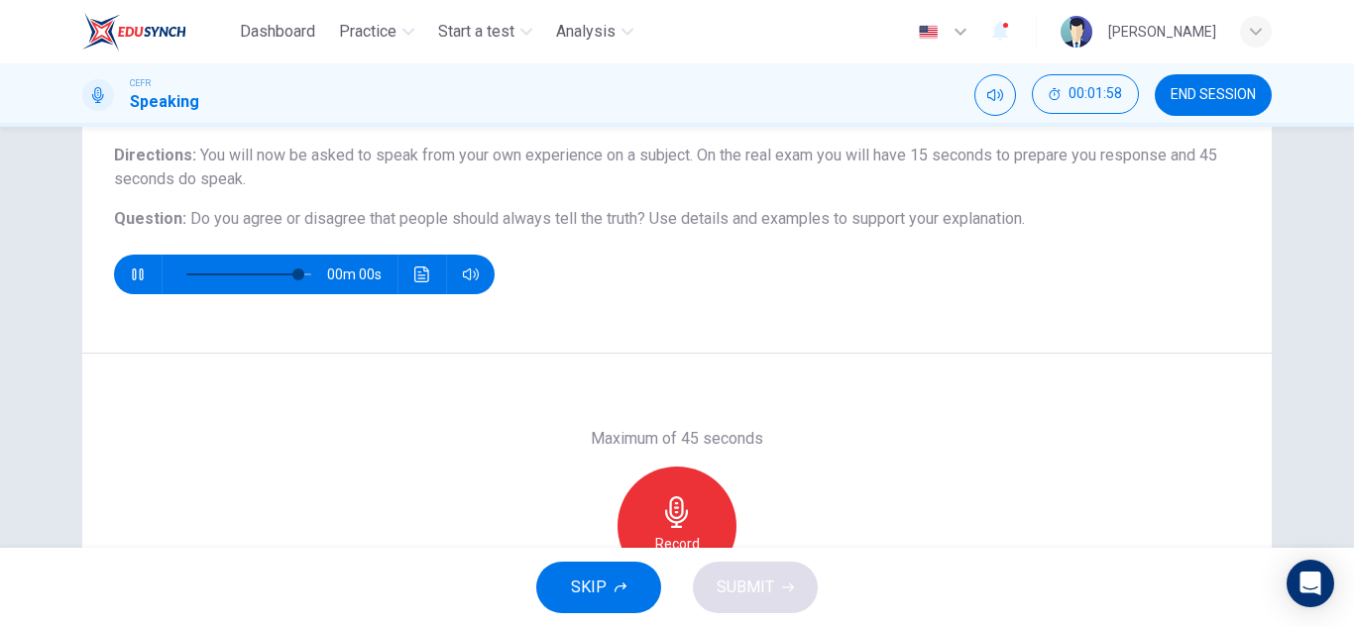
scroll to position [159, 0]
type input "0"
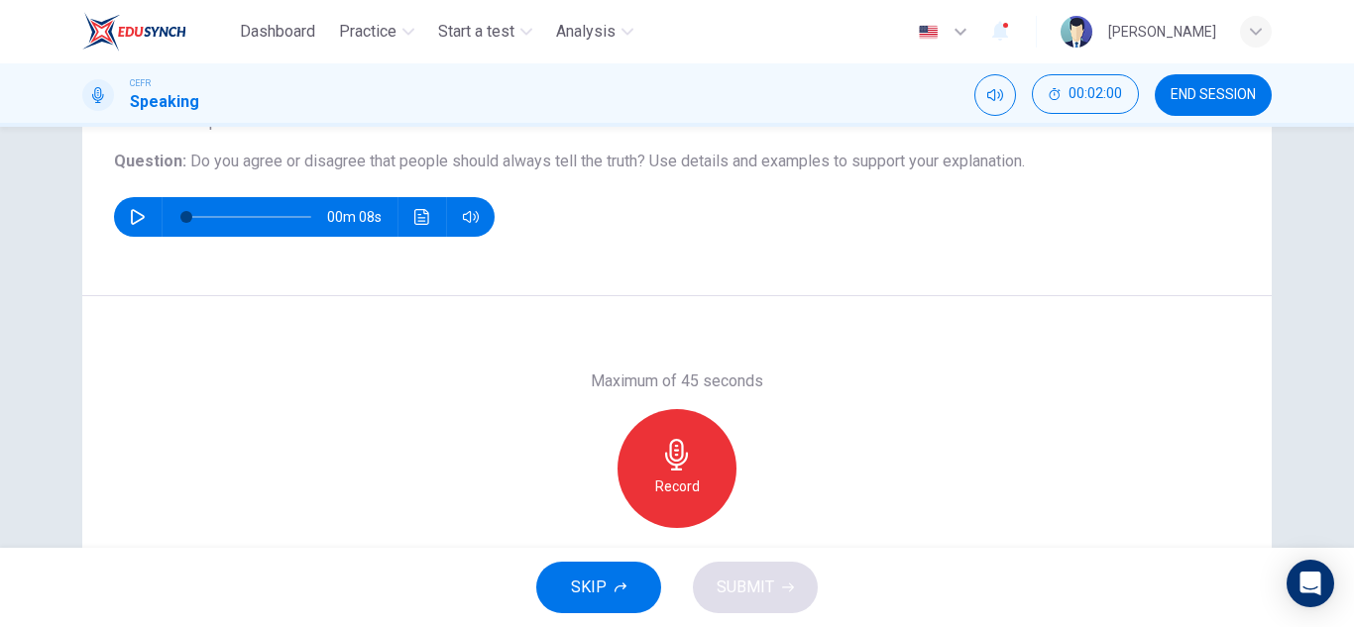
scroll to position [216, 0]
click at [679, 458] on icon "button" at bounding box center [677, 454] width 32 height 32
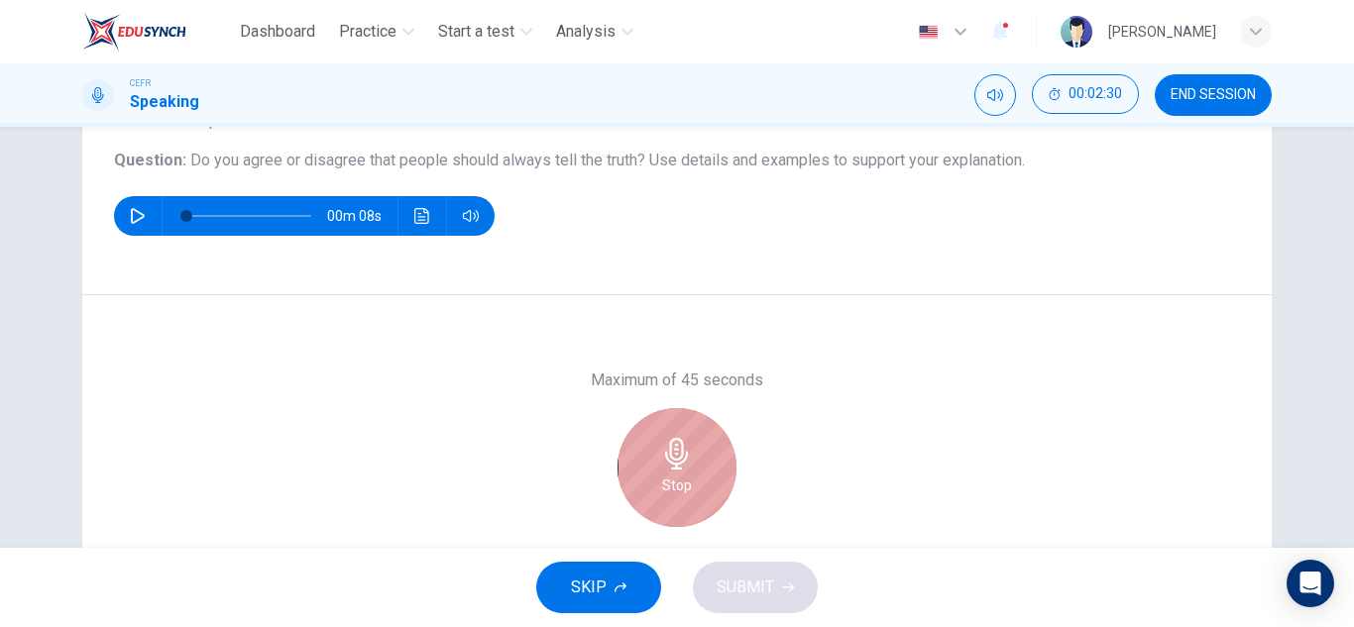
click at [679, 458] on icon "button" at bounding box center [677, 454] width 32 height 32
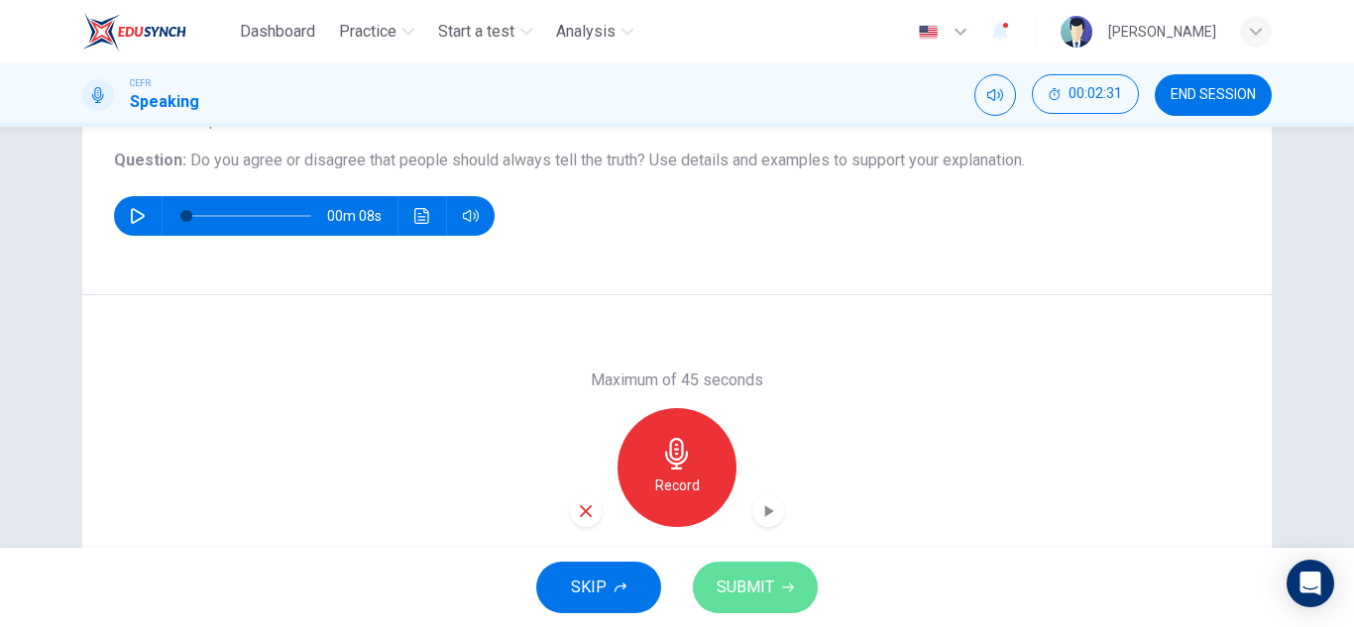
click at [756, 600] on span "SUBMIT" at bounding box center [745, 588] width 57 height 28
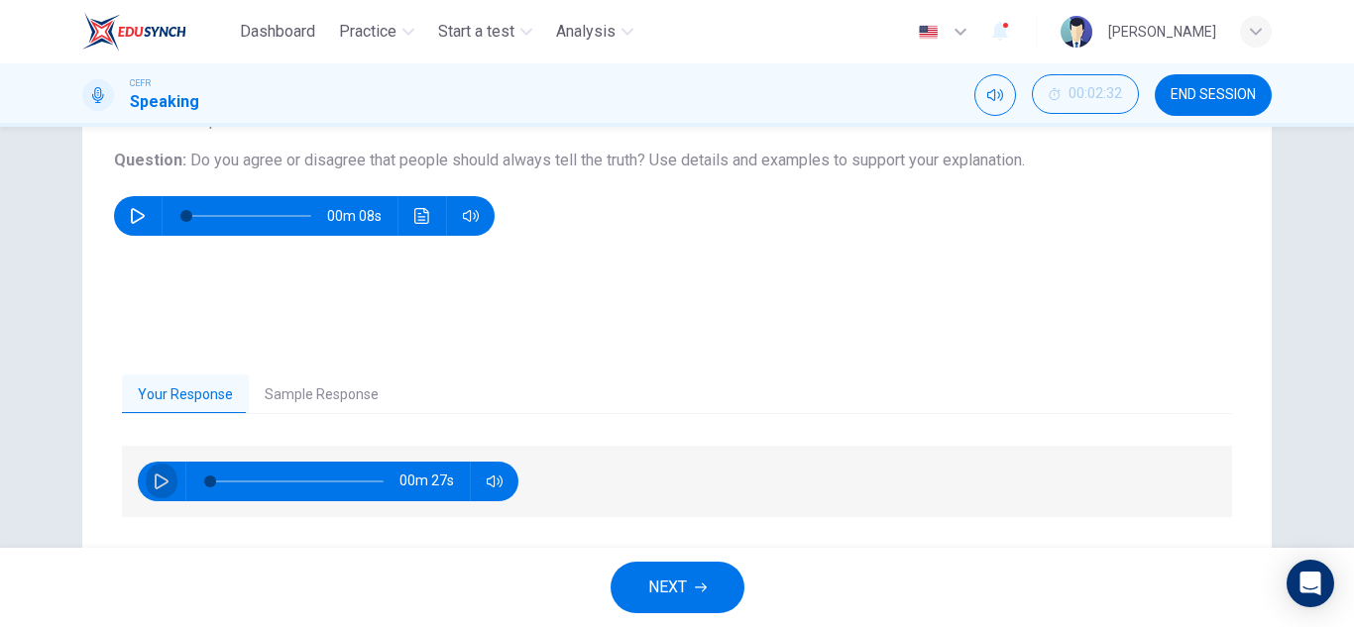
click at [146, 483] on button "button" at bounding box center [162, 482] width 32 height 40
type input "7"
click at [493, 481] on icon "button" at bounding box center [495, 482] width 16 height 16
type input "41"
click at [291, 391] on button "Sample Response" at bounding box center [322, 396] width 146 height 42
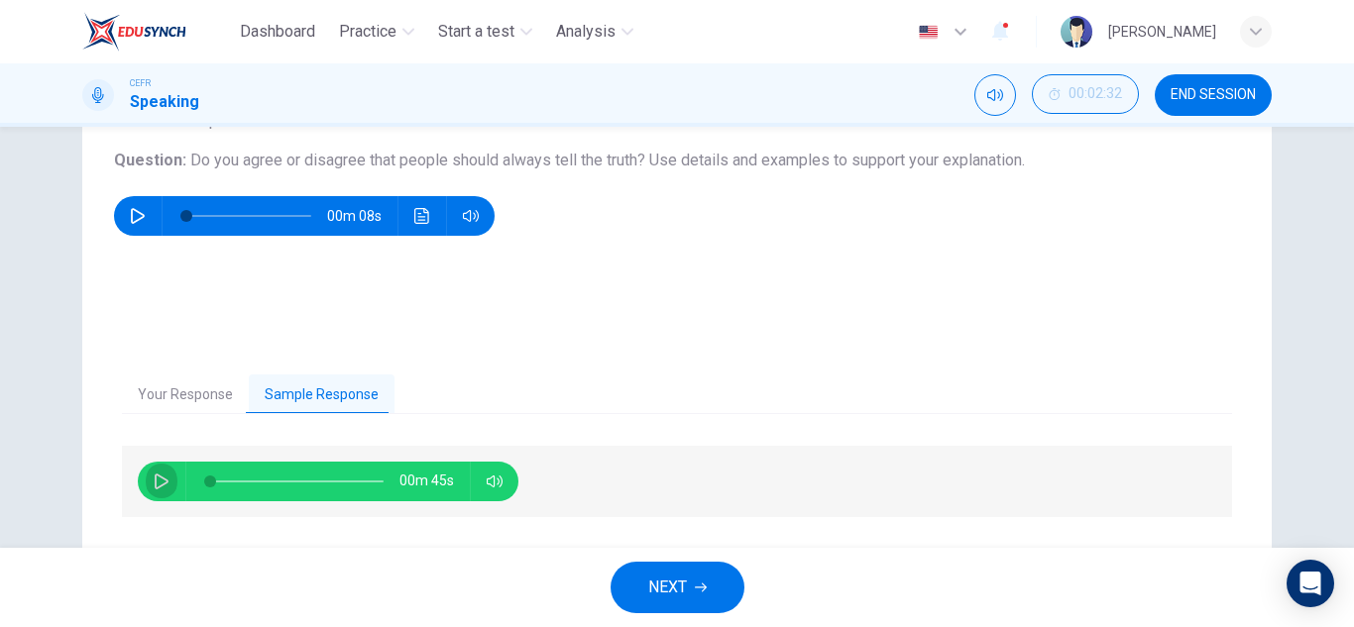
click at [164, 477] on icon "button" at bounding box center [162, 482] width 16 height 16
type input "0"
click at [1197, 91] on span "END SESSION" at bounding box center [1212, 95] width 85 height 16
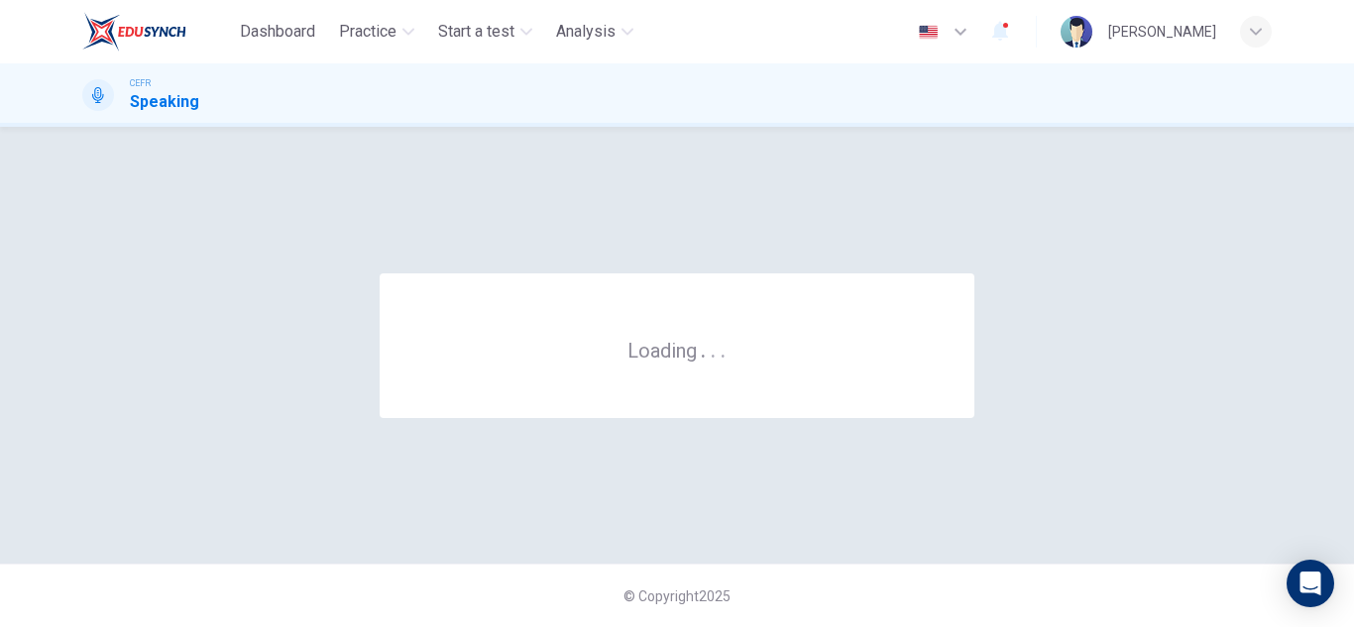
scroll to position [0, 0]
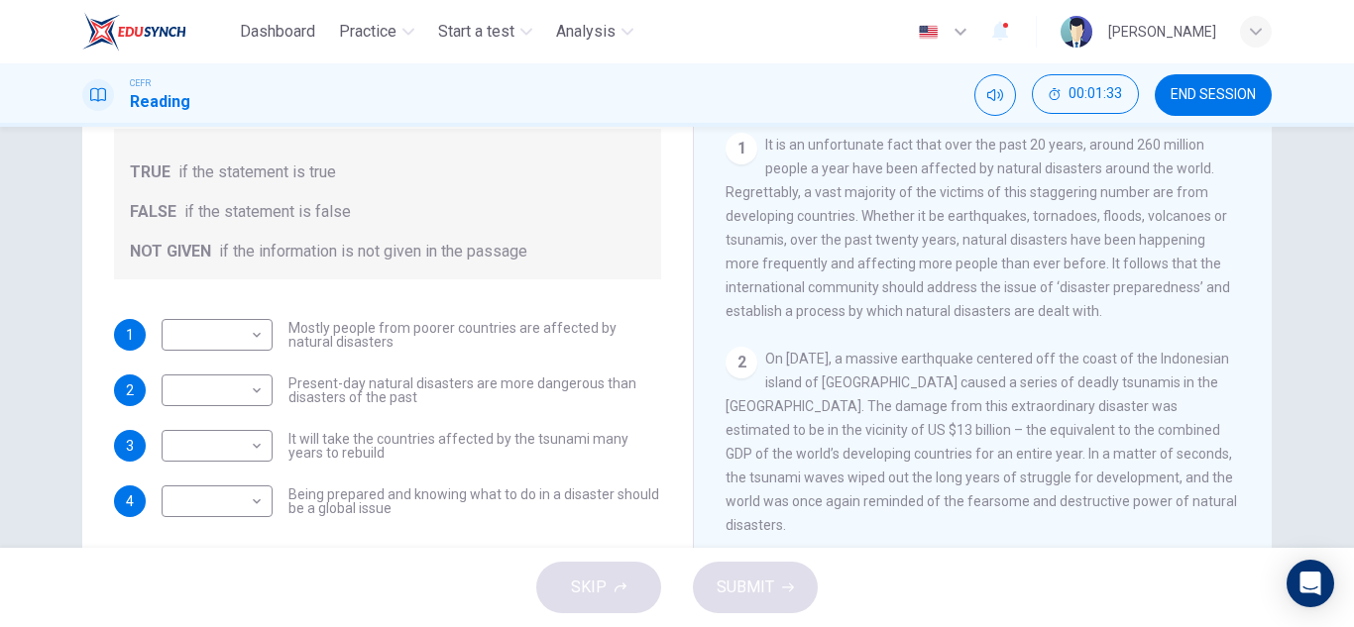
scroll to position [267, 0]
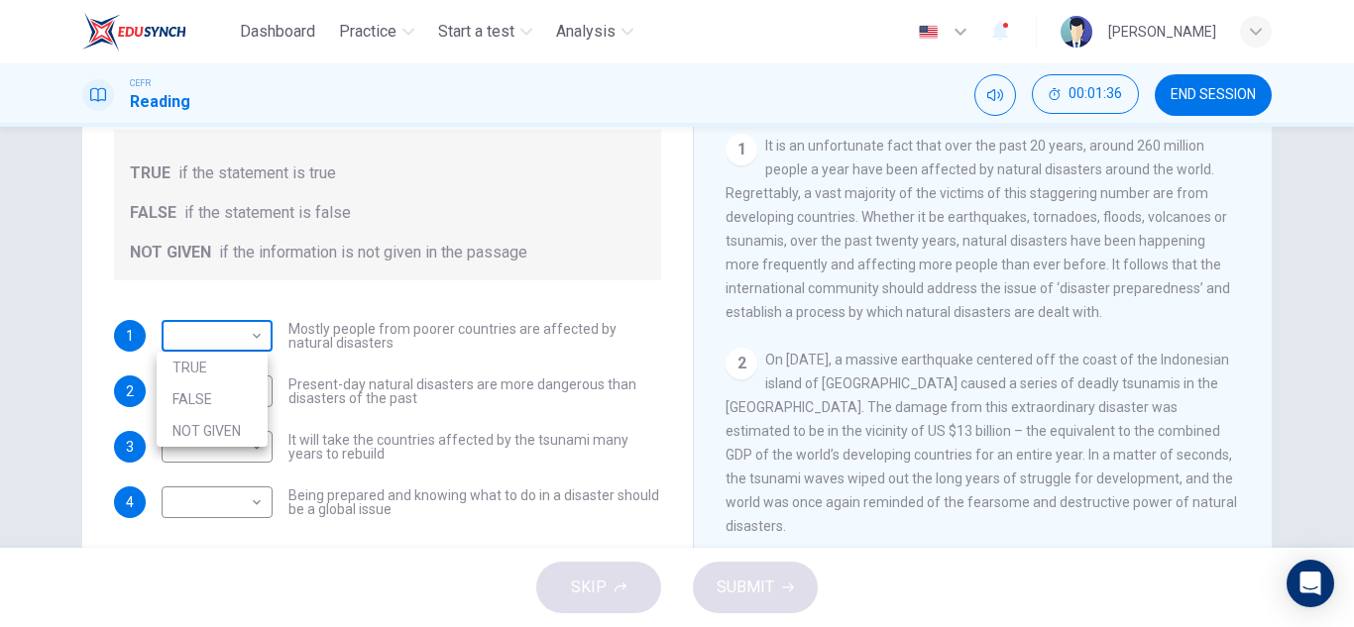
click at [250, 347] on body "Dashboard Practice Start a test Analysis English en ​ [PERSON_NAME] CEFR Readin…" at bounding box center [677, 313] width 1354 height 627
click at [238, 368] on li "TRUE" at bounding box center [212, 368] width 111 height 32
type input "TRUE"
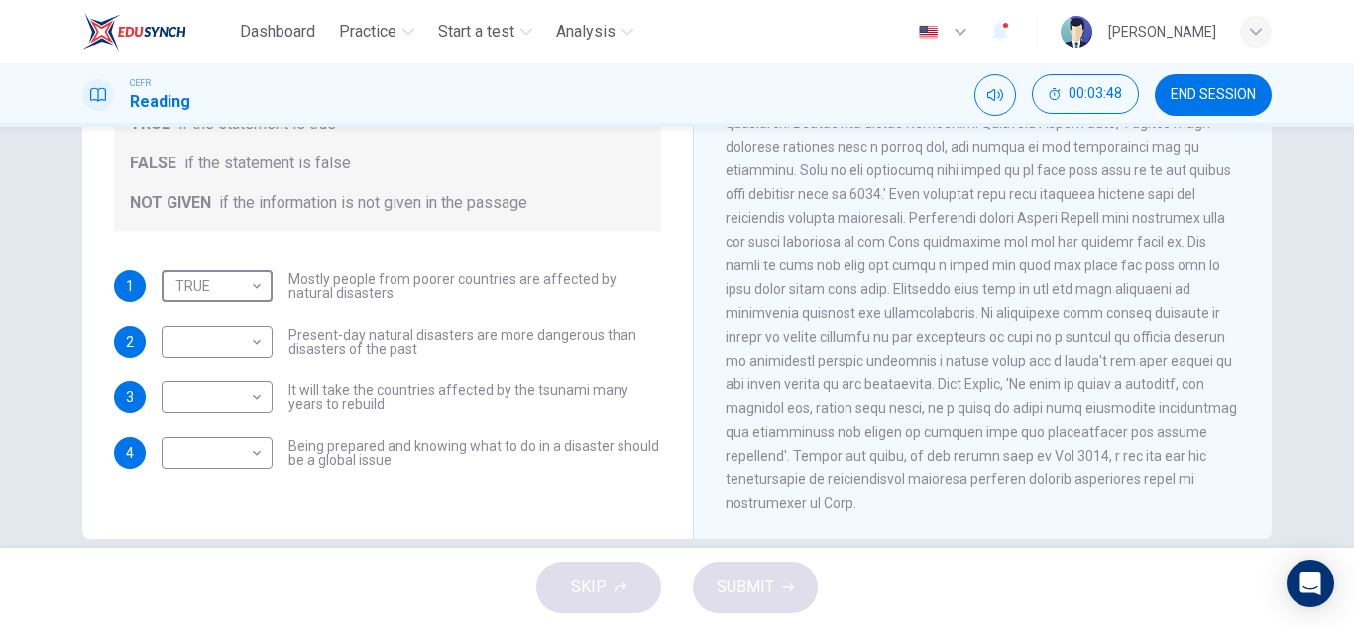
scroll to position [316, 0]
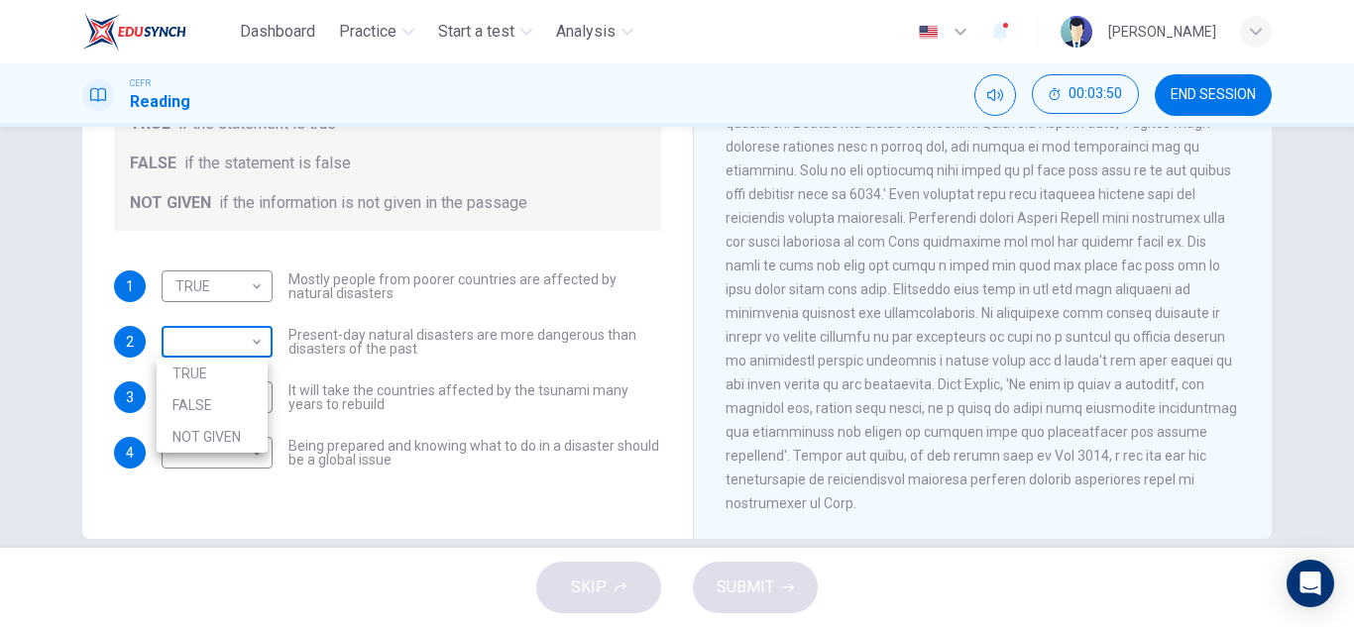
click at [225, 357] on body "Dashboard Practice Start a test Analysis English en ​ [PERSON_NAME] CEFR Readin…" at bounding box center [677, 313] width 1354 height 627
click at [236, 410] on li "FALSE" at bounding box center [212, 405] width 111 height 32
click at [245, 346] on body "Dashboard Practice Start a test Analysis English en ​ [PERSON_NAME] CEFR Readin…" at bounding box center [677, 313] width 1354 height 627
click at [232, 432] on li "NOT GIVEN" at bounding box center [212, 437] width 111 height 32
type input "NOT GIVEN"
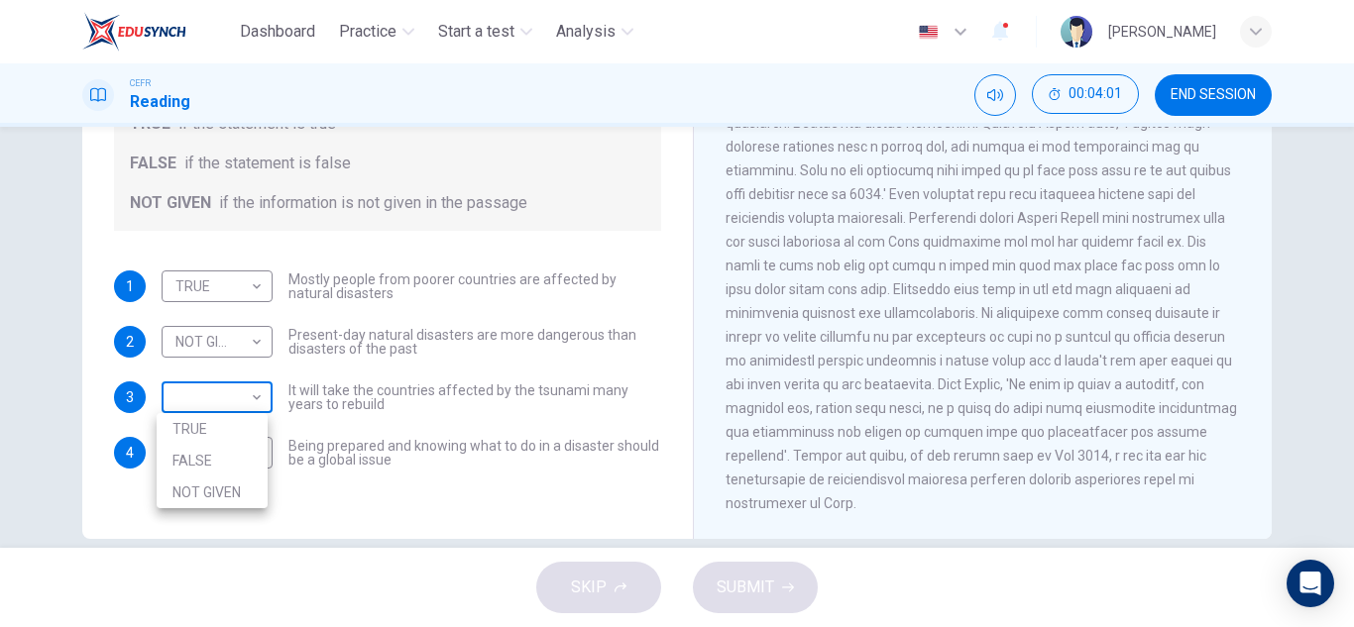
click at [246, 398] on body "Dashboard Practice Start a test Analysis English en ​ [PERSON_NAME] CEFR Readin…" at bounding box center [677, 313] width 1354 height 627
click at [233, 432] on li "TRUE" at bounding box center [212, 429] width 111 height 32
type input "TRUE"
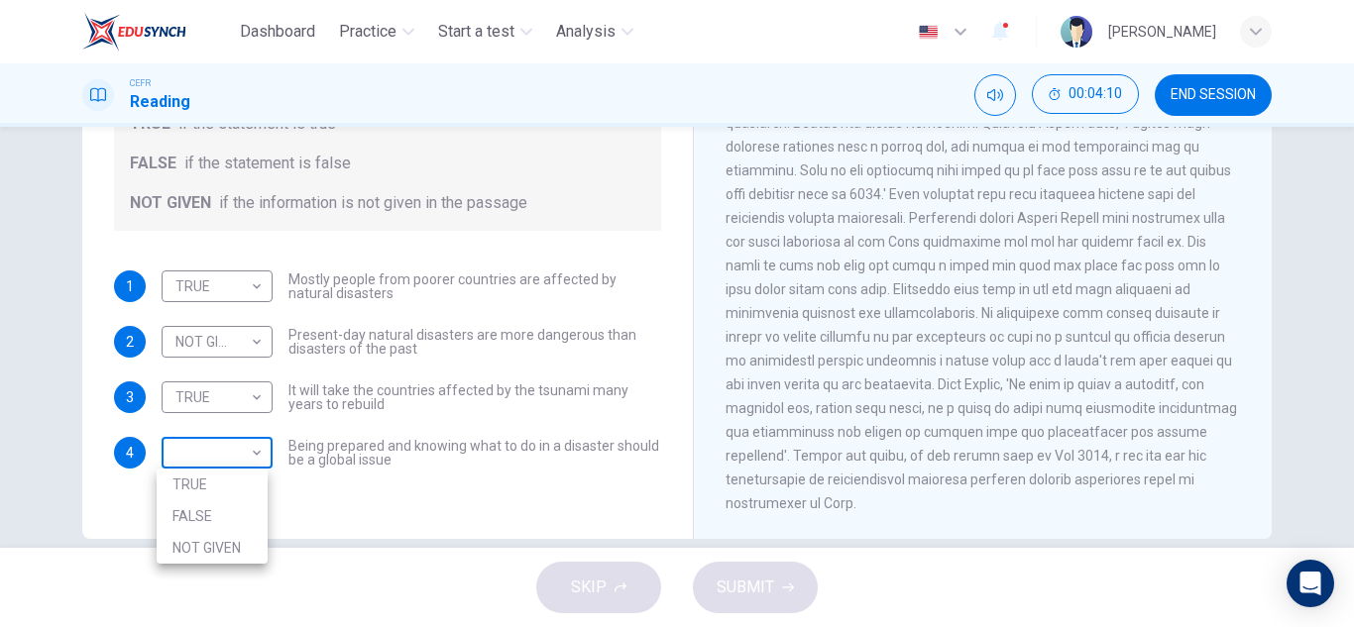
click at [244, 450] on body "Dashboard Practice Start a test Analysis English en ​ [PERSON_NAME] CEFR Readin…" at bounding box center [677, 313] width 1354 height 627
click at [237, 482] on li "TRUE" at bounding box center [212, 485] width 111 height 32
type input "TRUE"
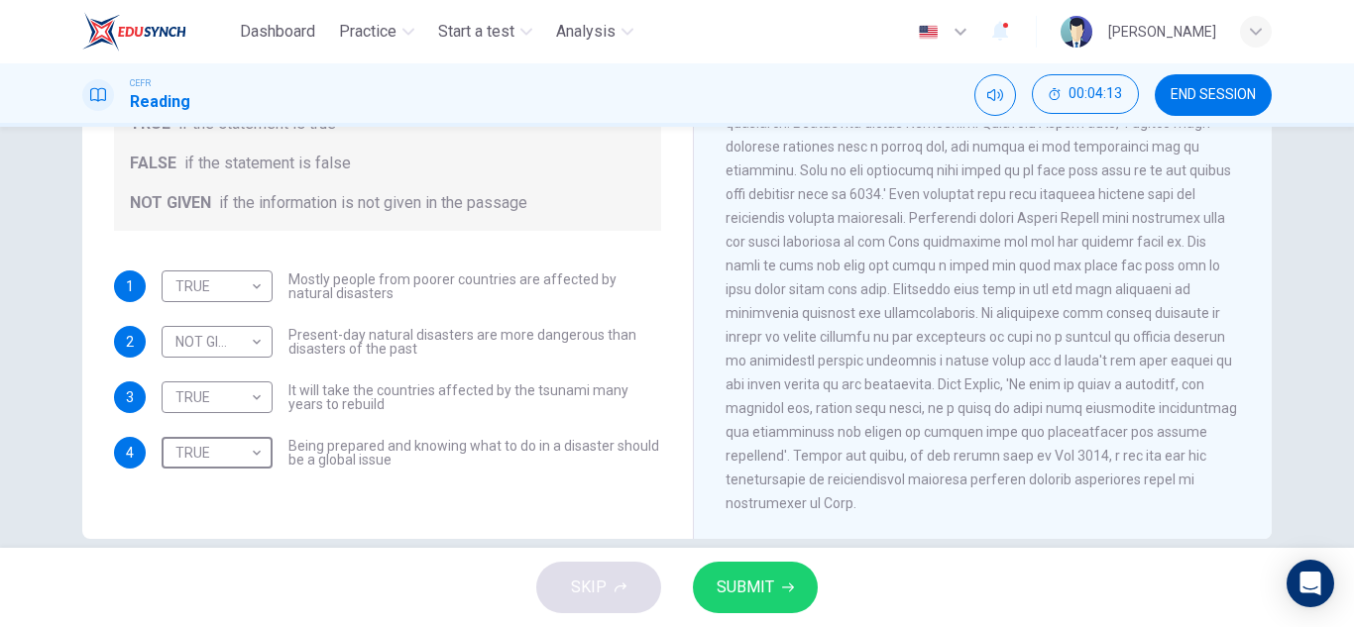
click at [738, 572] on button "SUBMIT" at bounding box center [755, 588] width 125 height 52
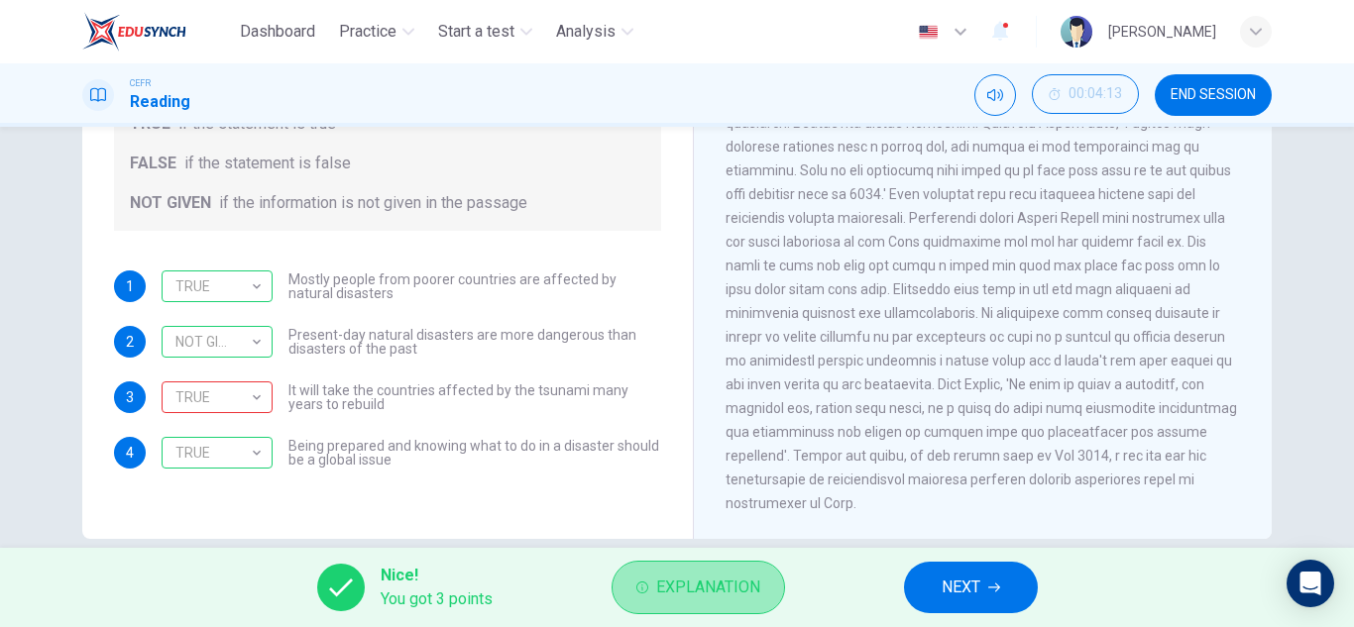
click at [713, 578] on span "Explanation" at bounding box center [708, 588] width 104 height 28
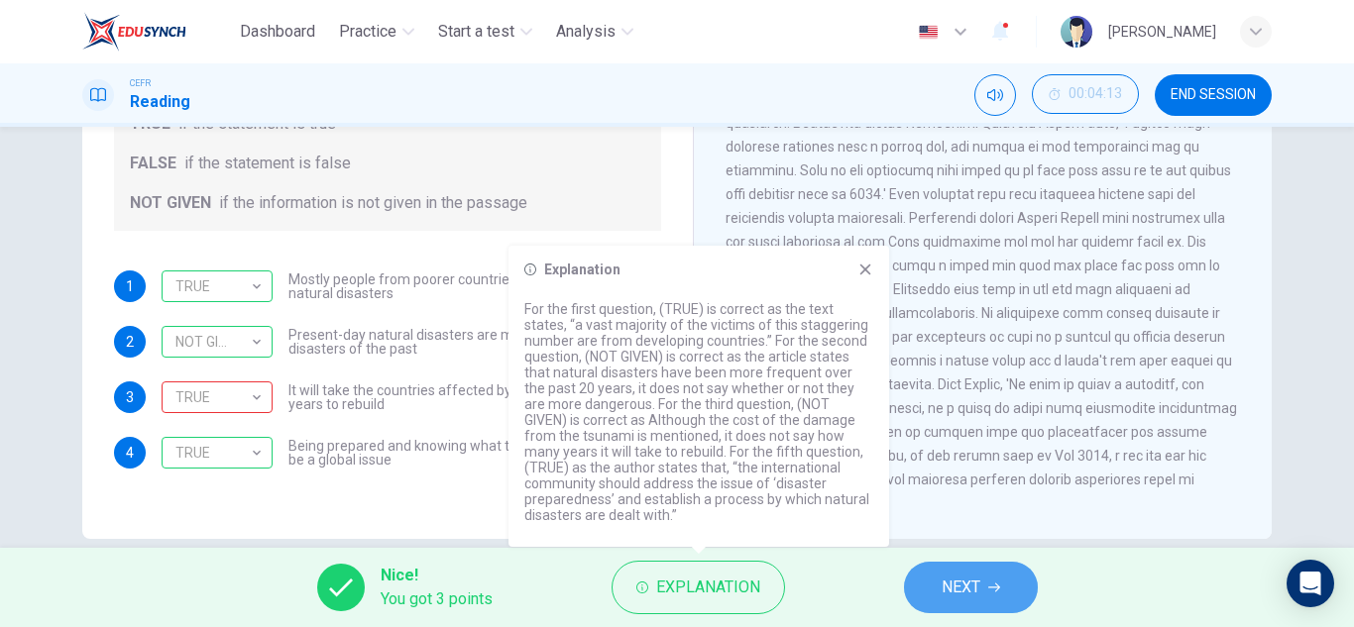
click at [953, 590] on span "NEXT" at bounding box center [961, 588] width 39 height 28
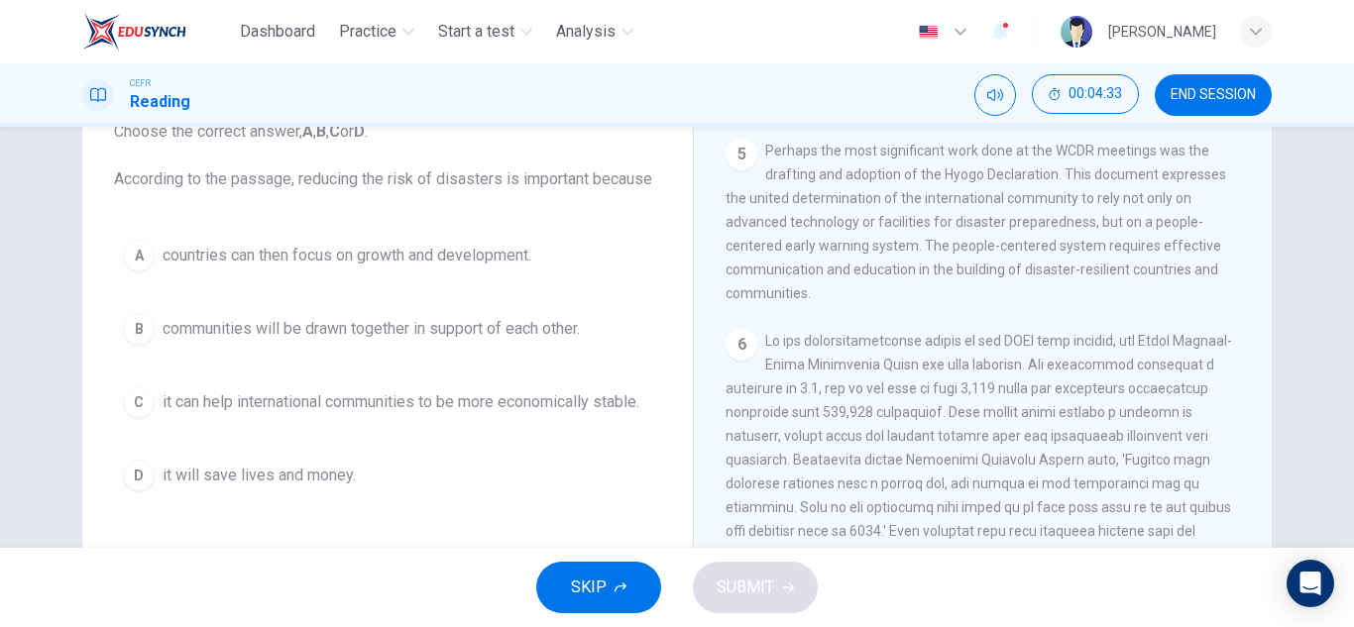
scroll to position [139, 0]
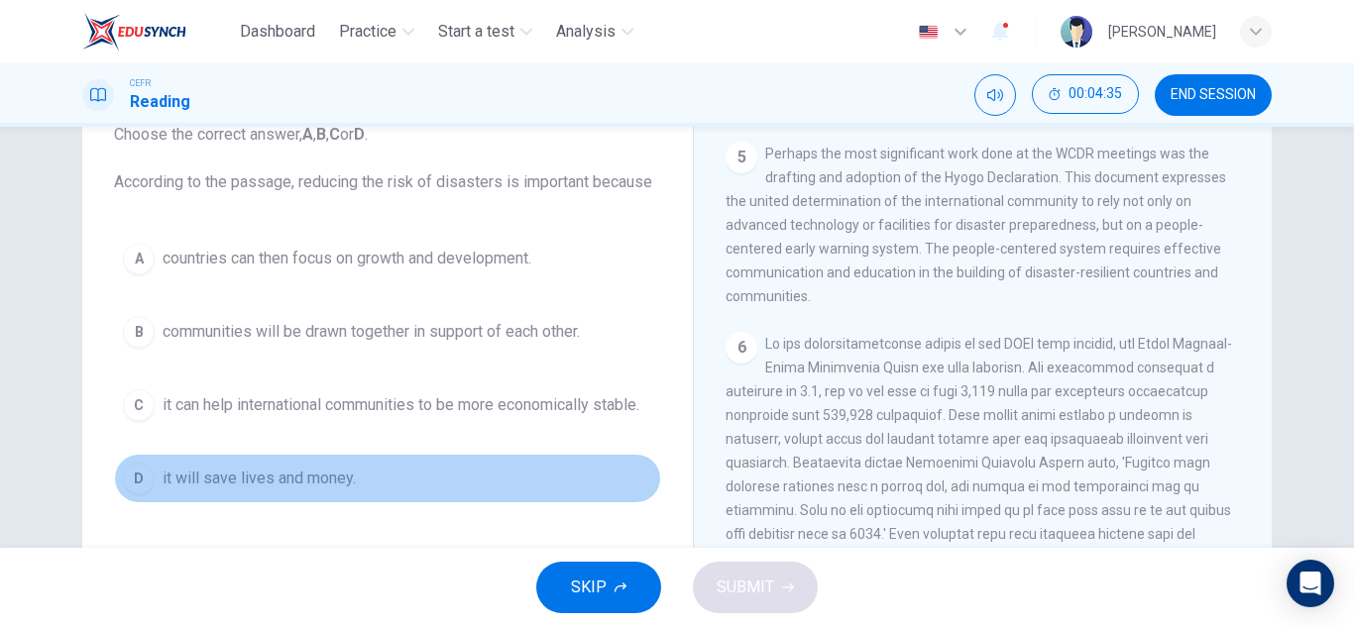
click at [330, 479] on span "it will save lives and money." at bounding box center [259, 479] width 193 height 24
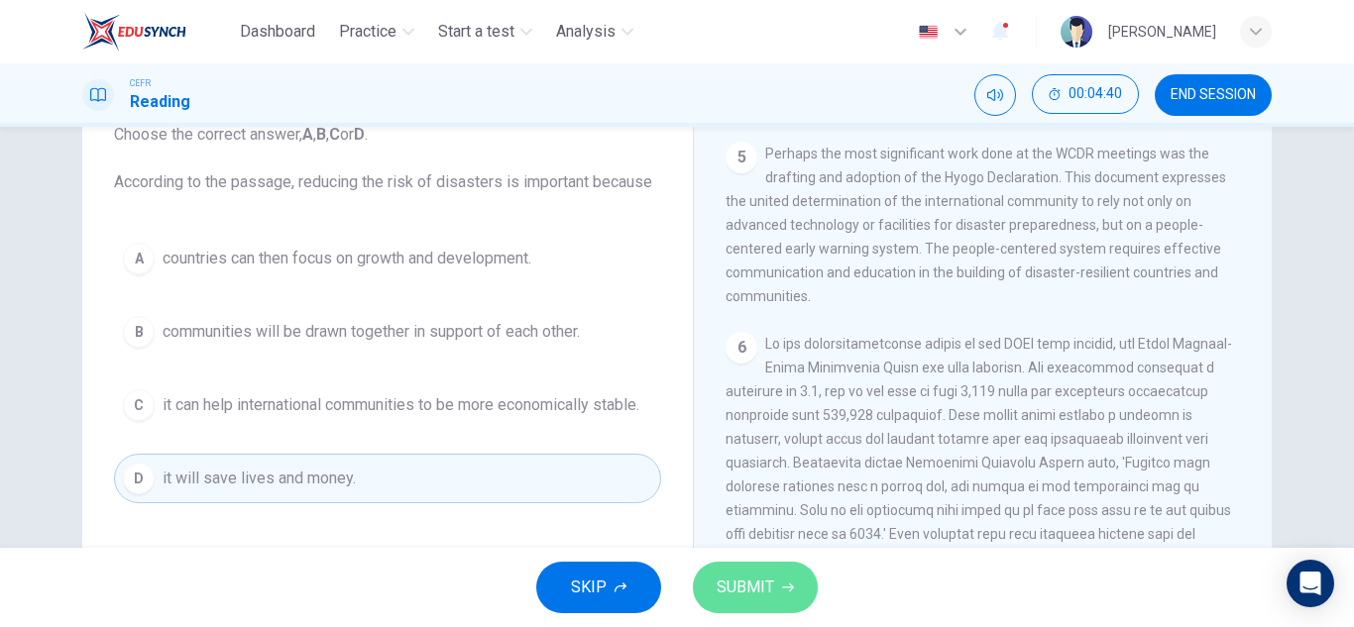
click at [752, 597] on span "SUBMIT" at bounding box center [745, 588] width 57 height 28
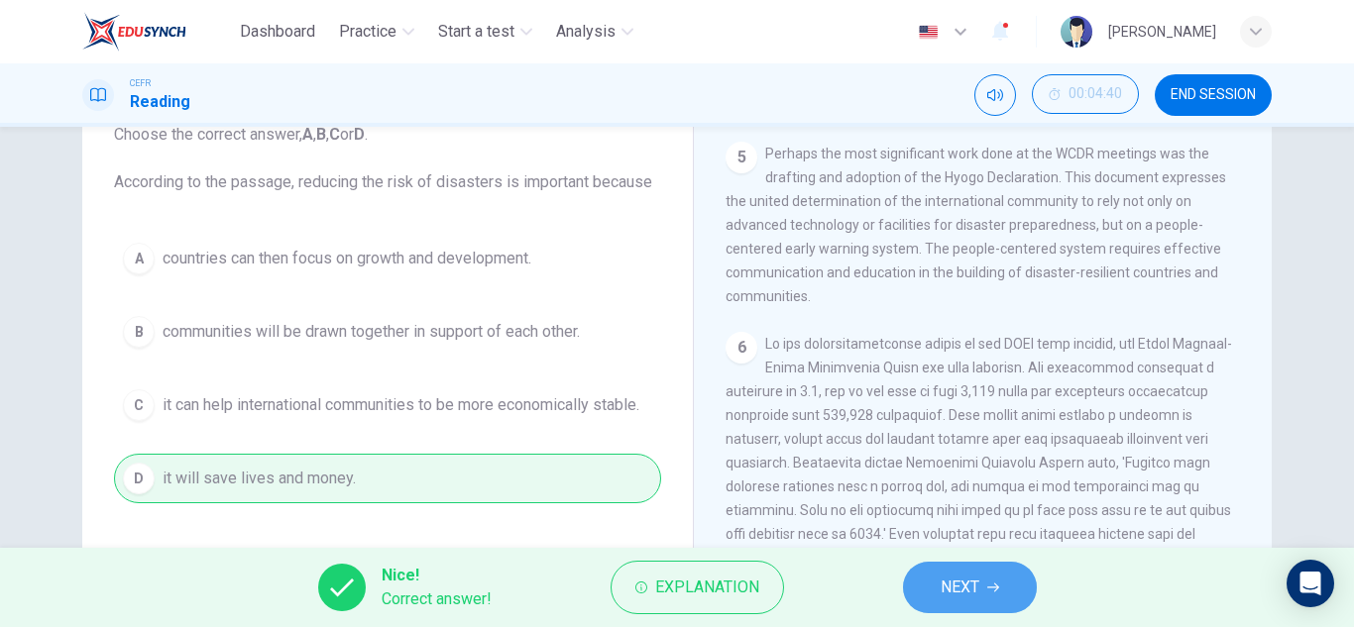
click at [977, 586] on span "NEXT" at bounding box center [960, 588] width 39 height 28
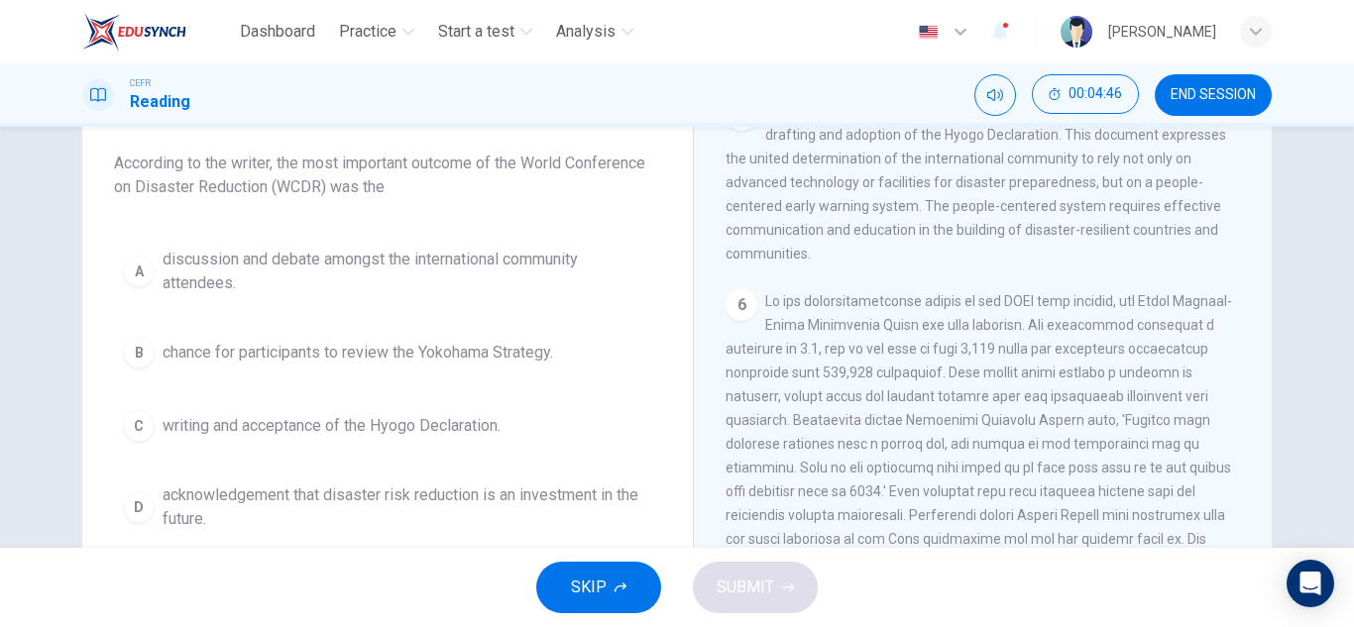
scroll to position [1533, 0]
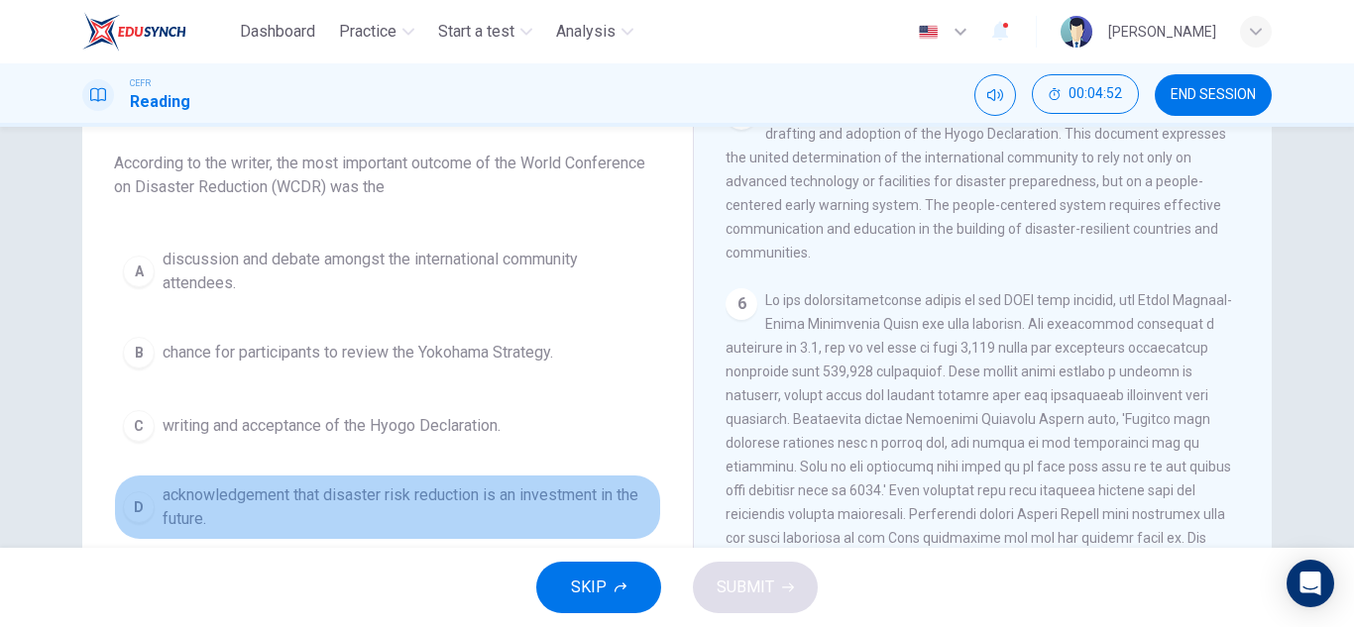
click at [472, 502] on span "acknowledgement that disaster risk reduction is an investment in the future." at bounding box center [408, 508] width 490 height 48
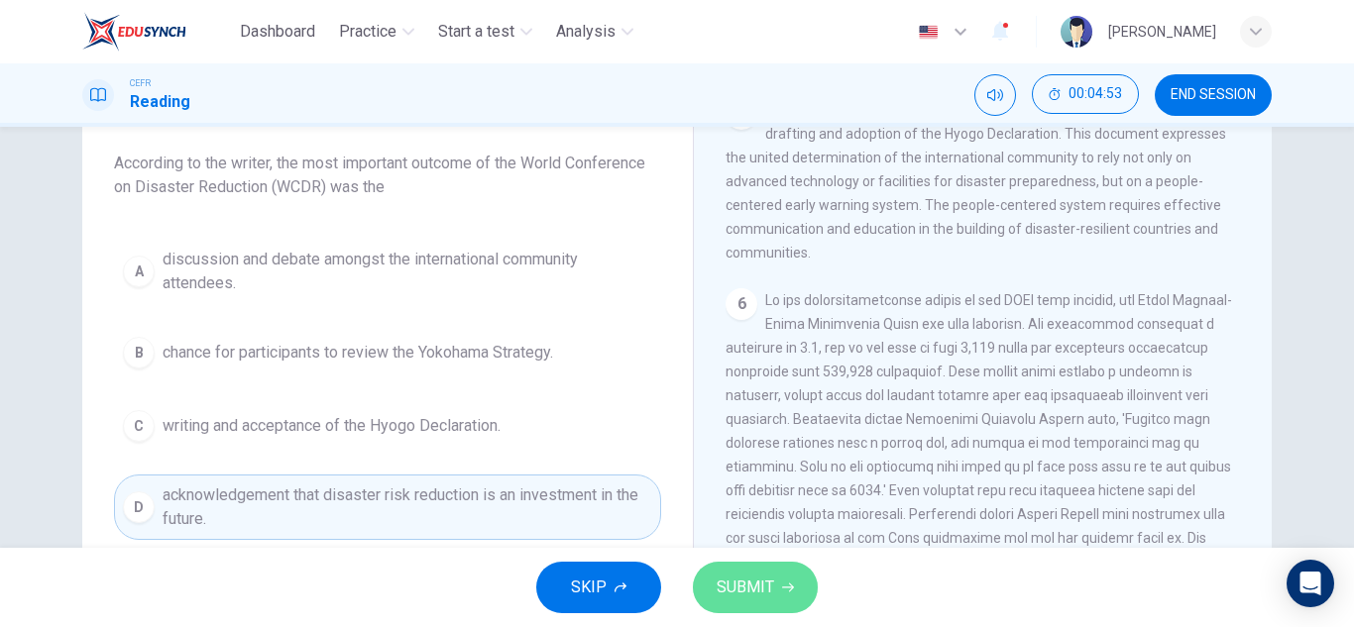
click at [782, 587] on icon "button" at bounding box center [788, 588] width 12 height 12
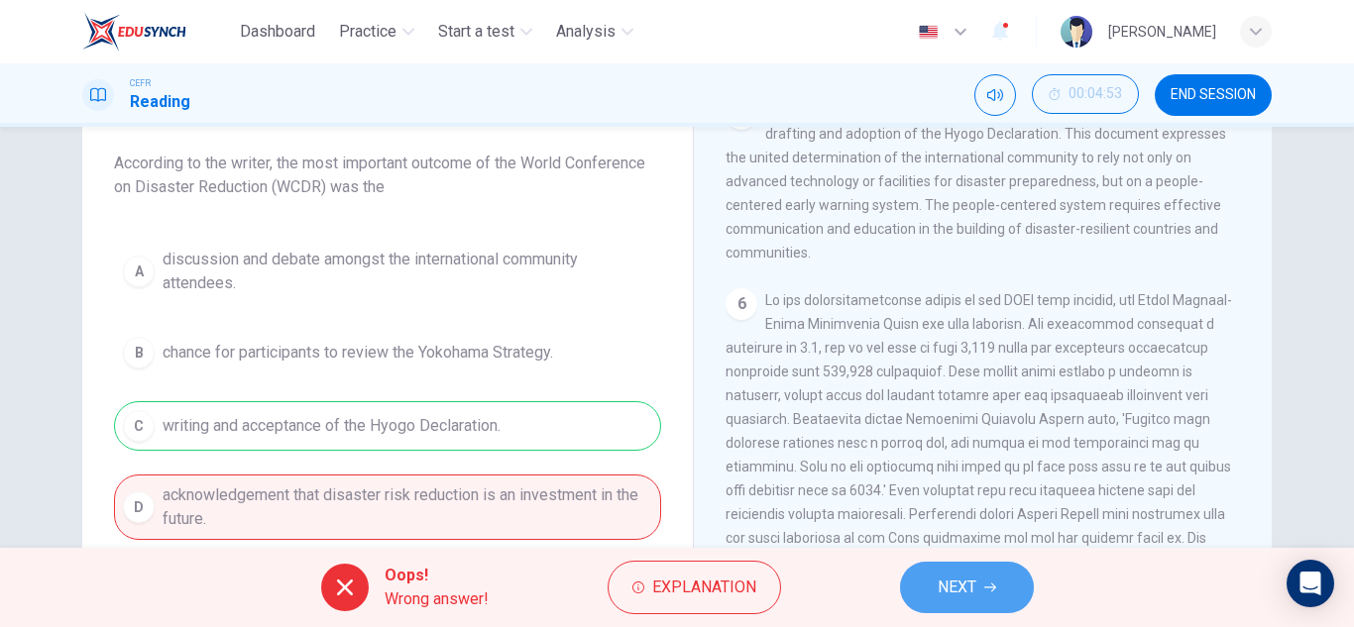
click at [922, 570] on button "NEXT" at bounding box center [967, 588] width 134 height 52
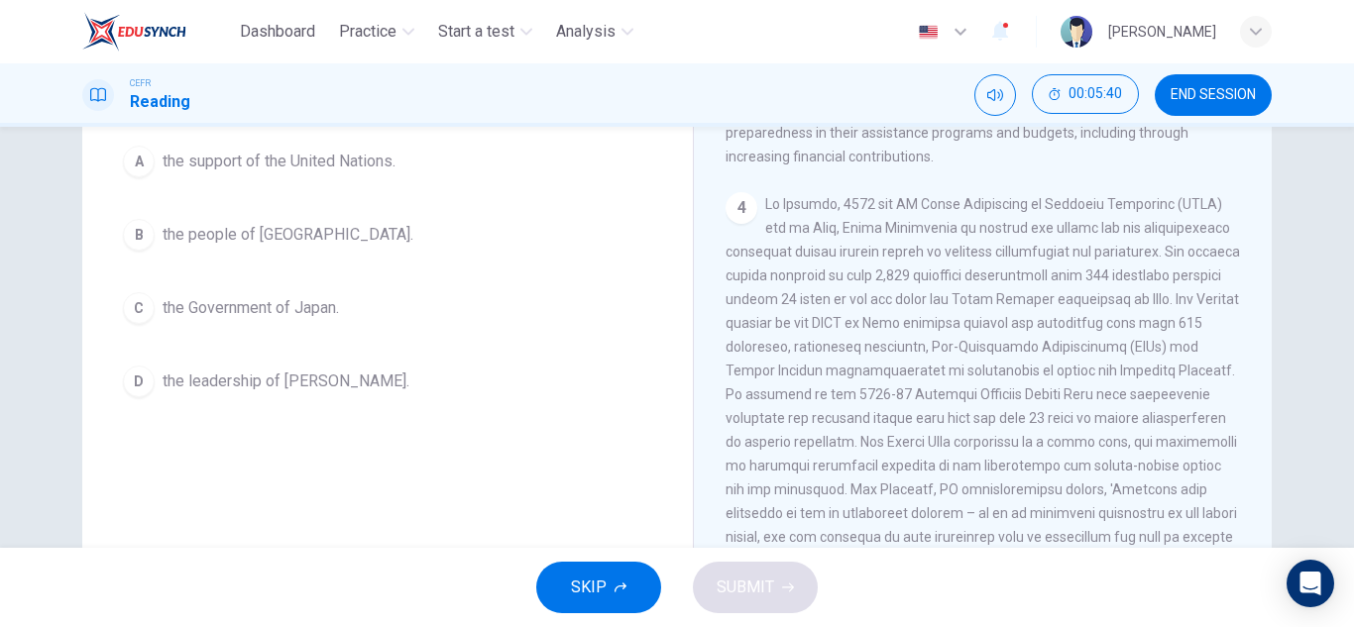
scroll to position [236, 0]
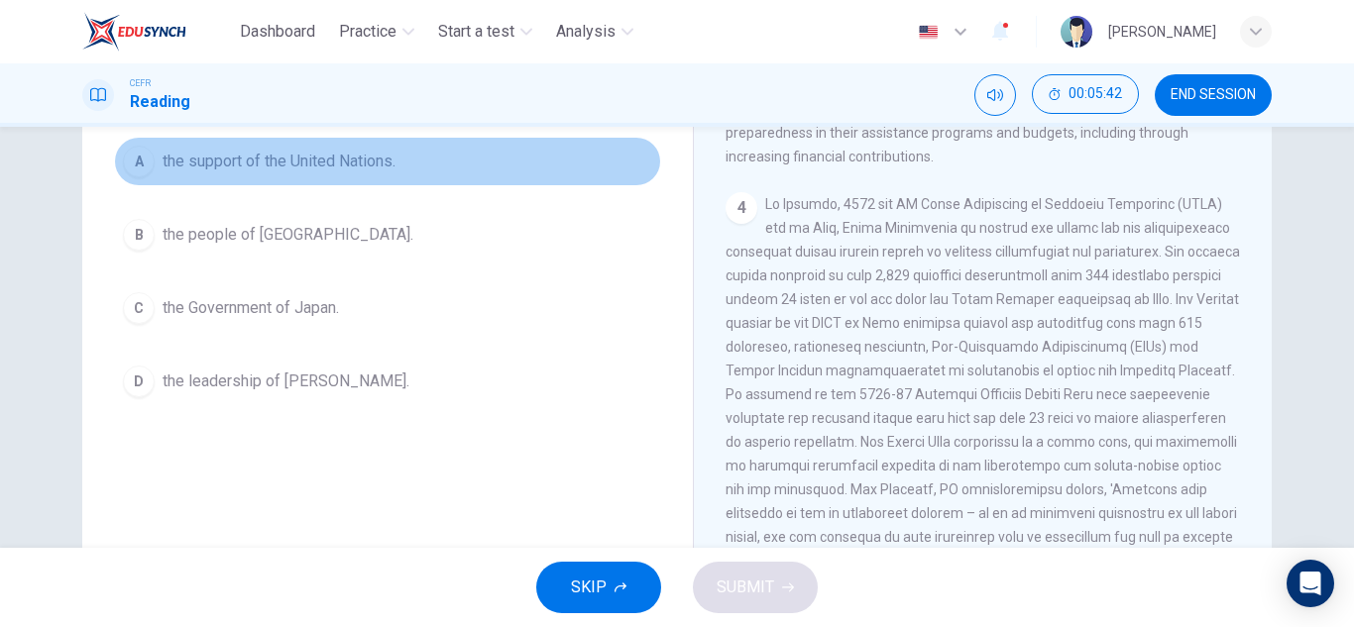
click at [338, 171] on span "the support of the United Nations." at bounding box center [279, 162] width 233 height 24
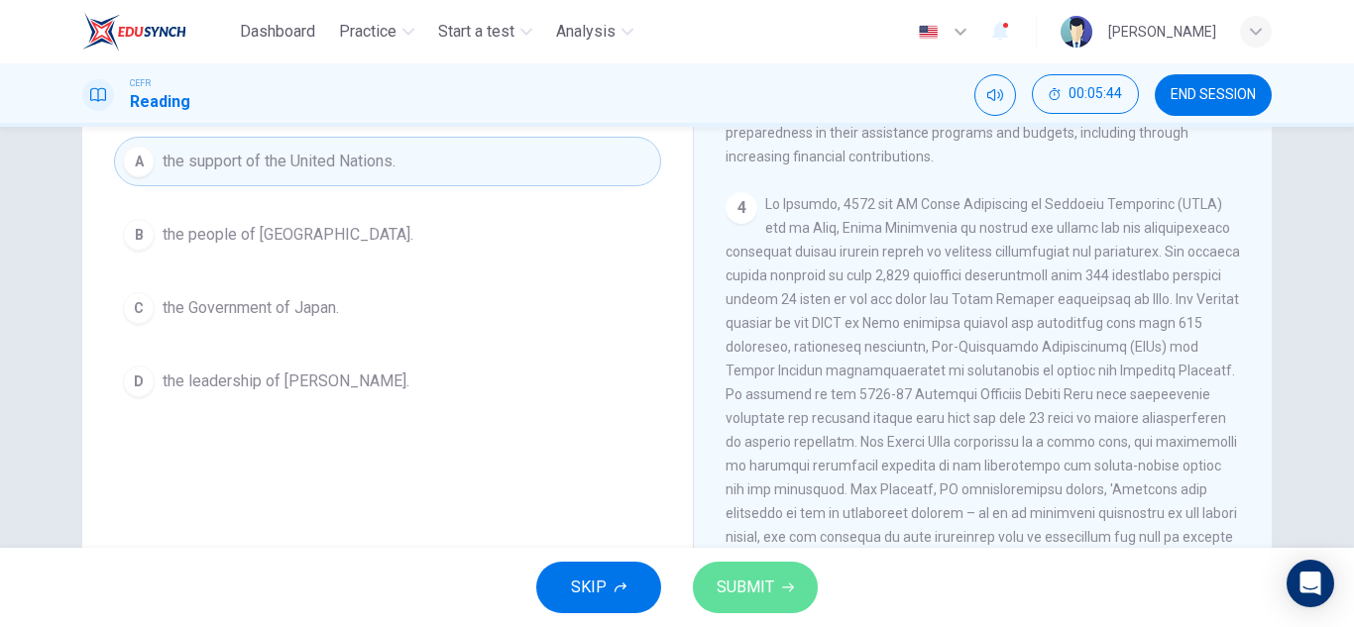
click at [760, 568] on button "SUBMIT" at bounding box center [755, 588] width 125 height 52
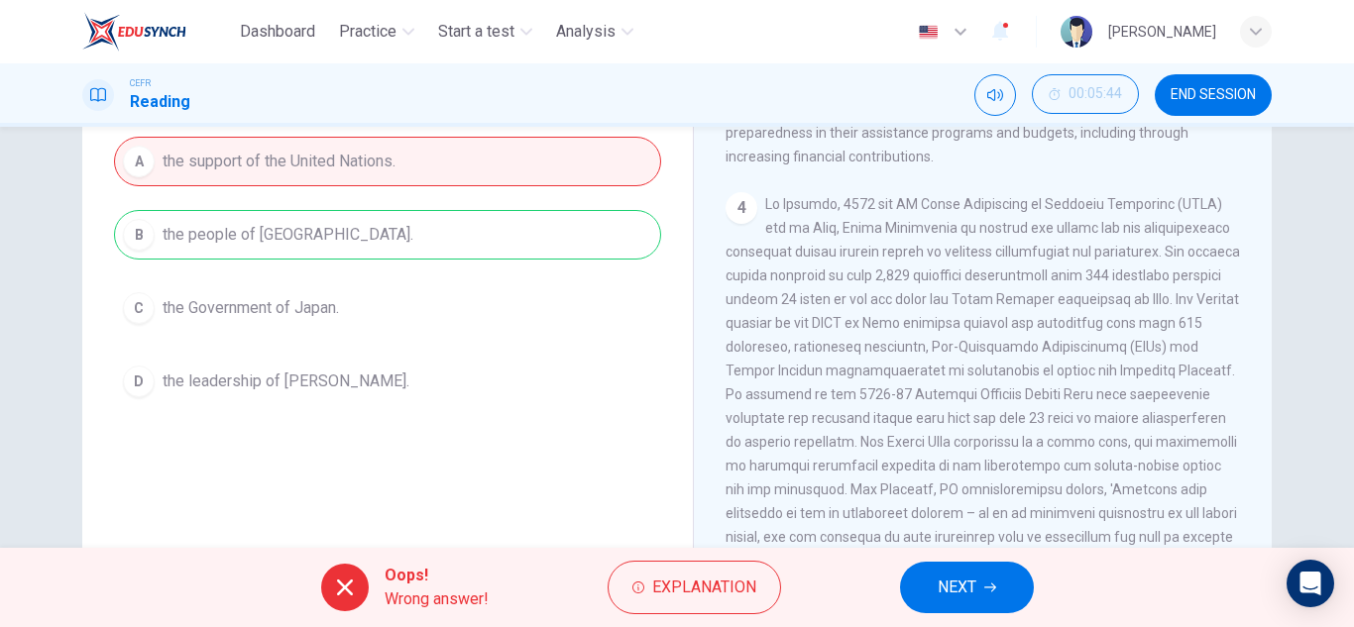
click at [942, 577] on span "NEXT" at bounding box center [957, 588] width 39 height 28
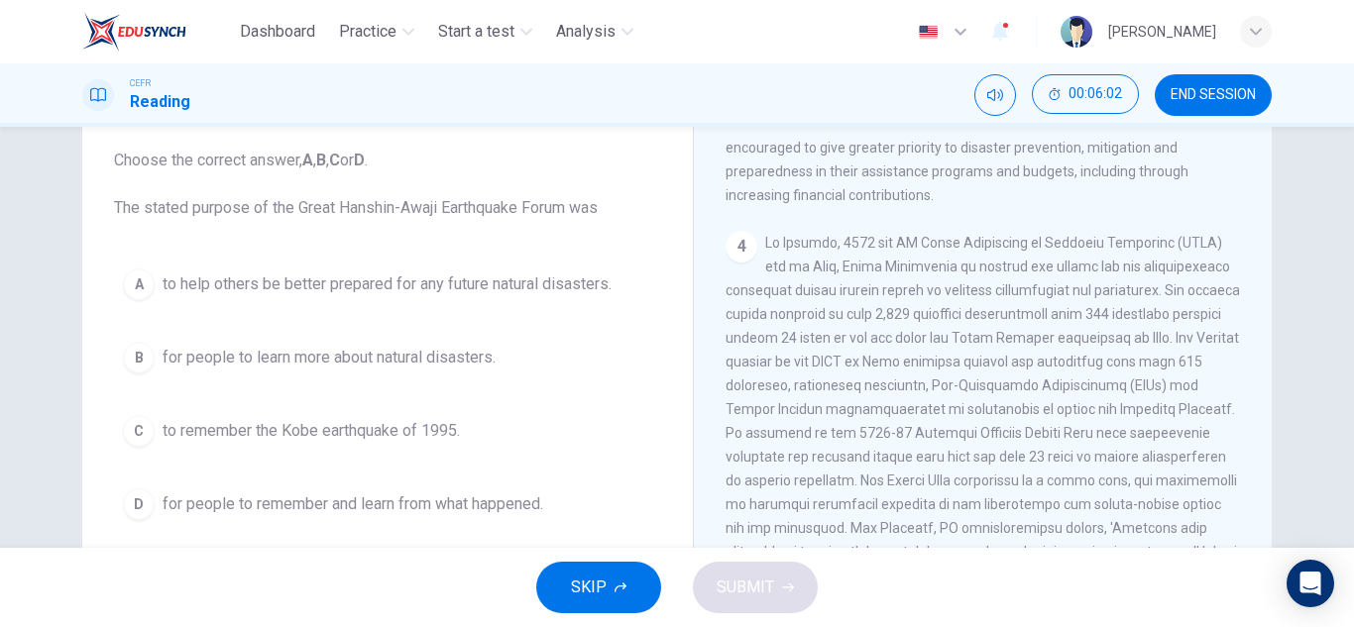
scroll to position [1018, 0]
click at [532, 289] on span "to help others be better prepared for any future natural disasters." at bounding box center [387, 285] width 449 height 24
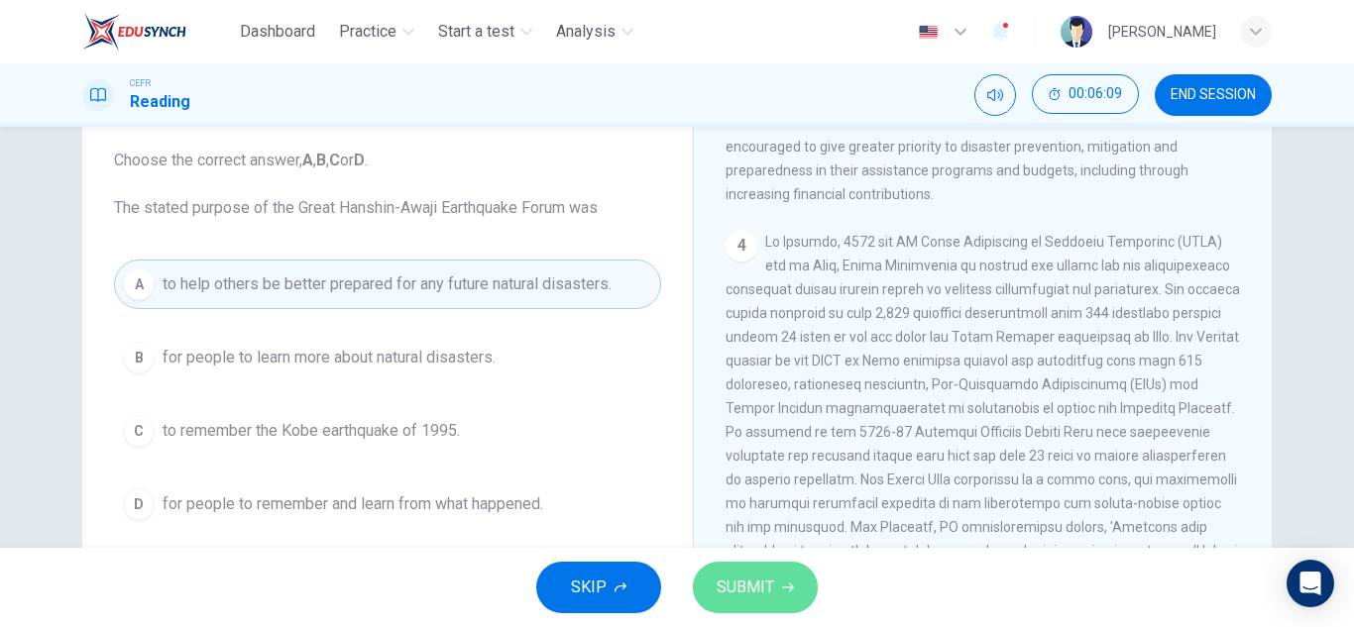
click at [739, 581] on span "SUBMIT" at bounding box center [745, 588] width 57 height 28
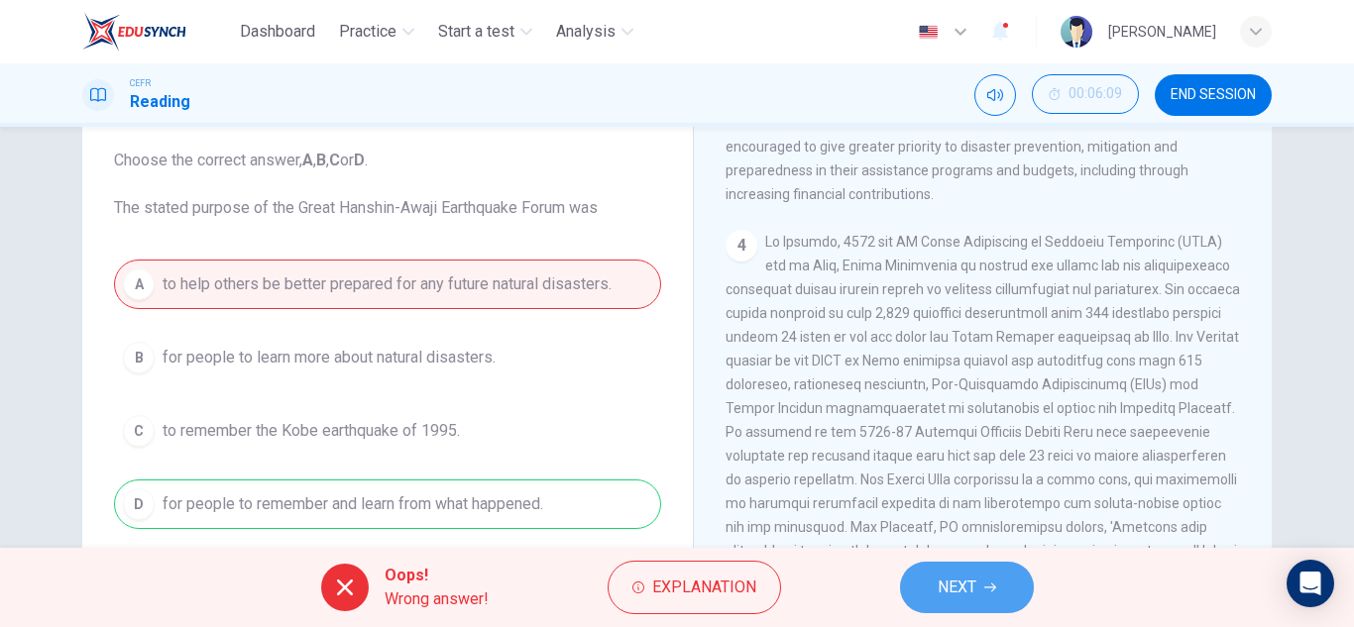
click at [946, 576] on span "NEXT" at bounding box center [957, 588] width 39 height 28
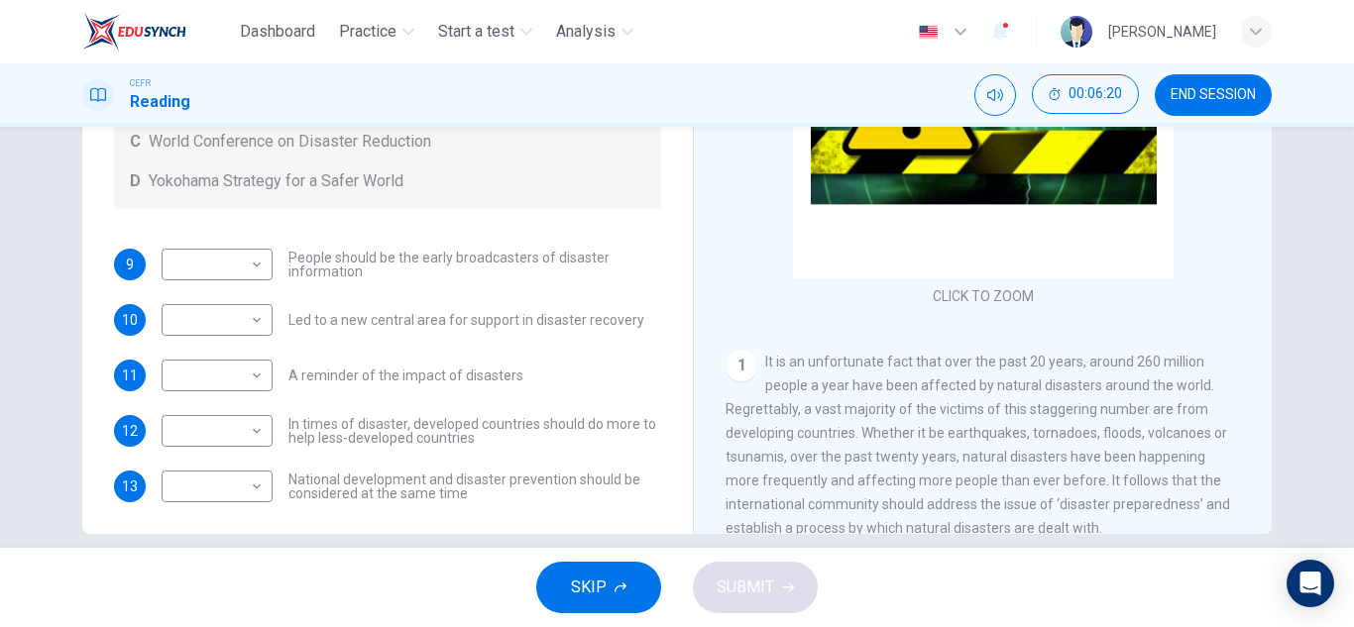
scroll to position [136, 0]
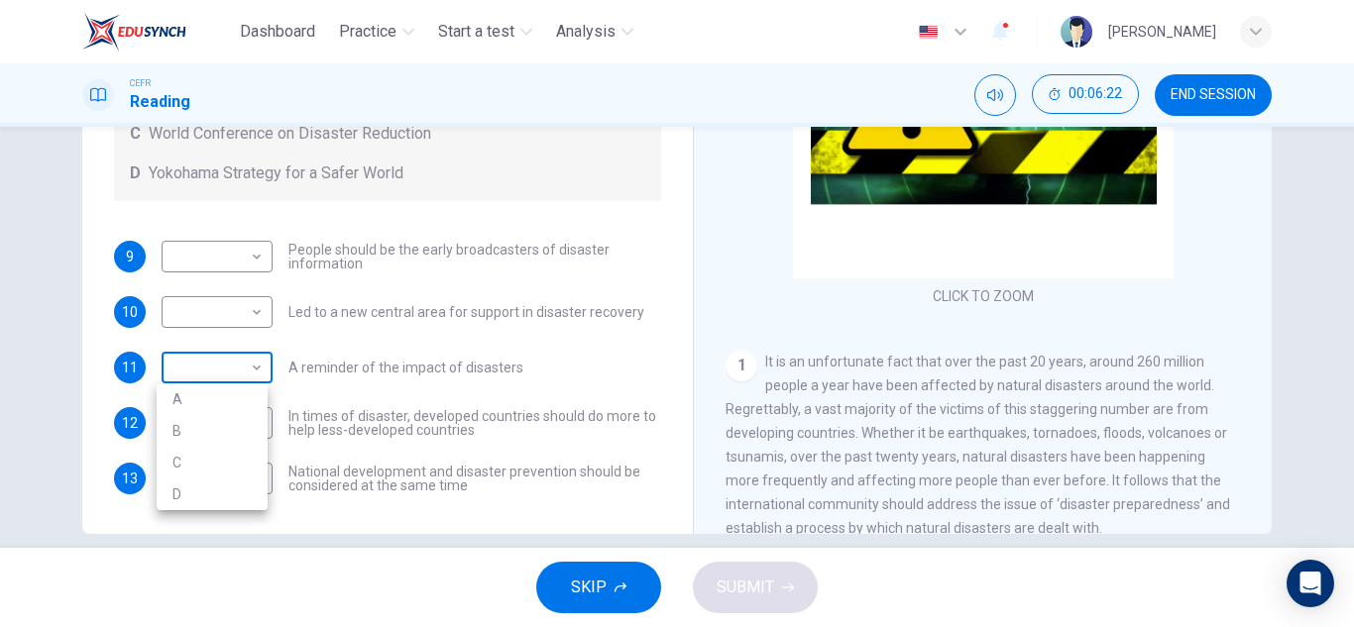
click at [246, 371] on body "Dashboard Practice Start a test Analysis English en ​ [PERSON_NAME] CEFR Readin…" at bounding box center [677, 313] width 1354 height 627
click at [227, 432] on li "B" at bounding box center [212, 431] width 111 height 32
type input "B"
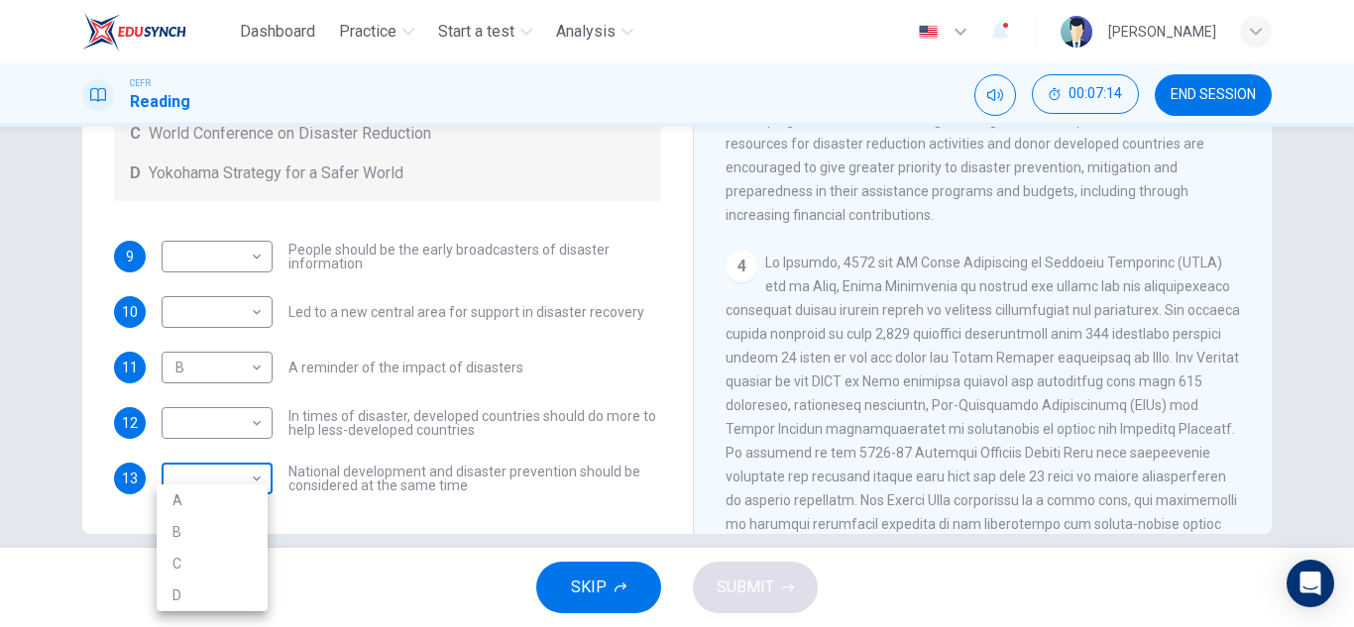
click at [232, 470] on body "Dashboard Practice Start a test Analysis English en ​ [PERSON_NAME] CEFR Readin…" at bounding box center [677, 313] width 1354 height 627
click at [243, 559] on li "C" at bounding box center [212, 564] width 111 height 32
type input "C"
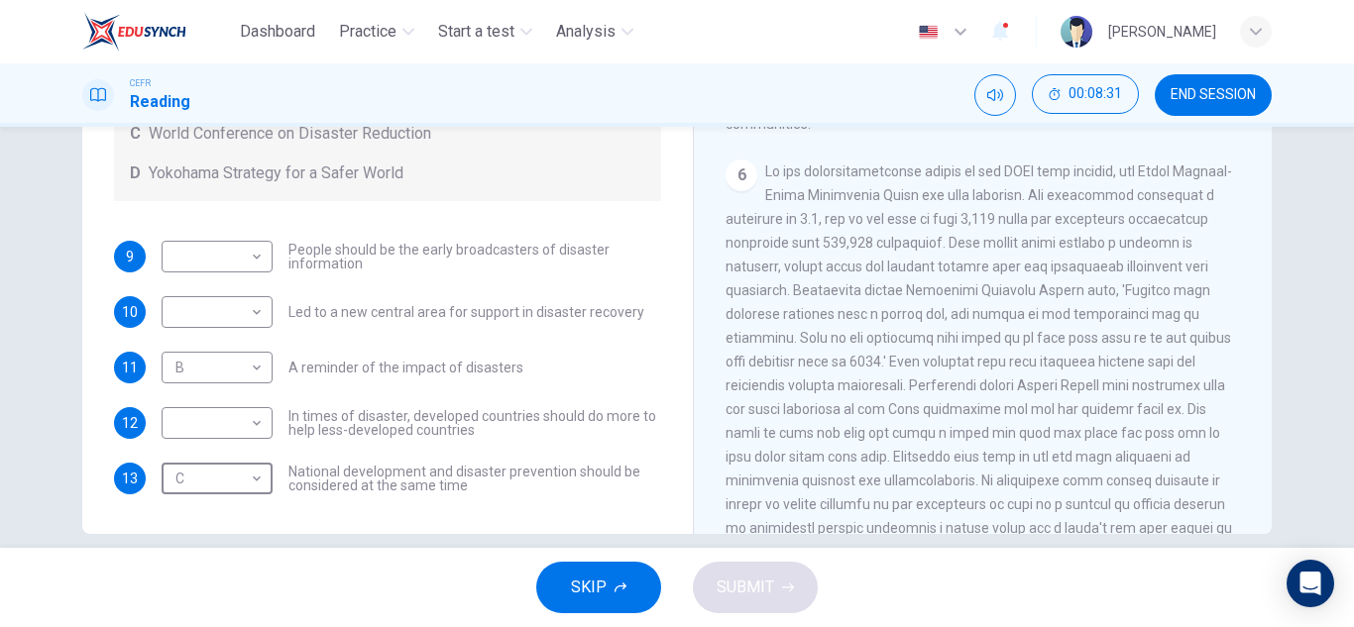
scroll to position [1497, 0]
click at [235, 307] on body "Dashboard Practice Start a test Analysis English en ​ [PERSON_NAME] CEFR Readin…" at bounding box center [677, 313] width 1354 height 627
click at [444, 285] on div at bounding box center [677, 313] width 1354 height 627
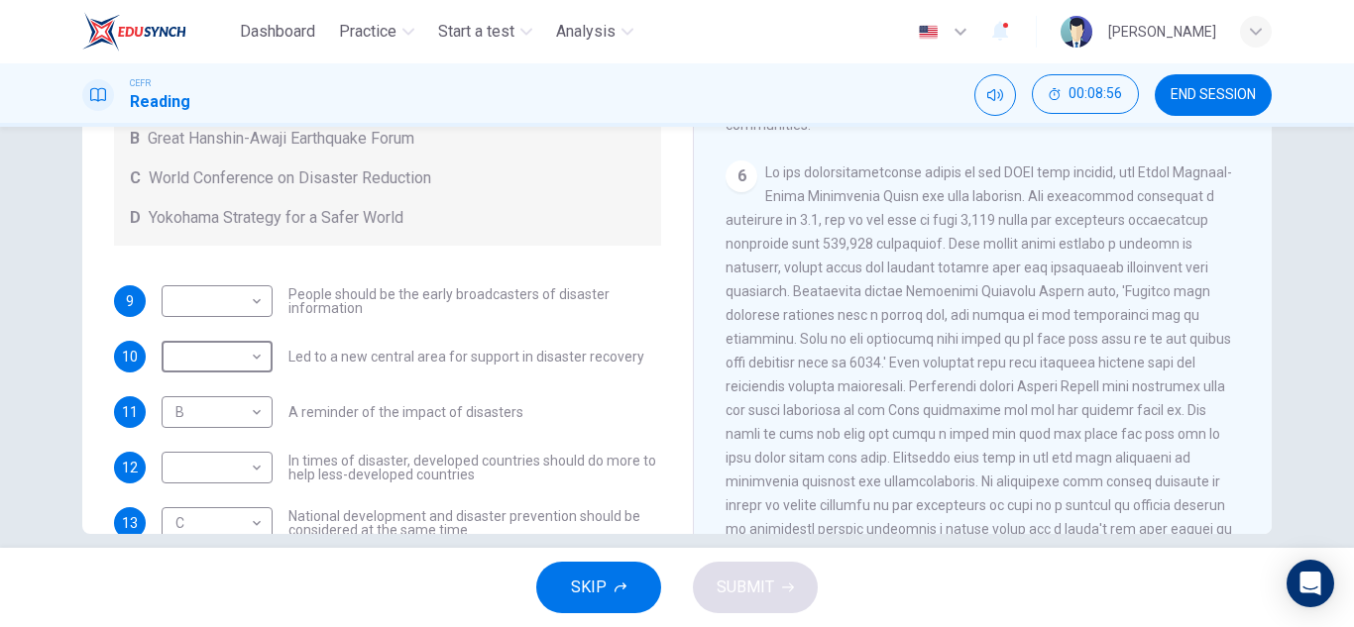
scroll to position [90, 0]
click at [235, 361] on body "Dashboard Practice Start a test Analysis English en ​ [PERSON_NAME] CEFR Readin…" at bounding box center [677, 313] width 1354 height 627
click at [224, 419] on li "B" at bounding box center [212, 421] width 111 height 32
type input "B"
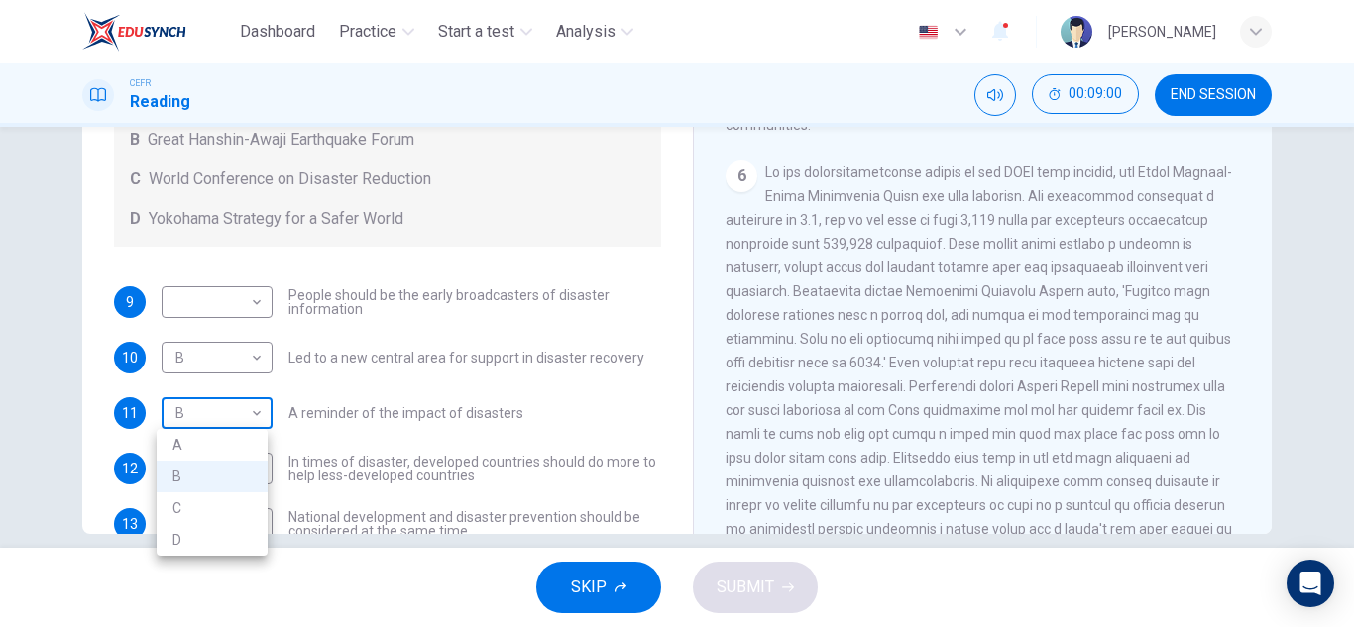
click at [235, 415] on body "Dashboard Practice Start a test Analysis English en ​ [PERSON_NAME] CEFR Readin…" at bounding box center [677, 313] width 1354 height 627
click at [225, 439] on li "A" at bounding box center [212, 445] width 111 height 32
type input "A"
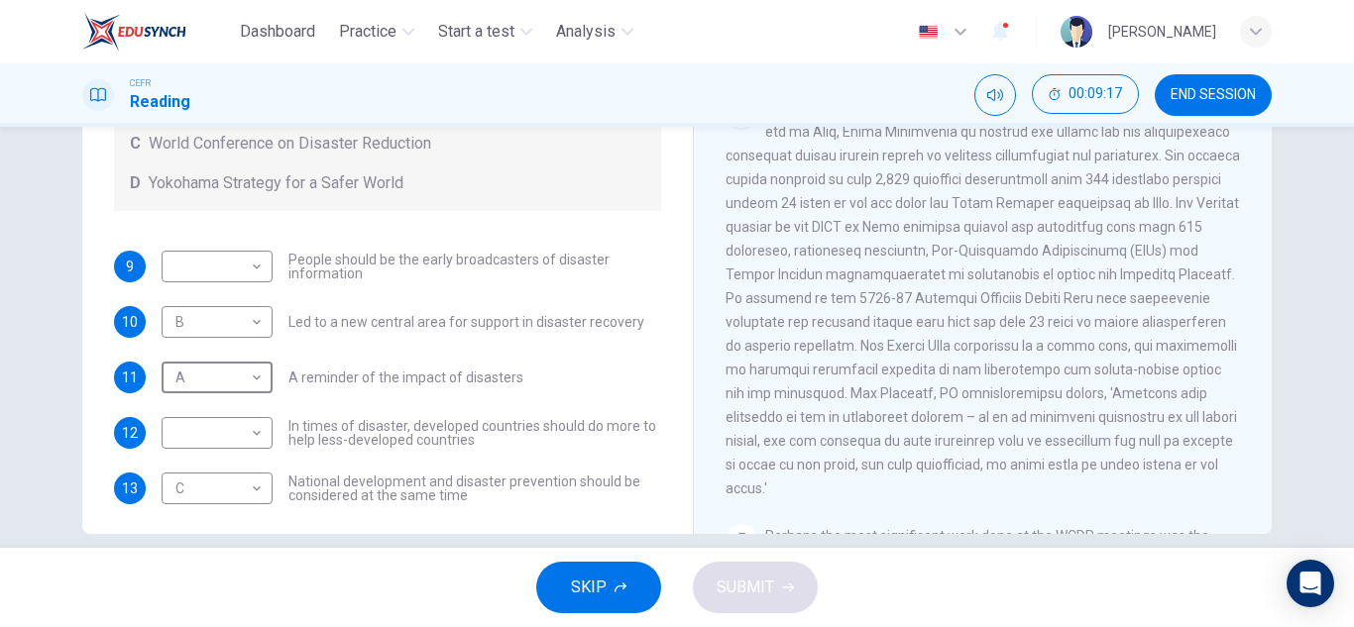
scroll to position [947, 0]
click at [1013, 337] on div "4" at bounding box center [982, 294] width 515 height 404
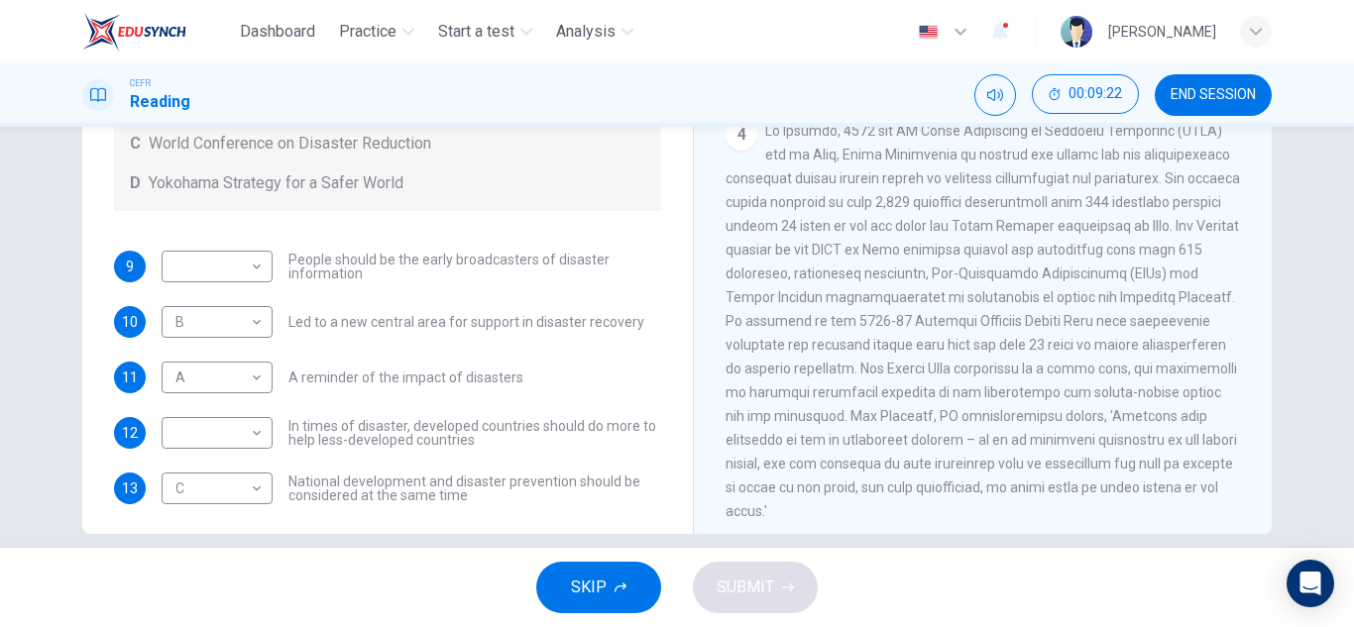
scroll to position [919, 0]
click at [228, 271] on body "Dashboard Practice Start a test Analysis English en ​ [PERSON_NAME] CEFR Readin…" at bounding box center [677, 313] width 1354 height 627
click at [231, 346] on li "C" at bounding box center [212, 362] width 111 height 32
type input "C"
click at [229, 418] on body "Dashboard Practice Start a test Analysis English en ​ [PERSON_NAME] CEFR Readin…" at bounding box center [677, 313] width 1354 height 627
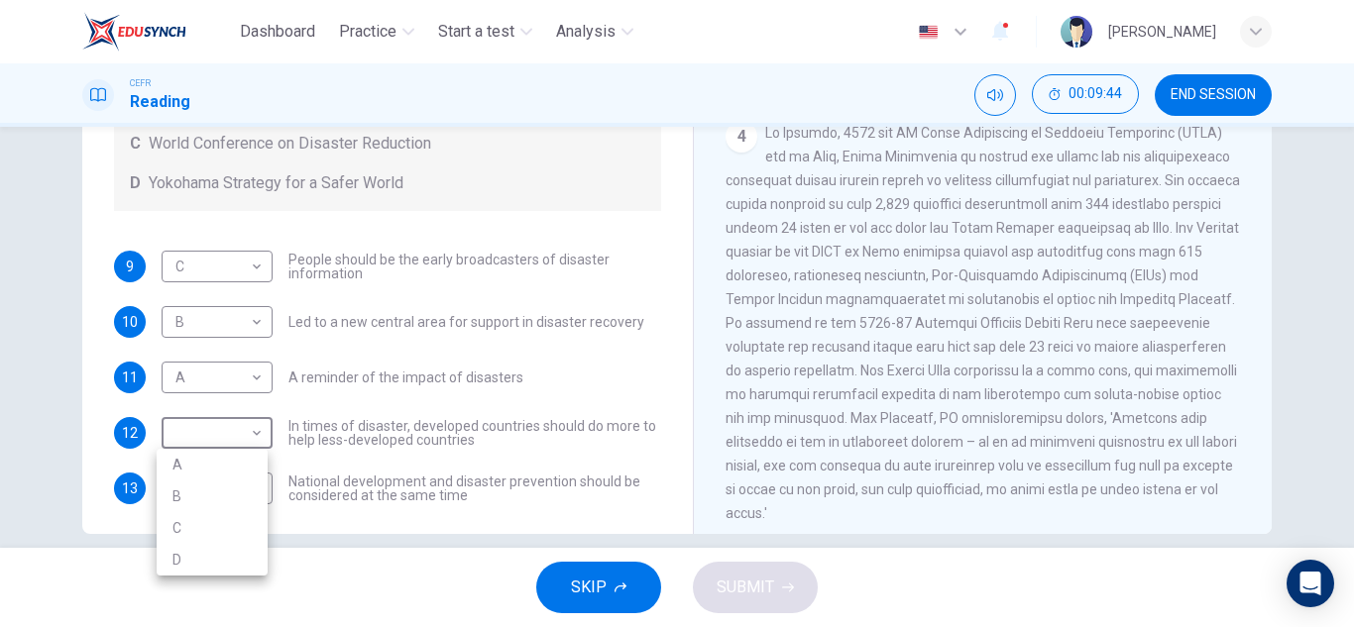
click at [215, 520] on li "C" at bounding box center [212, 528] width 111 height 32
type input "C"
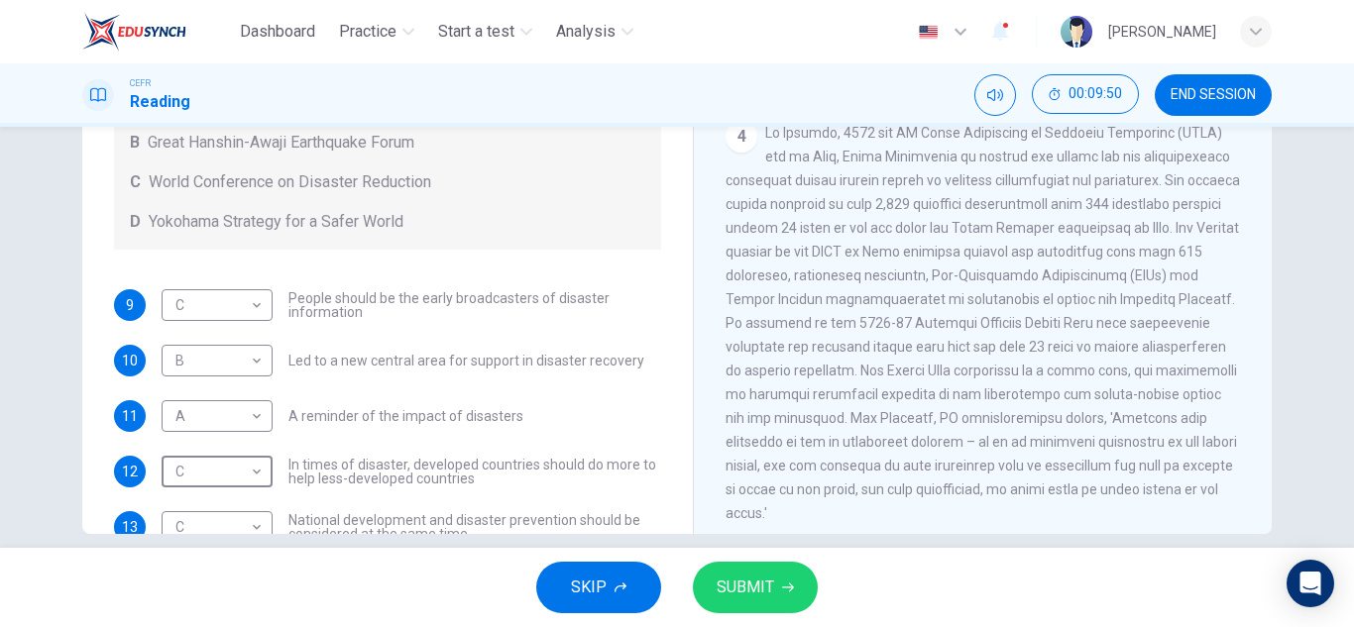
scroll to position [136, 0]
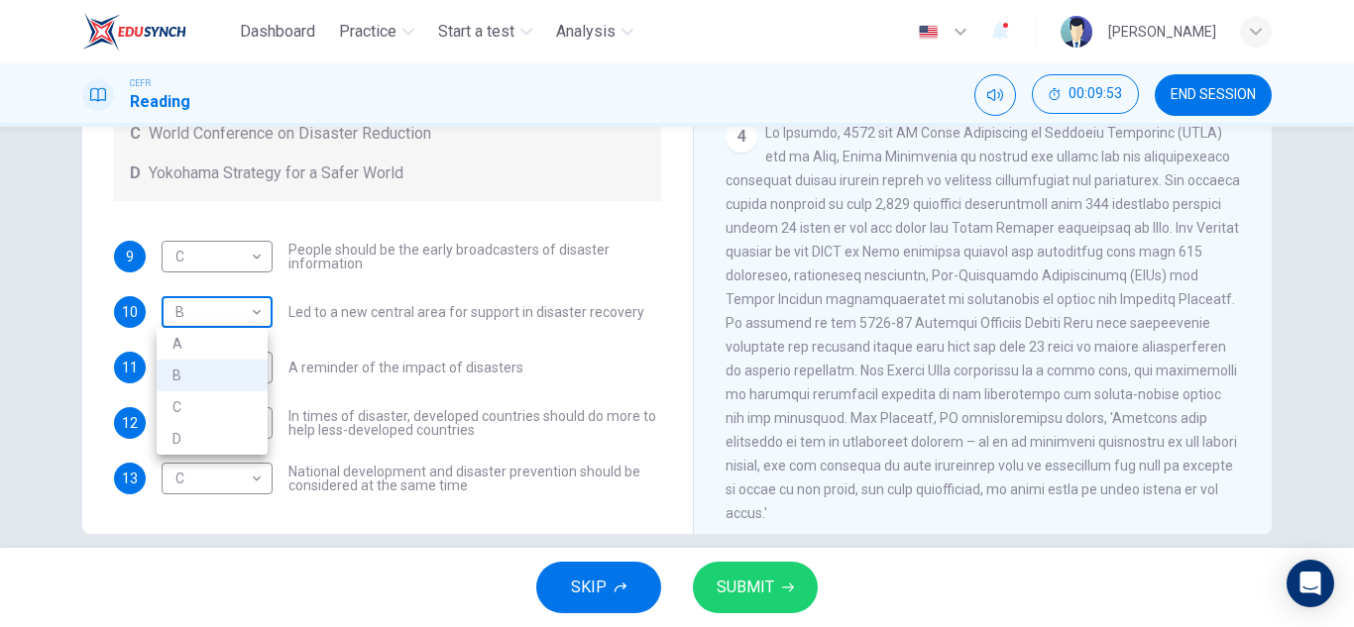
click at [235, 309] on body "Dashboard Practice Start a test Analysis English en ​ [PERSON_NAME] CEFR Readin…" at bounding box center [677, 313] width 1354 height 627
click at [213, 435] on li "D" at bounding box center [212, 439] width 111 height 32
type input "D"
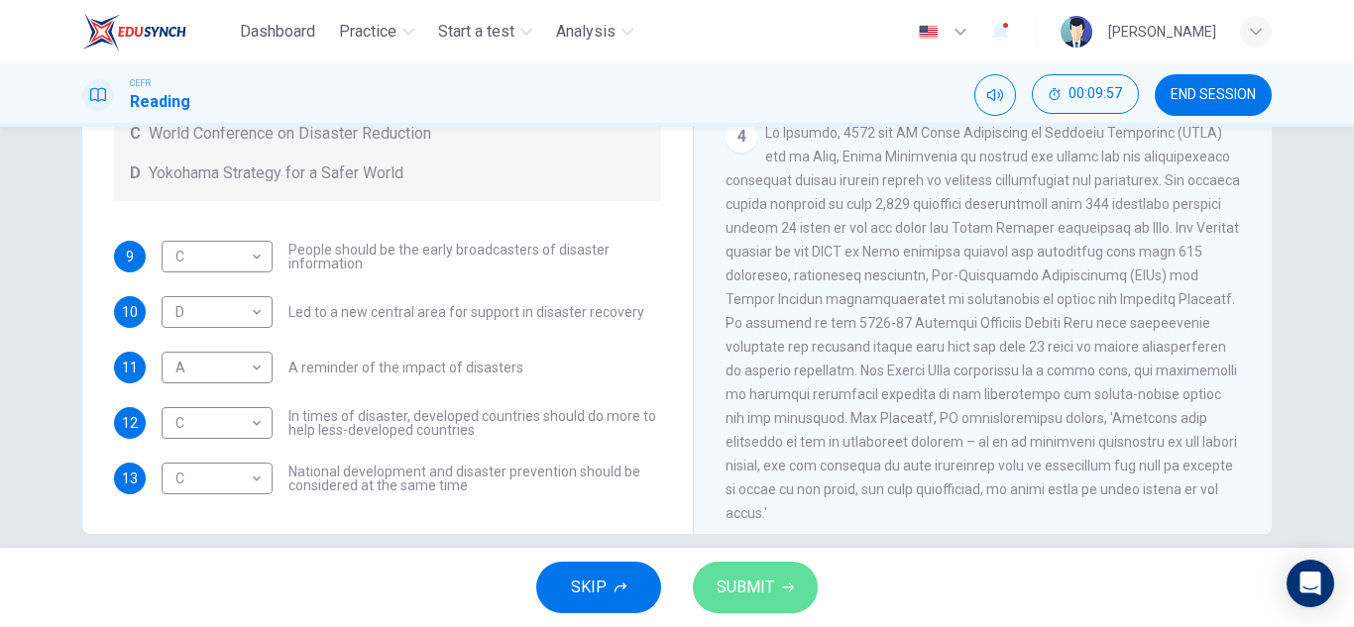
click at [743, 585] on span "SUBMIT" at bounding box center [745, 588] width 57 height 28
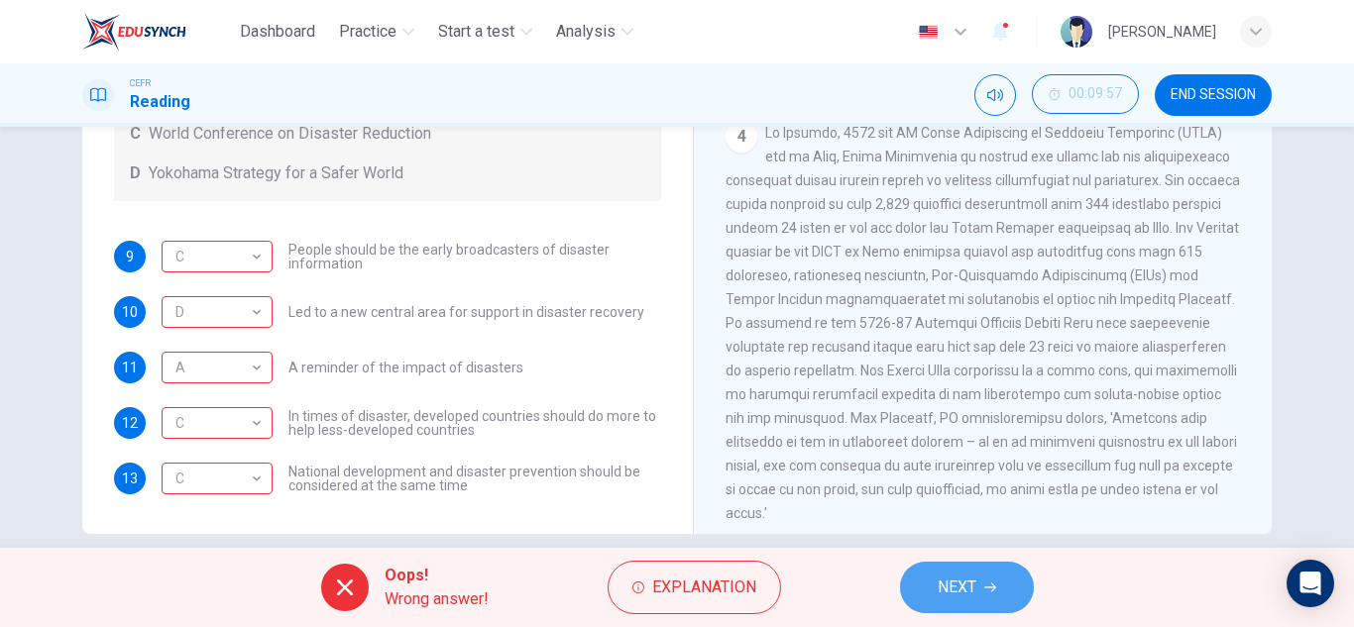
click at [968, 573] on button "NEXT" at bounding box center [967, 588] width 134 height 52
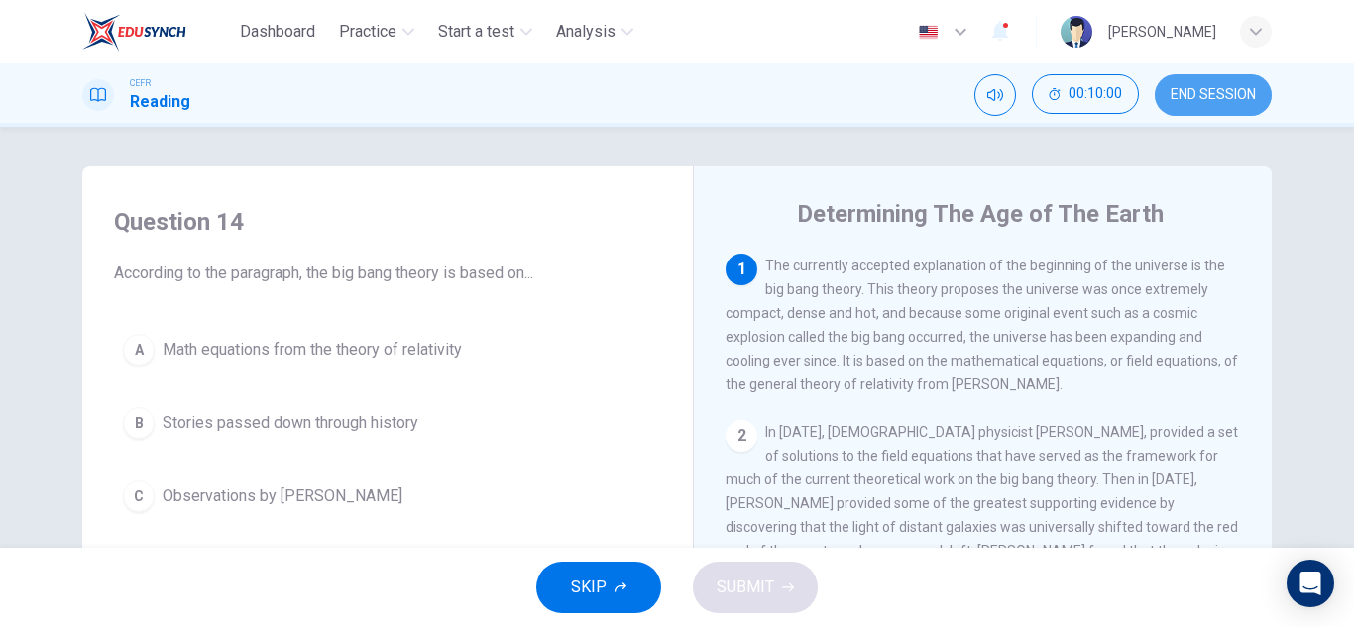
click at [1184, 99] on span "END SESSION" at bounding box center [1212, 95] width 85 height 16
